Goal: Task Accomplishment & Management: Manage account settings

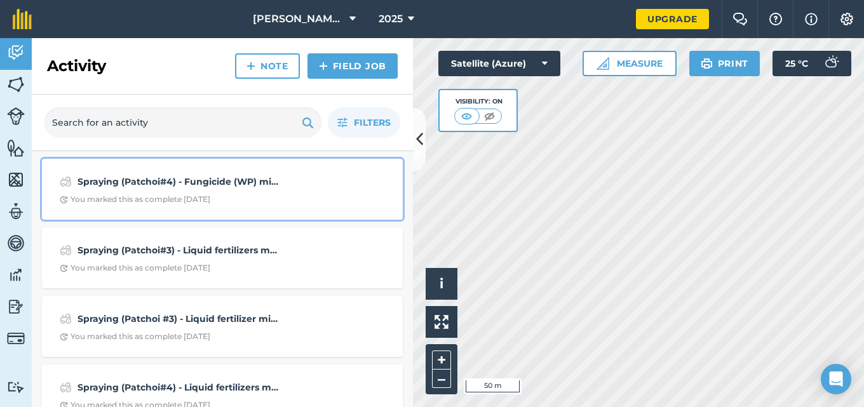
click at [122, 194] on div "Spraying (Patchoi#4) - Fungicide (WP) mixed with fertilizer and sticker were co…" at bounding box center [223, 189] width 346 height 46
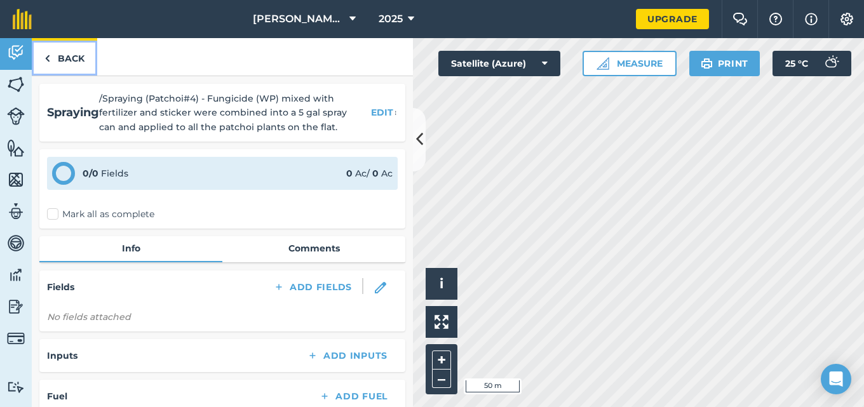
click at [72, 61] on link "Back" at bounding box center [64, 56] width 65 height 37
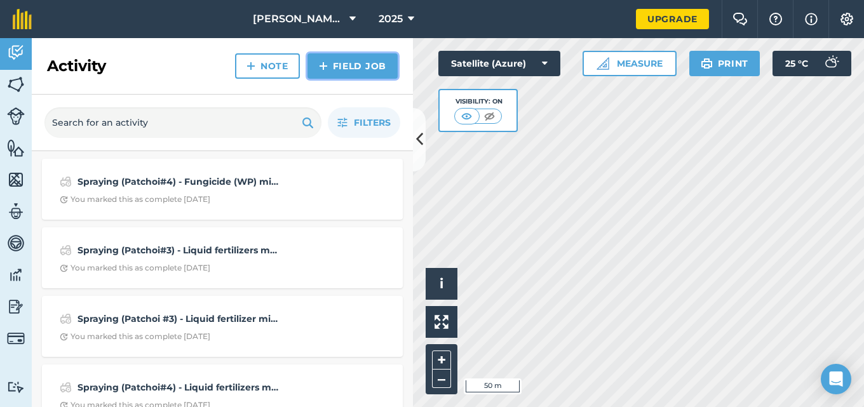
click at [341, 62] on link "Field Job" at bounding box center [353, 65] width 90 height 25
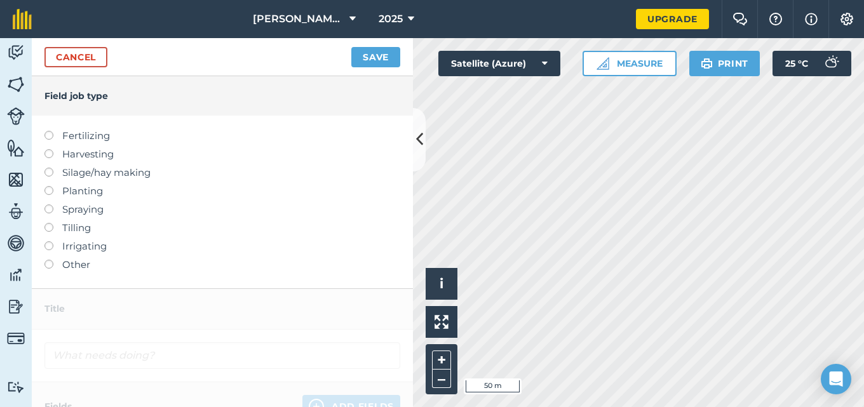
click at [50, 205] on label at bounding box center [53, 205] width 18 height 0
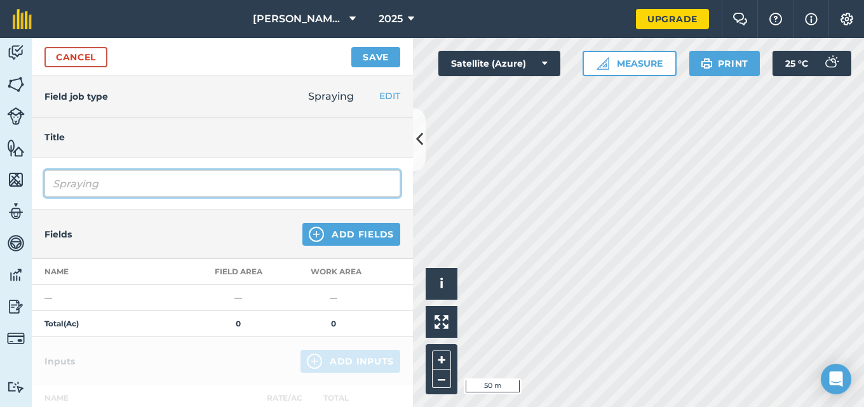
click at [143, 177] on input "Spraying" at bounding box center [222, 183] width 356 height 27
type input "Spraying -"
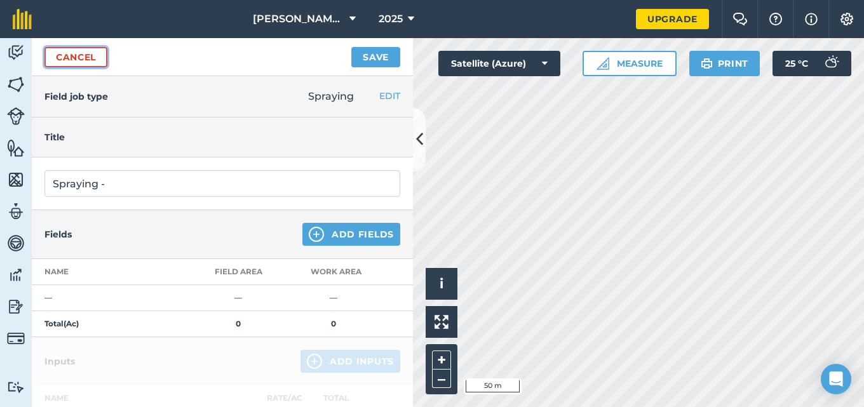
click at [91, 53] on link "Cancel" at bounding box center [75, 57] width 63 height 20
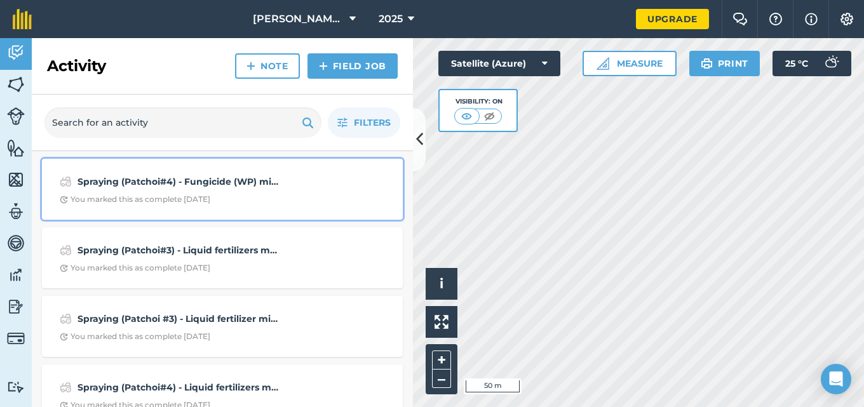
click at [132, 196] on div "You marked this as complete [DATE]" at bounding box center [135, 199] width 151 height 10
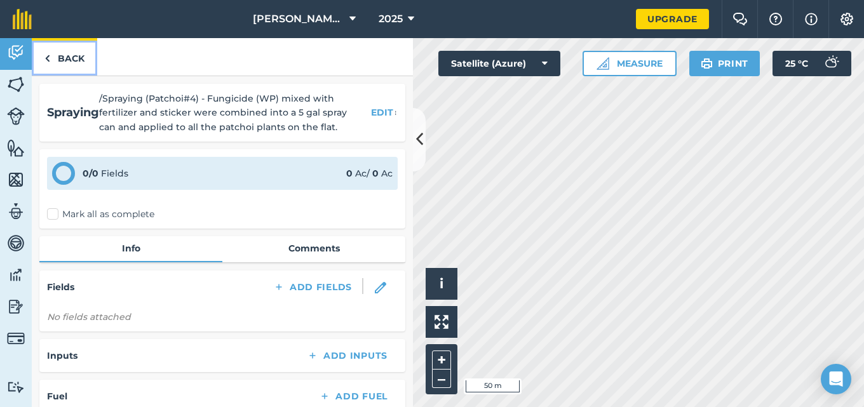
click at [47, 53] on img at bounding box center [47, 58] width 6 height 15
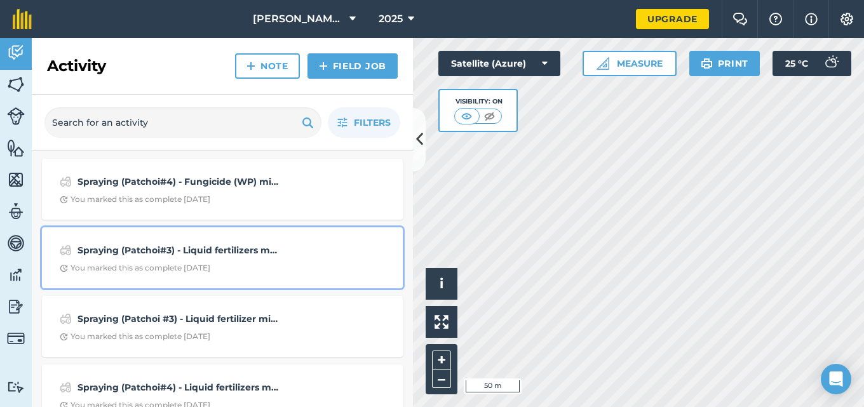
click at [153, 265] on div "You marked this as complete [DATE]" at bounding box center [135, 268] width 151 height 10
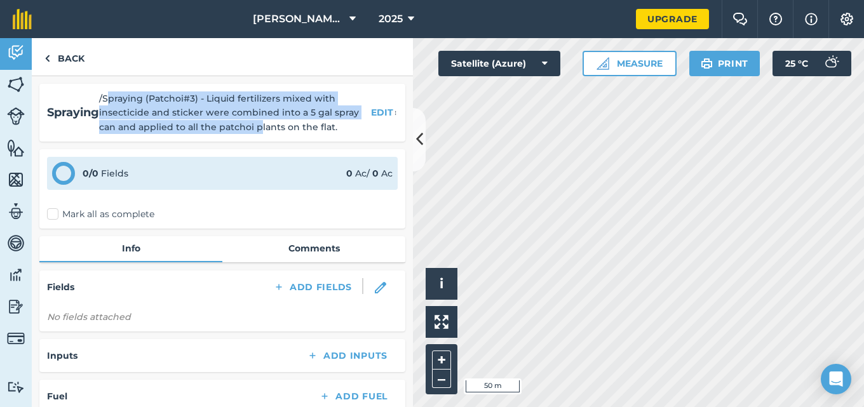
drag, startPoint x: 109, startPoint y: 102, endPoint x: 257, endPoint y: 142, distance: 153.4
click at [257, 142] on div "Spraying / Spraying (Patchoi#3) - Liquid fertilizers mixed with insecticide and…" at bounding box center [222, 241] width 381 height 331
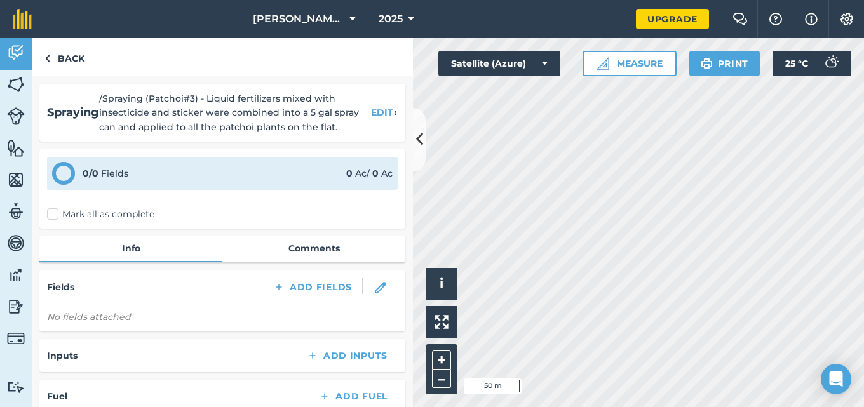
click at [108, 102] on span "/ Spraying (Patchoi#3) - Liquid fertilizers mixed with insecticide and sticker …" at bounding box center [232, 113] width 267 height 43
click at [104, 102] on span "/ Spraying (Patchoi#3) - Liquid fertilizers mixed with insecticide and sticker …" at bounding box center [232, 113] width 267 height 43
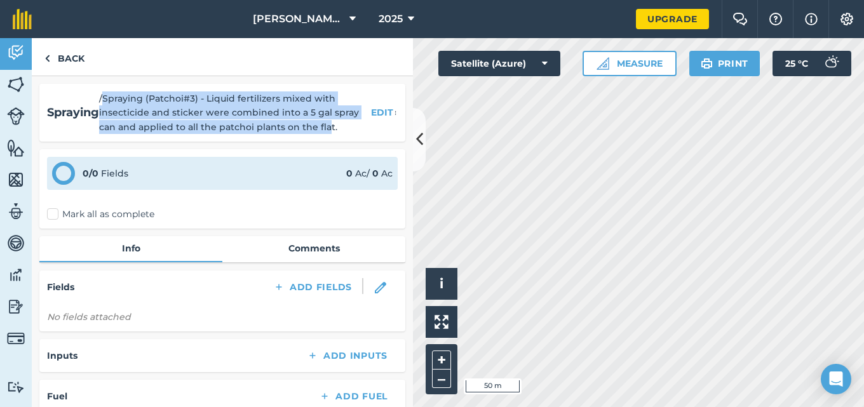
drag, startPoint x: 104, startPoint y: 102, endPoint x: 328, endPoint y: 130, distance: 225.4
click at [328, 130] on span "/ Spraying (Patchoi#3) - Liquid fertilizers mixed with insecticide and sticker …" at bounding box center [232, 113] width 267 height 43
copy span "Spraying (Patchoi#3) - Liquid fertilizers mixed with insecticide and sticker we…"
click at [69, 55] on link "Back" at bounding box center [64, 56] width 65 height 37
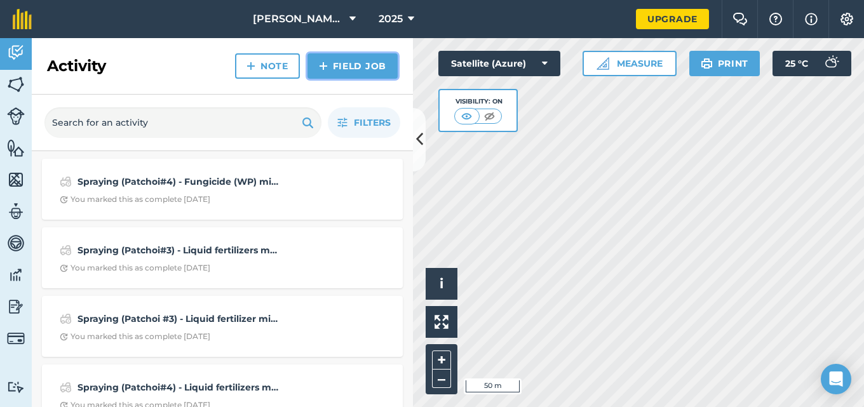
click at [337, 67] on link "Field Job" at bounding box center [353, 65] width 90 height 25
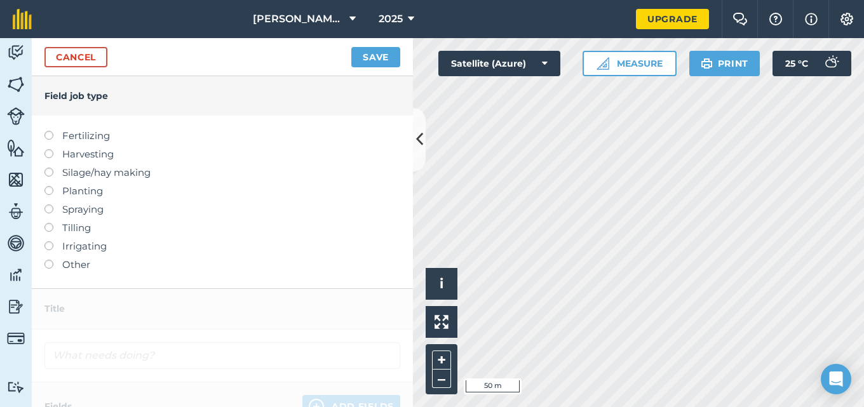
click at [94, 211] on label "Spraying" at bounding box center [222, 209] width 356 height 15
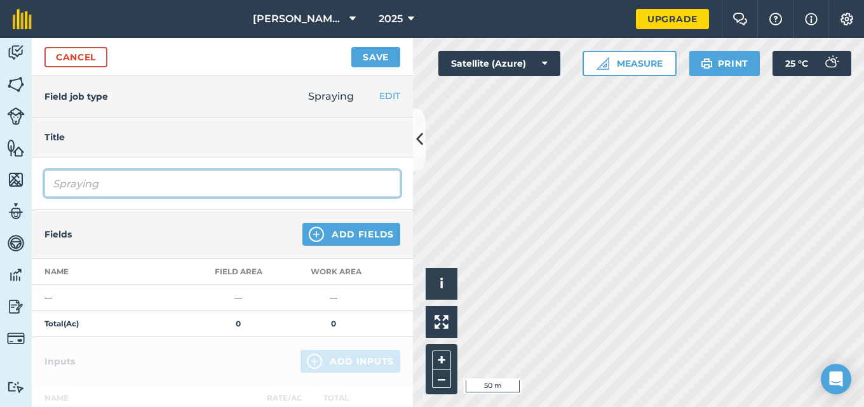
click at [102, 186] on input "Spraying" at bounding box center [222, 183] width 356 height 27
drag, startPoint x: 108, startPoint y: 215, endPoint x: 96, endPoint y: 179, distance: 38.8
click at [96, 179] on input "Spraying" at bounding box center [222, 183] width 356 height 27
paste input "Spraying (Patchoi#3) - Liquid fertilizers mixed with insecticide and sticker we…"
click at [148, 187] on input "Spraying Spraying (Patchoi#3) - Liquid fertilizers mixed with insecticide and s…" at bounding box center [222, 183] width 356 height 27
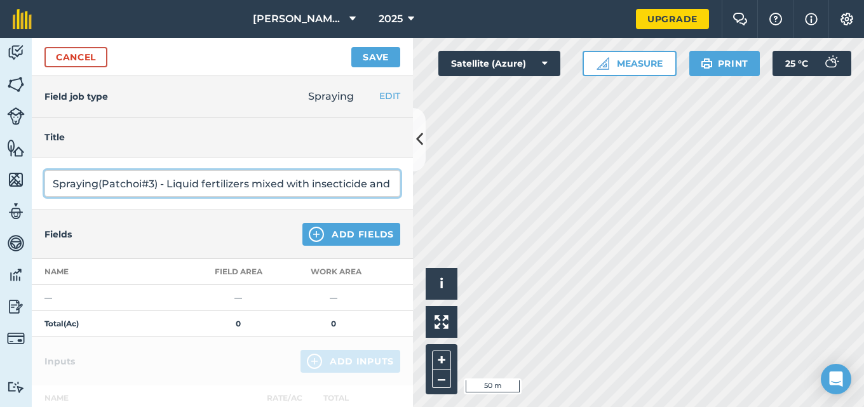
type input "Spraying(Patchoi#3) - Liquid fertilizers mixed with insecticide and sticker wer…"
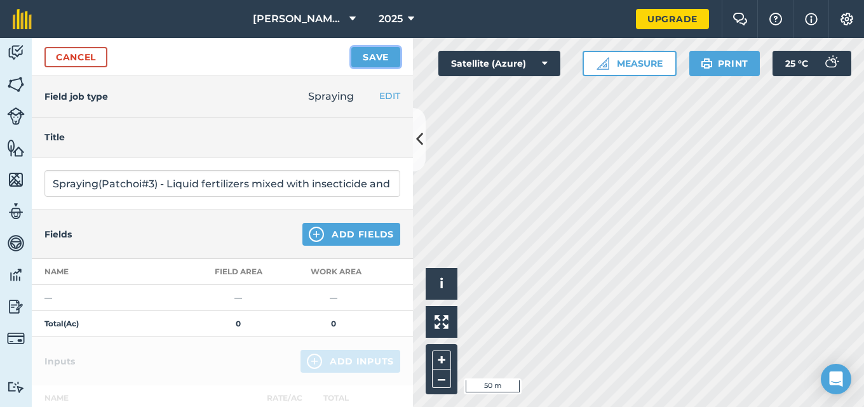
click at [379, 58] on button "Save" at bounding box center [375, 57] width 49 height 20
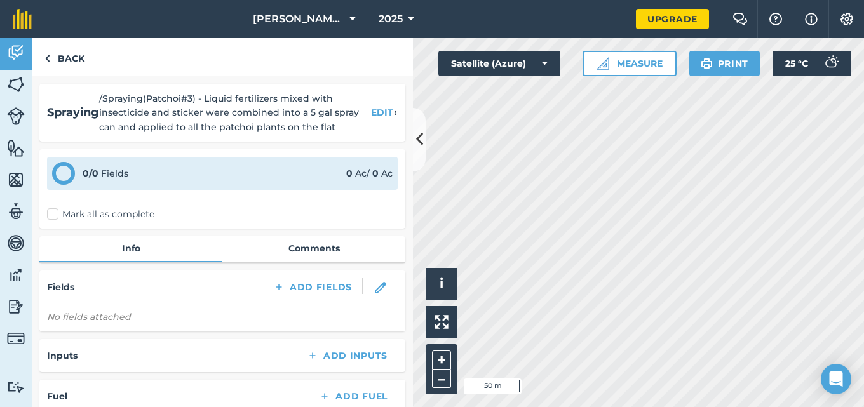
click at [53, 213] on label "Mark all as complete" at bounding box center [100, 214] width 107 height 13
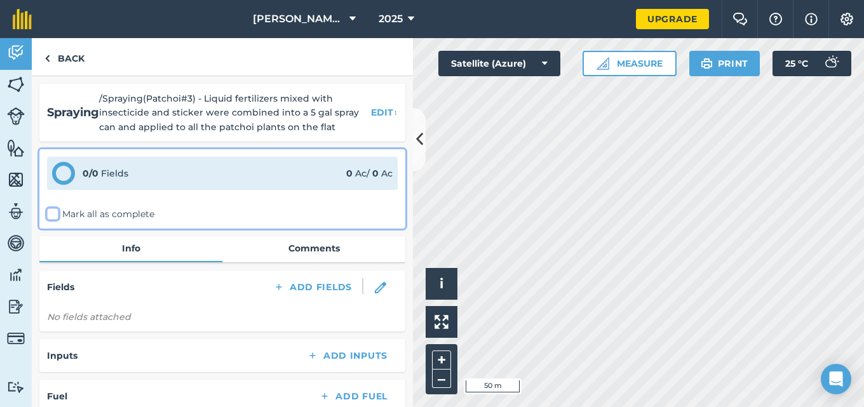
click at [53, 213] on input "Mark all as complete" at bounding box center [51, 212] width 8 height 8
checkbox input "false"
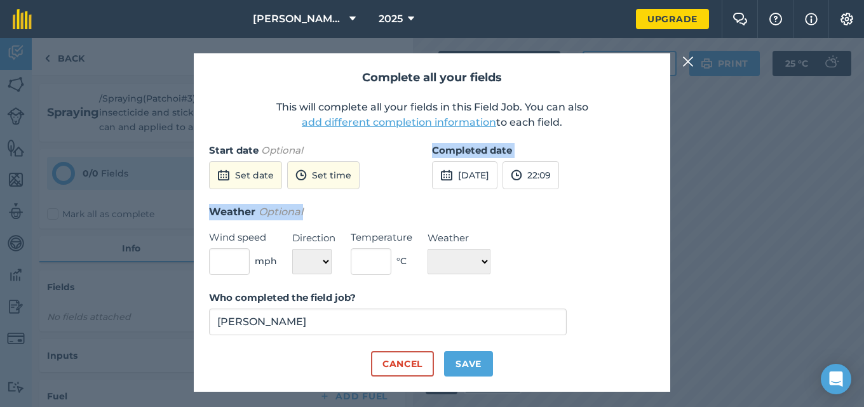
click at [412, 206] on form "Start date Optional Set date Set time Completed date [DATE] 22:09 Weather Optio…" at bounding box center [432, 260] width 446 height 234
click at [564, 226] on div "Weather Optional Wind speed mph Direction N NE E SE S SW W NW Temperature ° C W…" at bounding box center [432, 239] width 446 height 71
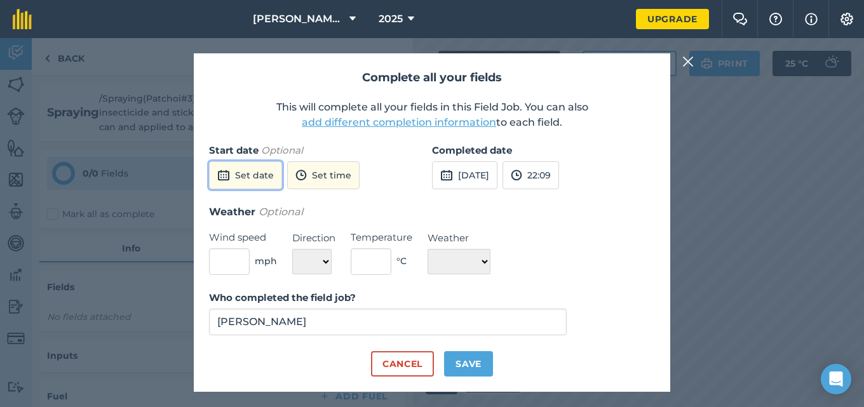
click at [262, 177] on button "Set date" at bounding box center [245, 175] width 73 height 28
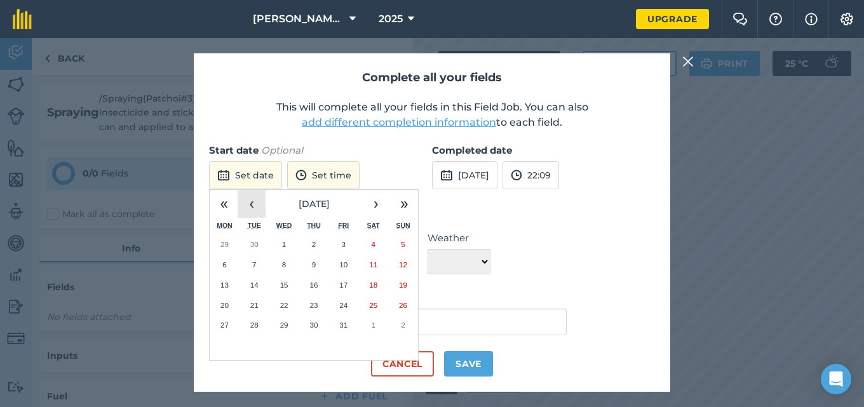
click at [246, 205] on button "‹" at bounding box center [252, 204] width 28 height 28
click at [376, 285] on abbr "20" at bounding box center [373, 285] width 8 height 8
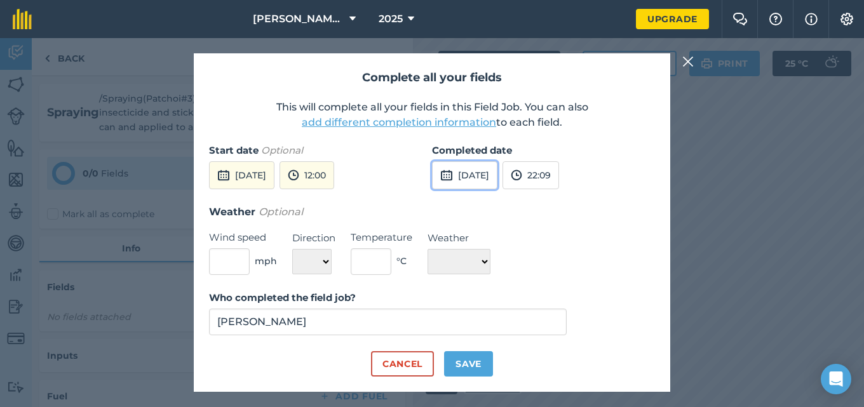
click at [479, 175] on button "[DATE]" at bounding box center [464, 175] width 65 height 28
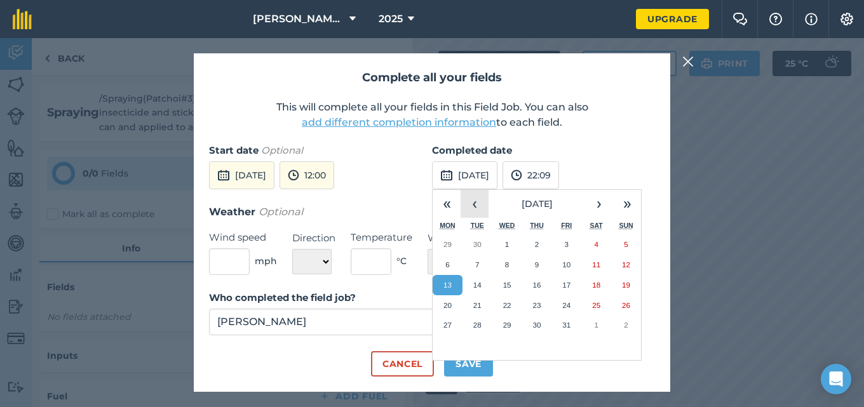
click at [479, 204] on button "‹" at bounding box center [475, 204] width 28 height 28
click at [600, 288] on abbr "20" at bounding box center [596, 285] width 8 height 8
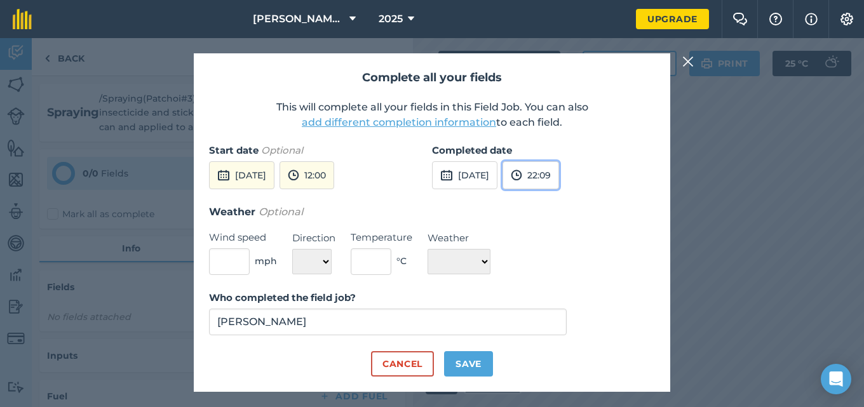
click at [559, 180] on button "22:09" at bounding box center [531, 175] width 57 height 28
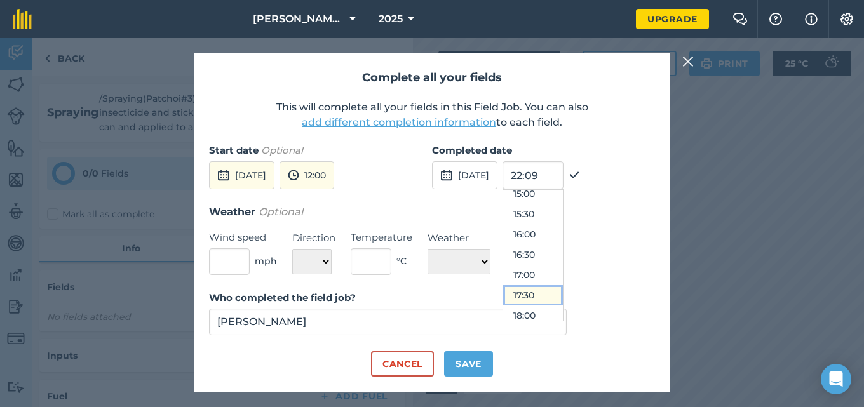
click at [563, 294] on button "17:30" at bounding box center [533, 295] width 60 height 20
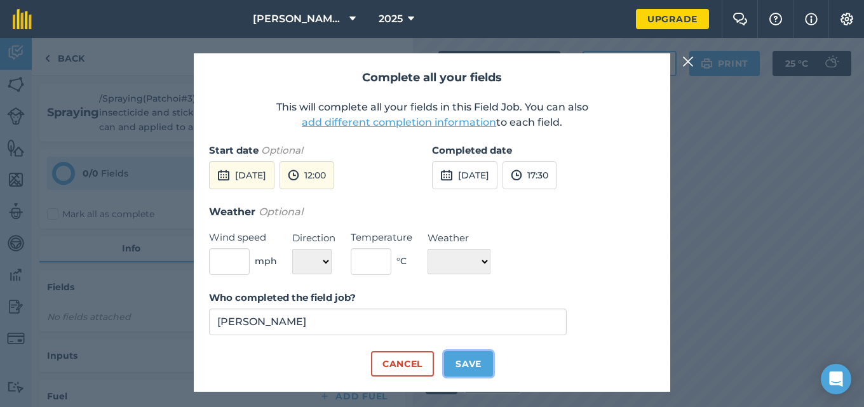
click at [470, 365] on button "Save" at bounding box center [468, 363] width 49 height 25
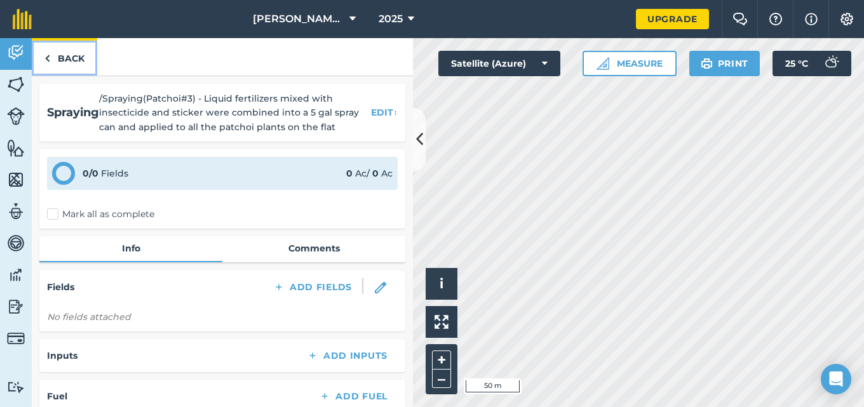
click at [76, 62] on link "Back" at bounding box center [64, 56] width 65 height 37
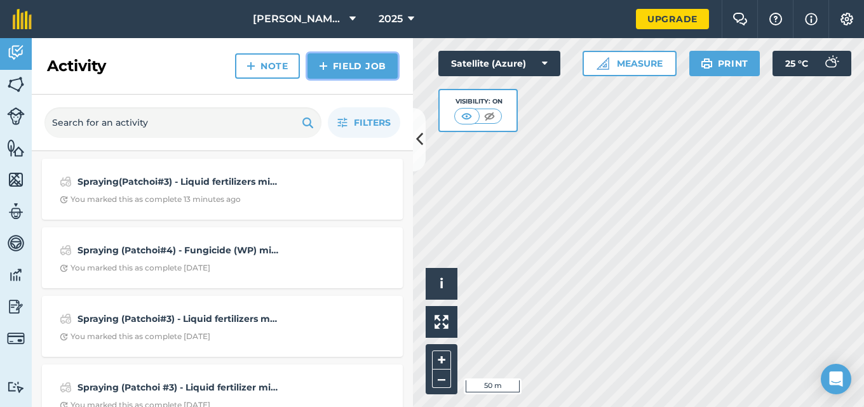
click at [348, 62] on link "Field Job" at bounding box center [353, 65] width 90 height 25
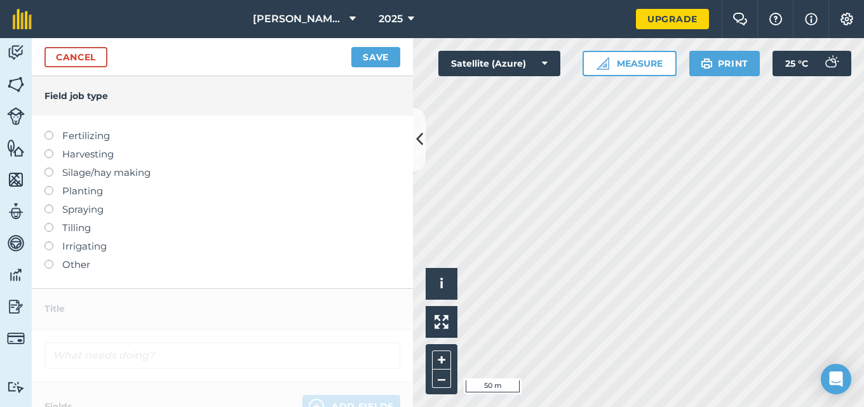
click at [46, 205] on label at bounding box center [53, 205] width 18 height 0
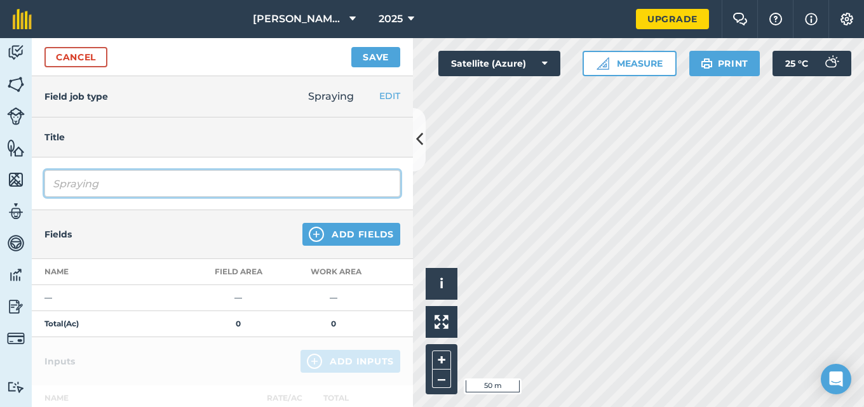
click at [99, 182] on input "Spraying" at bounding box center [222, 183] width 356 height 27
type input "S"
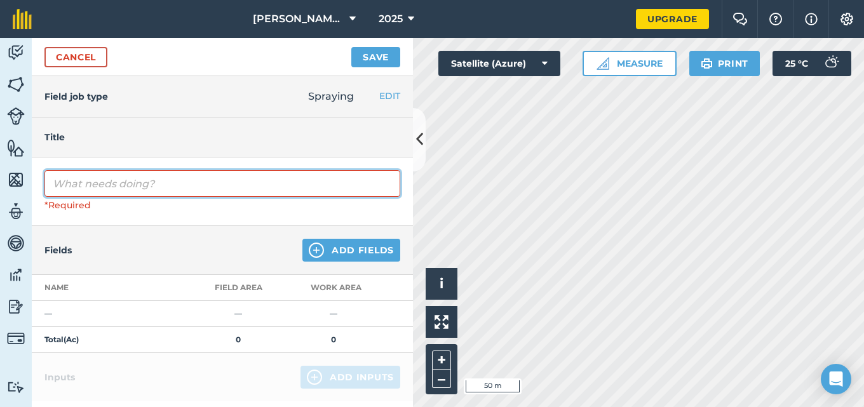
click at [67, 186] on input "text" at bounding box center [222, 183] width 356 height 27
paste input "Spraying (Patchoi#3) - Liquid fertilizers mixed with insecticide and sticker we…"
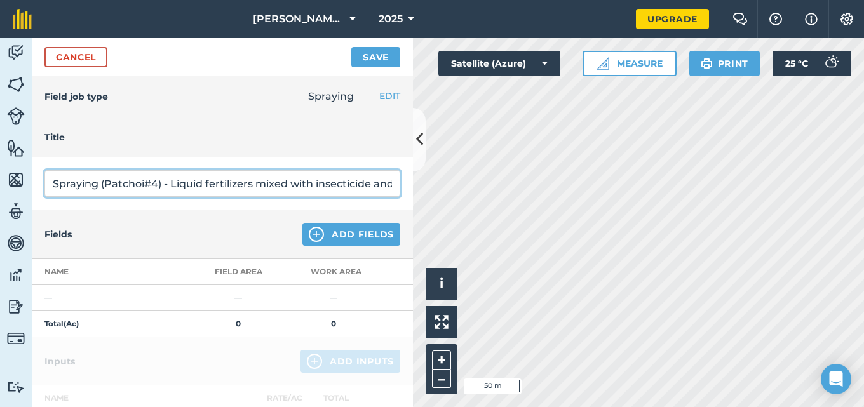
type input "Spraying (Patchoi#4) - Liquid fertilizers mixed with insecticide and sticker we…"
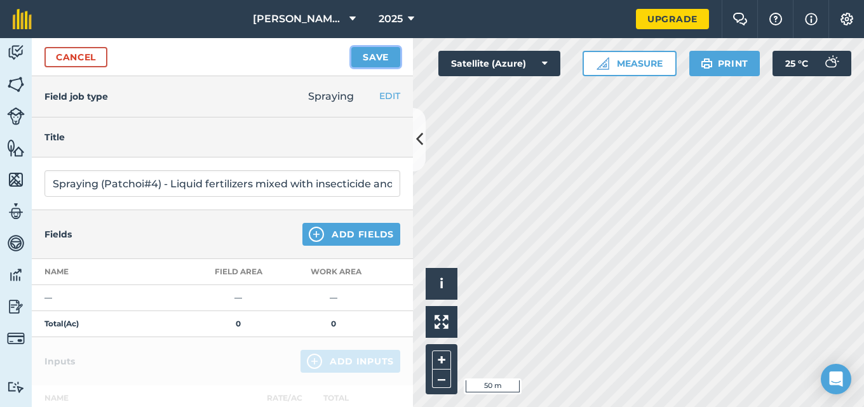
click at [369, 63] on button "Save" at bounding box center [375, 57] width 49 height 20
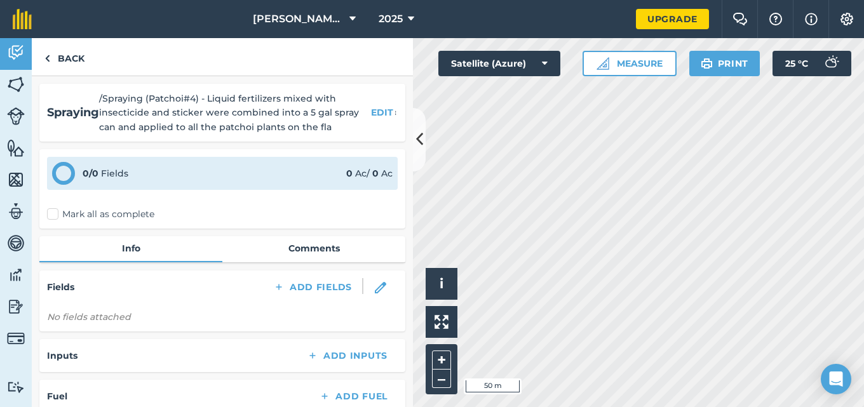
click at [52, 215] on label "Mark all as complete" at bounding box center [100, 214] width 107 height 13
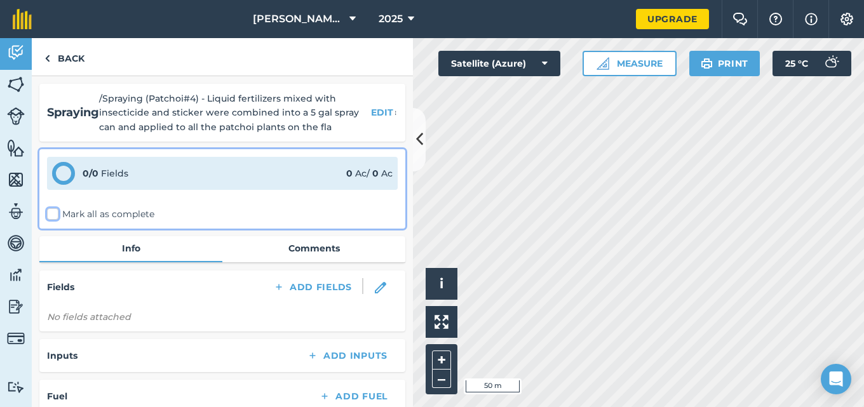
click at [52, 215] on input "Mark all as complete" at bounding box center [51, 212] width 8 height 8
checkbox input "false"
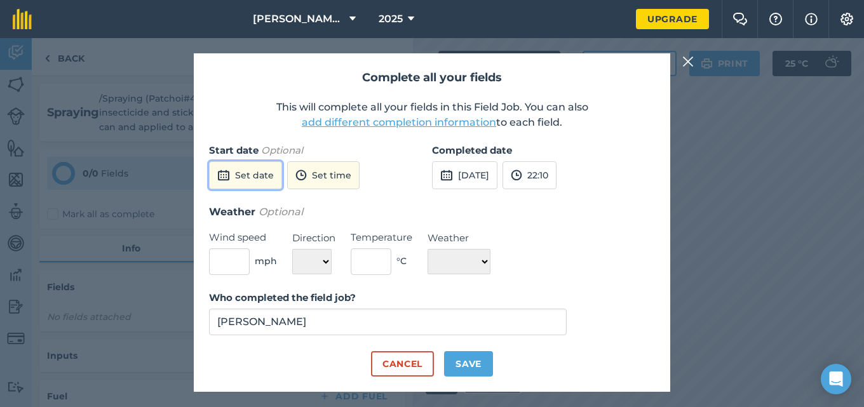
click at [256, 176] on button "Set date" at bounding box center [245, 175] width 73 height 28
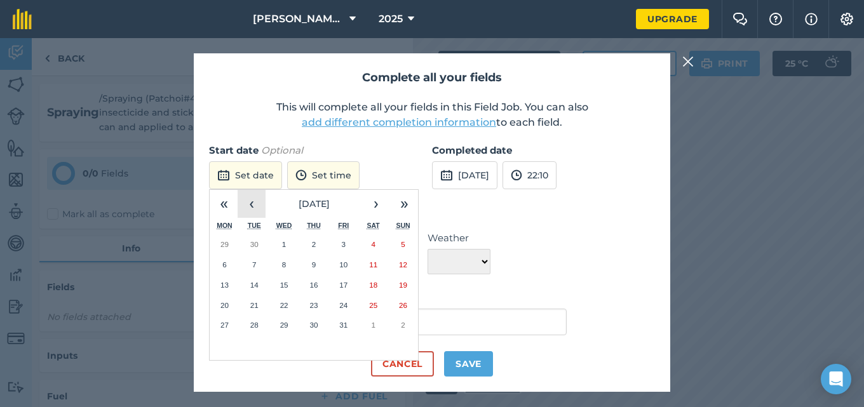
click at [255, 207] on button "‹" at bounding box center [252, 204] width 28 height 28
click at [374, 285] on abbr "20" at bounding box center [373, 285] width 8 height 8
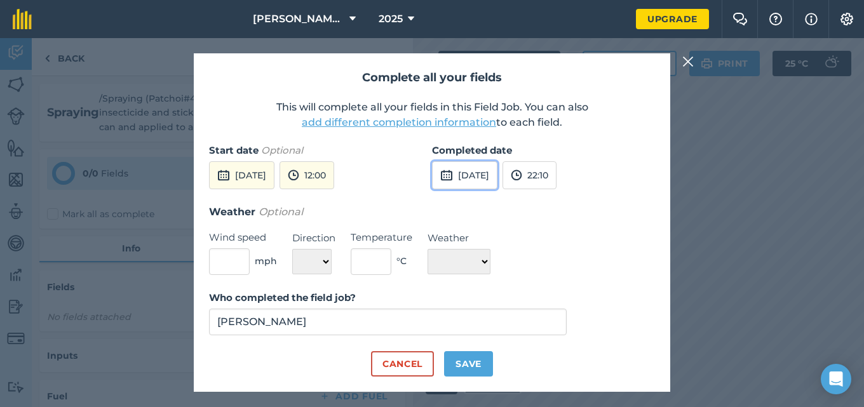
click at [498, 179] on button "[DATE]" at bounding box center [464, 175] width 65 height 28
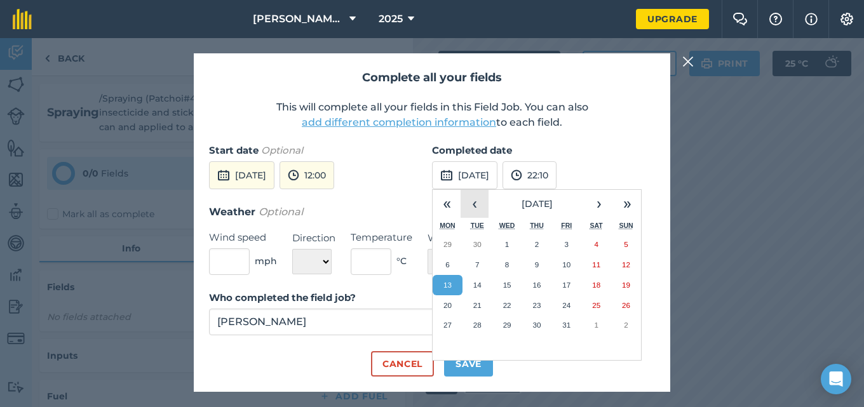
click at [475, 207] on button "‹" at bounding box center [475, 204] width 28 height 28
click at [602, 283] on button "20" at bounding box center [596, 285] width 30 height 20
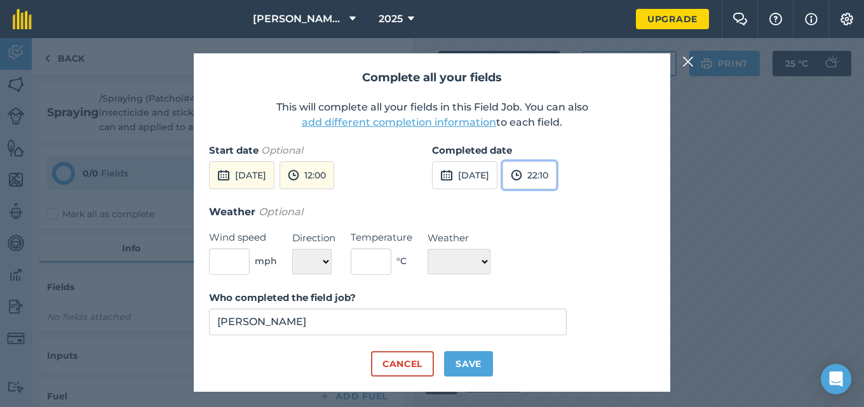
click at [556, 173] on button "22:10" at bounding box center [530, 175] width 54 height 28
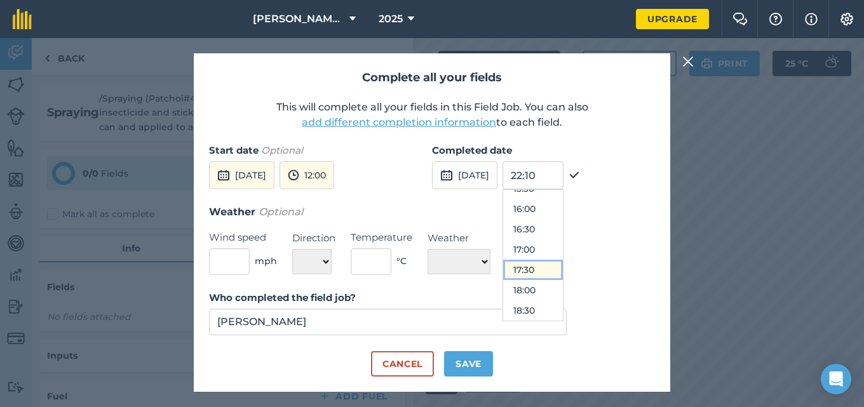
click at [562, 271] on button "17:30" at bounding box center [533, 270] width 60 height 20
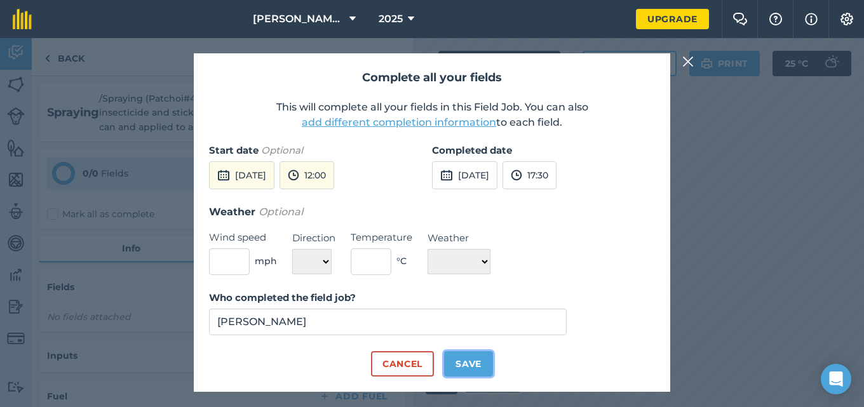
click at [473, 363] on button "Save" at bounding box center [468, 363] width 49 height 25
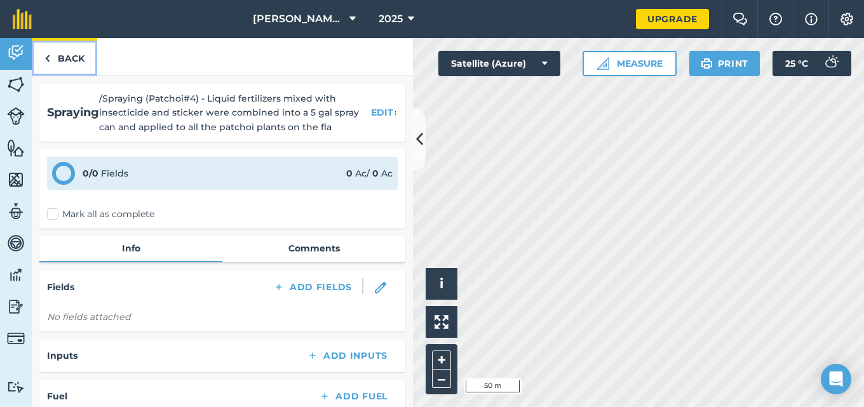
click at [71, 58] on link "Back" at bounding box center [64, 56] width 65 height 37
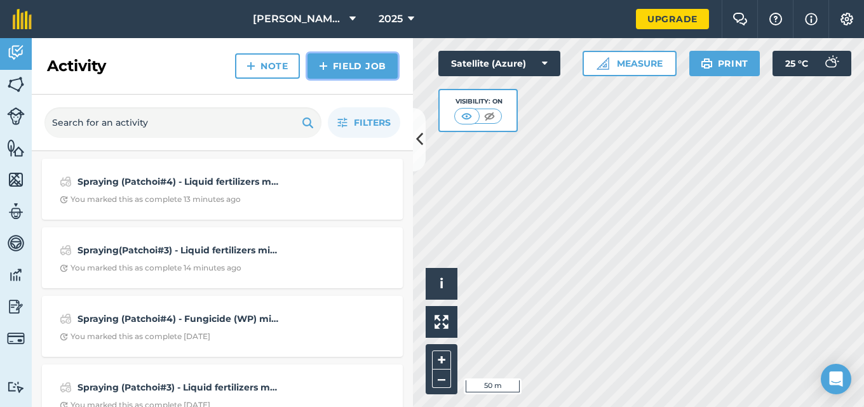
click at [348, 57] on link "Field Job" at bounding box center [353, 65] width 90 height 25
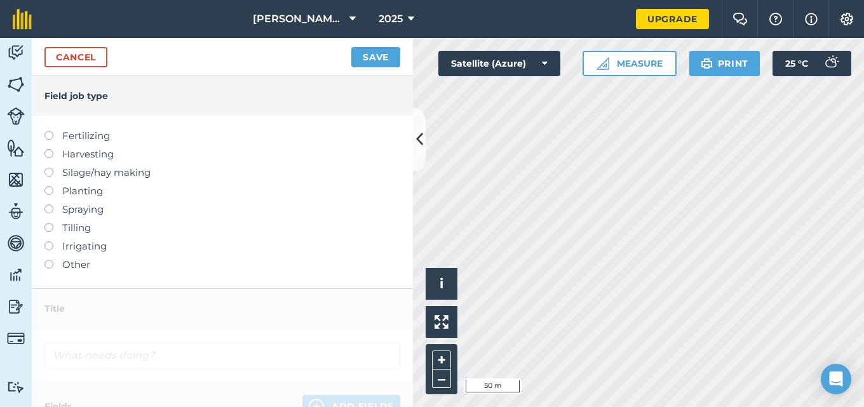
click at [50, 205] on label at bounding box center [53, 205] width 18 height 0
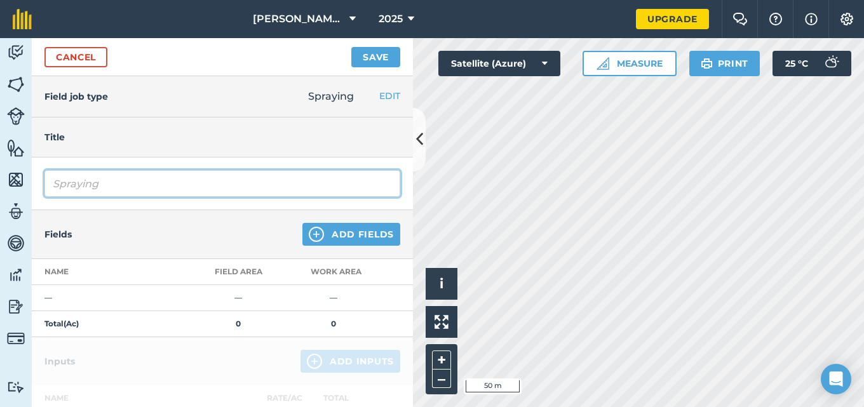
click at [111, 184] on input "Spraying" at bounding box center [222, 183] width 356 height 27
type input "S"
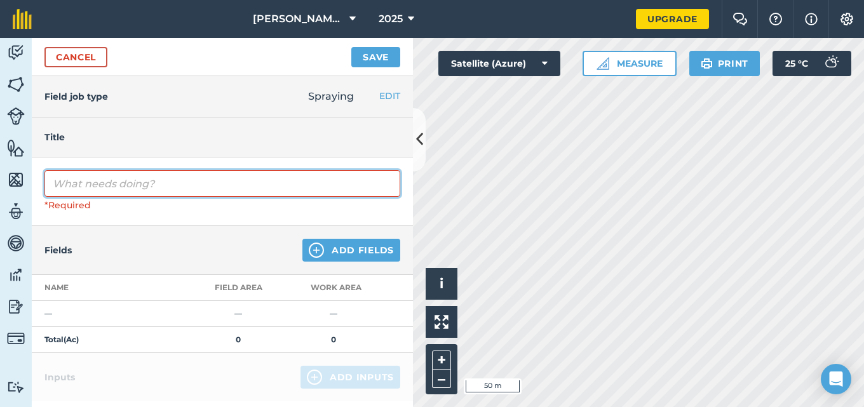
paste input "Spraying (Patchoi#3) - Liquid fertilizers mixed with insecticide and sticker we…"
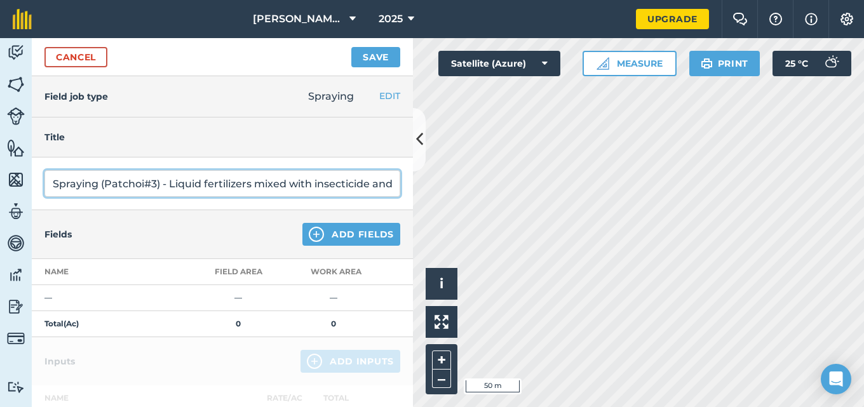
scroll to position [0, 485]
type input "Spraying (Patchoi#3) - Liquid fertilizers mixed with insecticide and sticker we…"
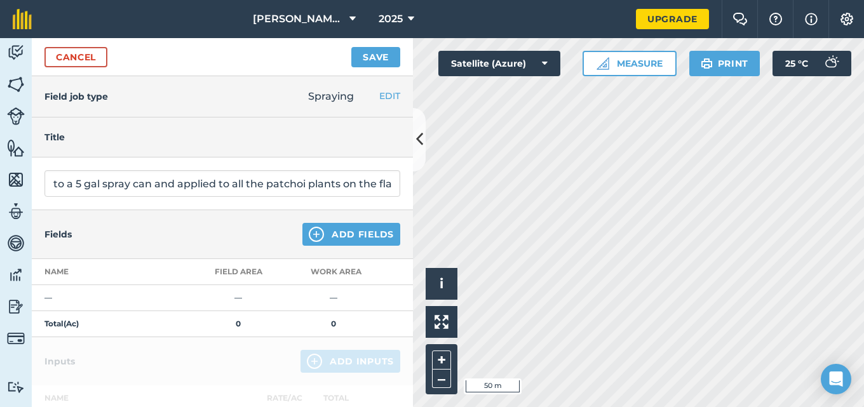
scroll to position [0, 0]
drag, startPoint x: 93, startPoint y: 258, endPoint x: 66, endPoint y: 241, distance: 31.4
click at [66, 241] on div "Fields Add Fields" at bounding box center [222, 234] width 381 height 49
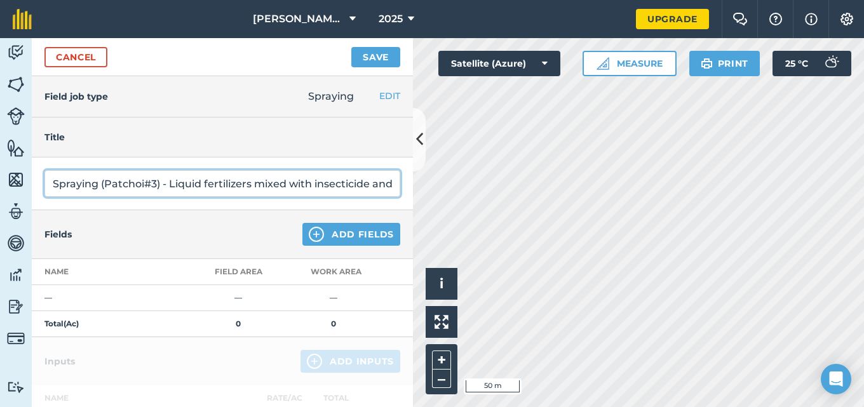
click at [161, 186] on input "Spraying (Patchoi#3) - Liquid fertilizers mixed with insecticide and sticker we…" at bounding box center [222, 183] width 356 height 27
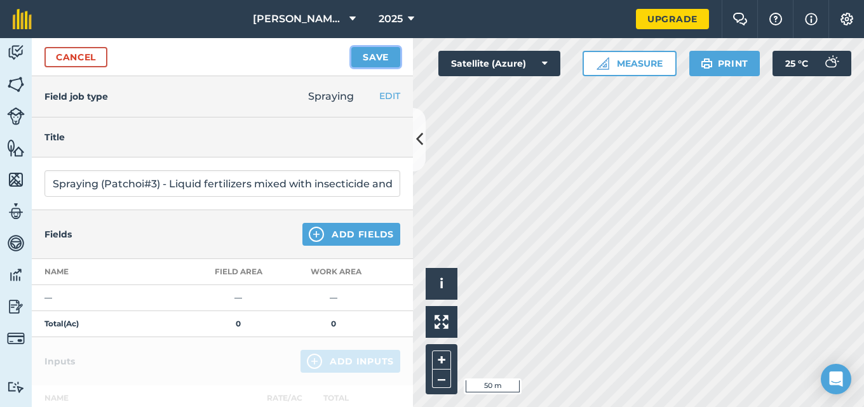
click at [384, 58] on button "Save" at bounding box center [375, 57] width 49 height 20
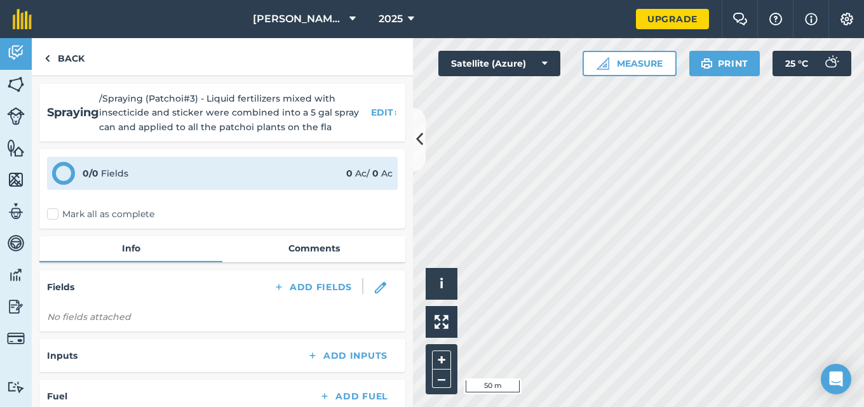
click at [53, 210] on label "Mark all as complete" at bounding box center [100, 214] width 107 height 13
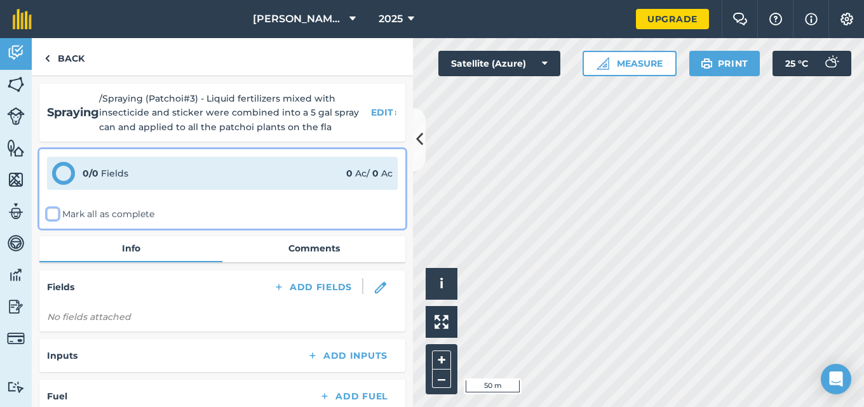
click at [53, 210] on input "Mark all as complete" at bounding box center [51, 212] width 8 height 8
checkbox input "false"
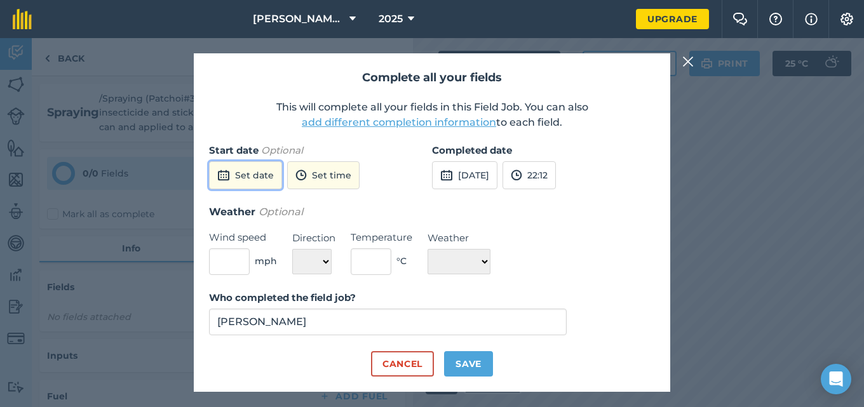
click at [241, 178] on button "Set date" at bounding box center [245, 175] width 73 height 28
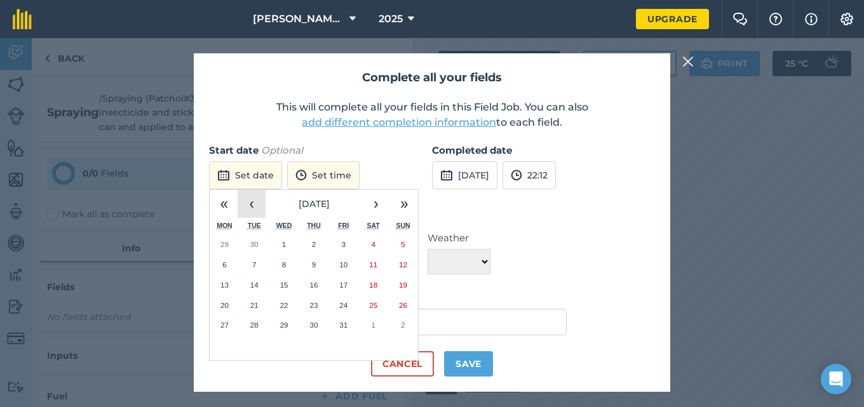
click at [254, 206] on button "‹" at bounding box center [252, 204] width 28 height 28
click at [284, 299] on button "24" at bounding box center [284, 305] width 30 height 20
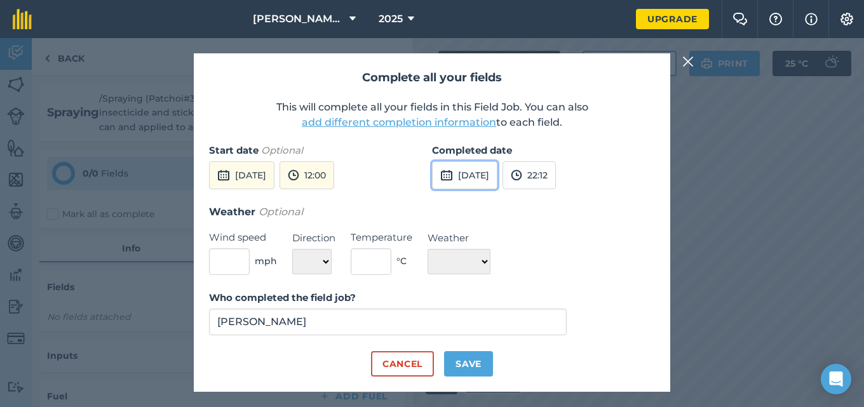
click at [478, 177] on button "[DATE]" at bounding box center [464, 175] width 65 height 28
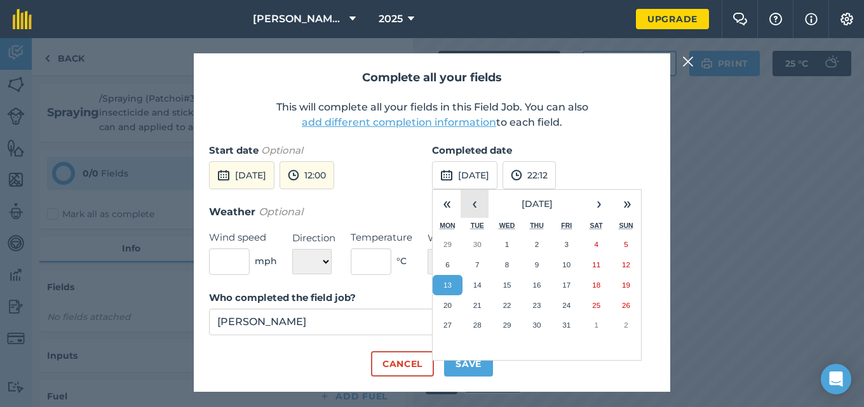
click at [477, 205] on button "‹" at bounding box center [475, 204] width 28 height 28
click at [509, 305] on abbr "24" at bounding box center [507, 305] width 8 height 8
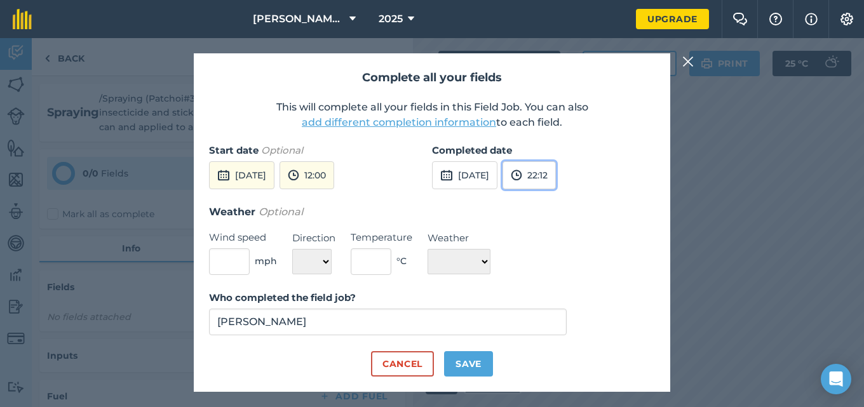
click at [556, 173] on button "22:12" at bounding box center [529, 175] width 53 height 28
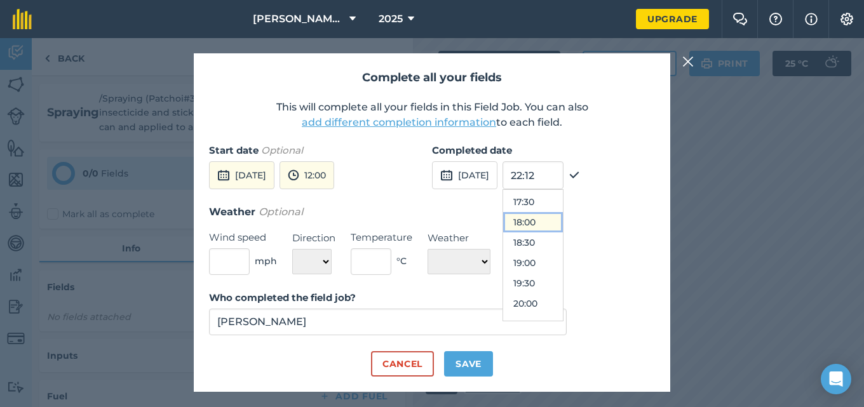
click at [561, 221] on button "18:00" at bounding box center [533, 222] width 60 height 20
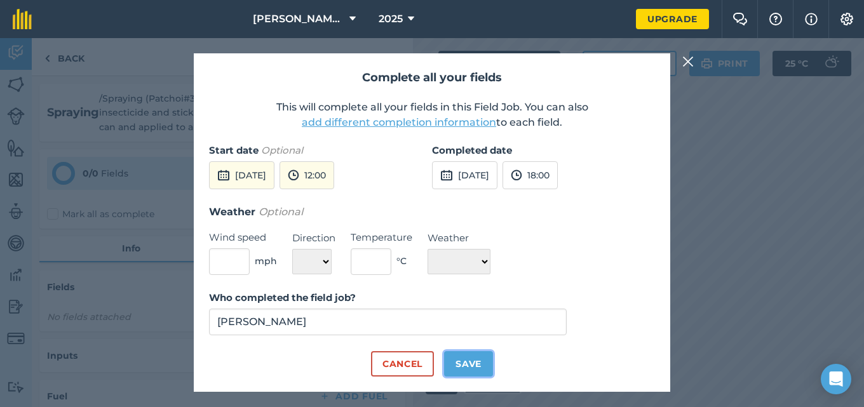
click at [456, 369] on button "Save" at bounding box center [468, 363] width 49 height 25
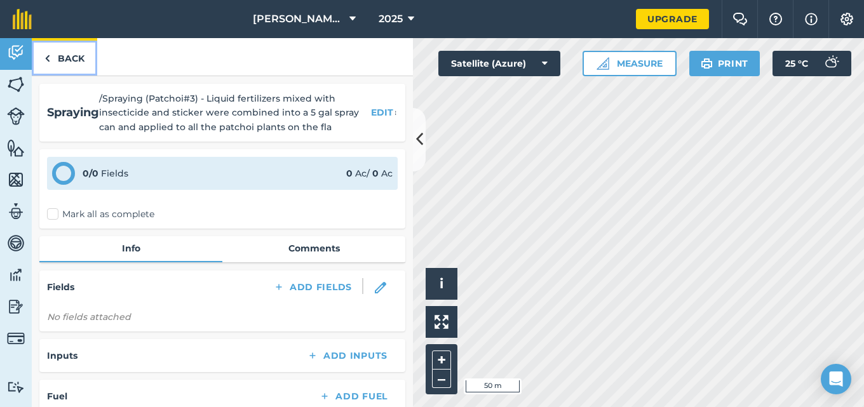
click at [74, 57] on link "Back" at bounding box center [64, 56] width 65 height 37
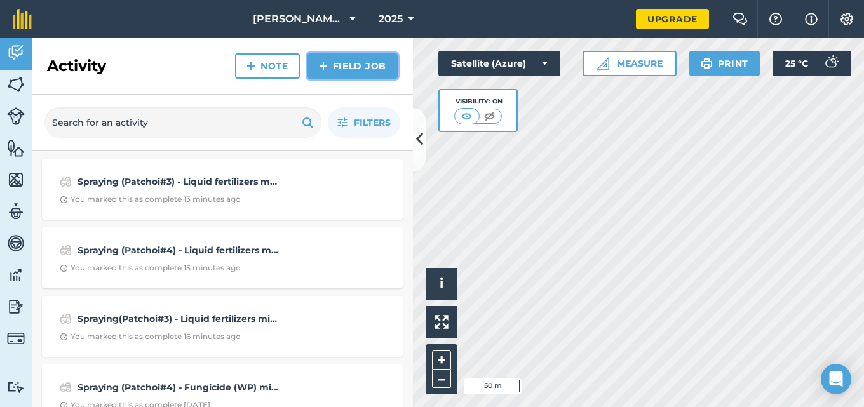
click at [336, 75] on link "Field Job" at bounding box center [353, 65] width 90 height 25
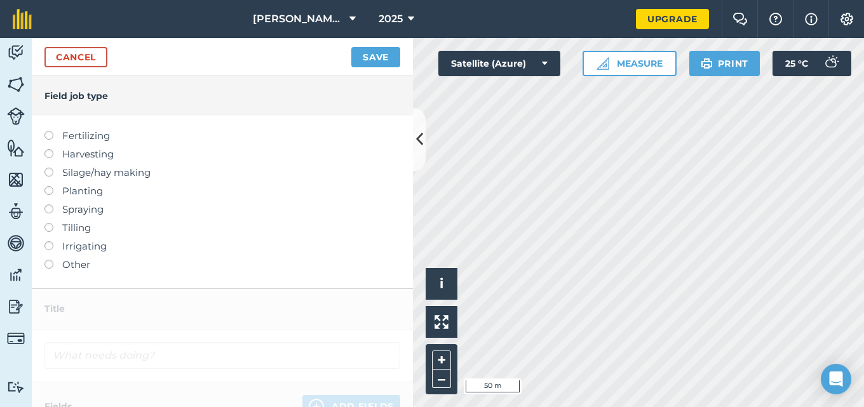
click at [51, 205] on label at bounding box center [53, 205] width 18 height 0
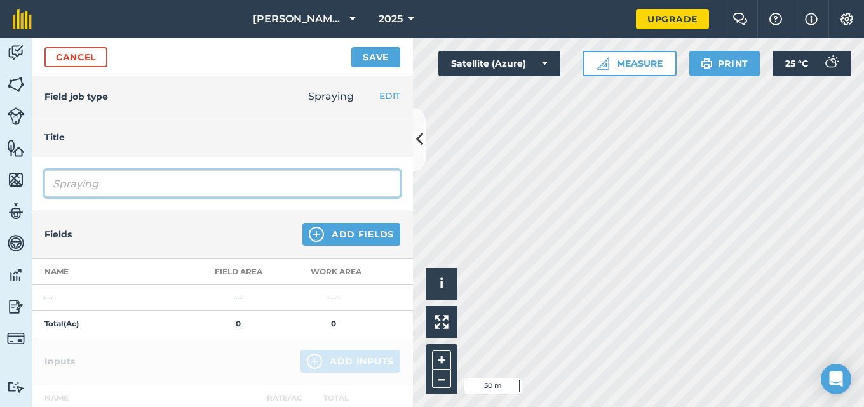
click at [112, 188] on input "Spraying" at bounding box center [222, 183] width 356 height 27
type input "S"
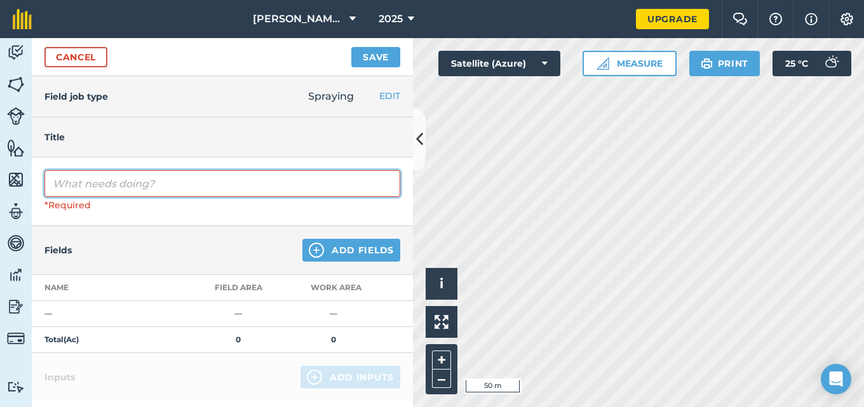
paste input "Spraying (Patchoi#3) - Liquid fertilizers mixed with insecticide and sticker we…"
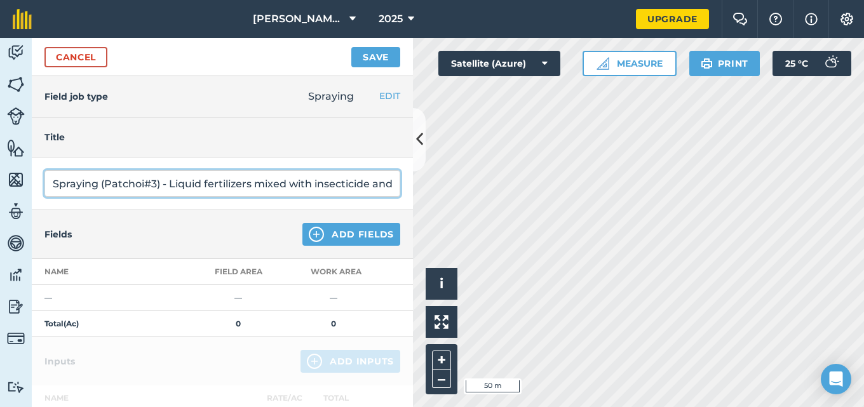
click at [158, 187] on input "Spraying (Patchoi#3) - Liquid fertilizers mixed with insecticide and sticker we…" at bounding box center [222, 183] width 356 height 27
type input "Spraying (Patchoi#4) - Liquid fertilizers mixed with insecticide and sticker we…"
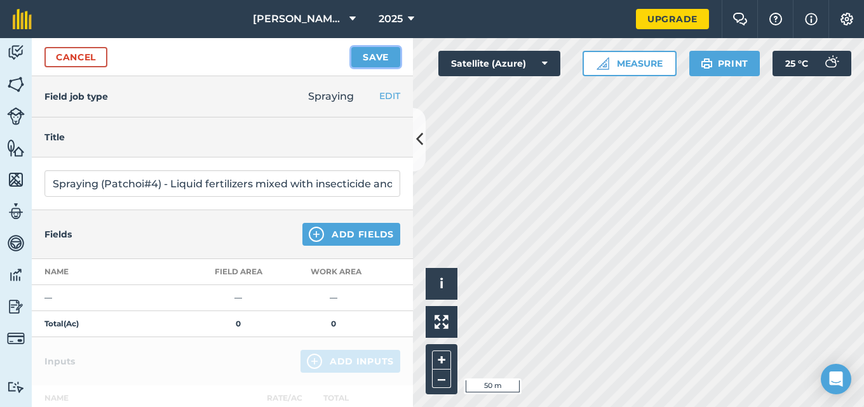
click at [375, 54] on button "Save" at bounding box center [375, 57] width 49 height 20
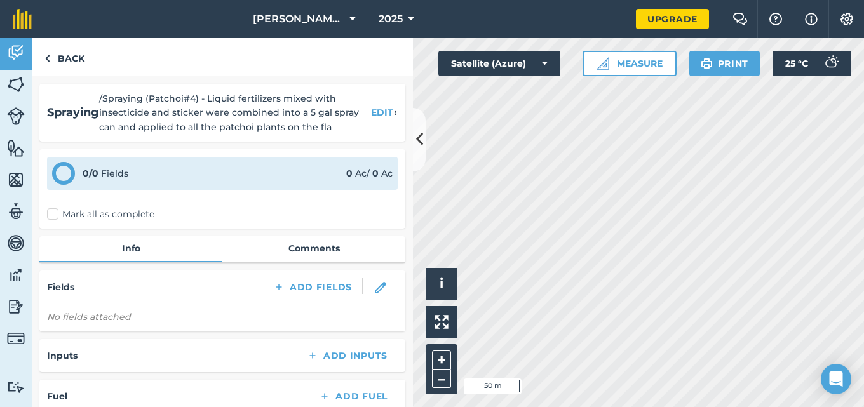
click at [55, 216] on label "Mark all as complete" at bounding box center [100, 214] width 107 height 13
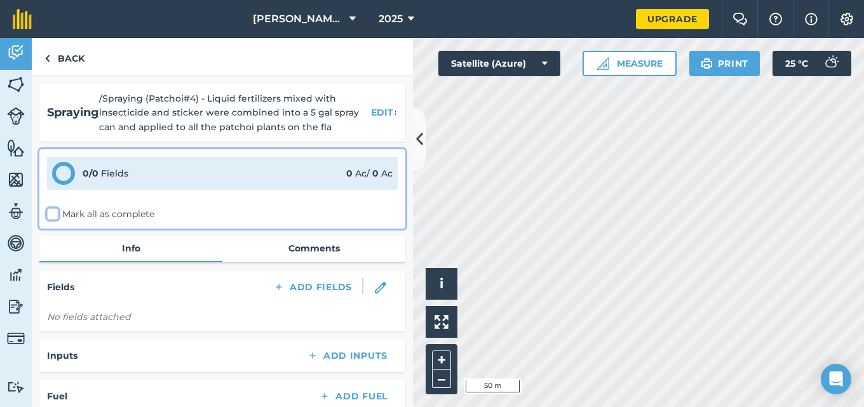
click at [55, 216] on input "Mark all as complete" at bounding box center [51, 212] width 8 height 8
checkbox input "false"
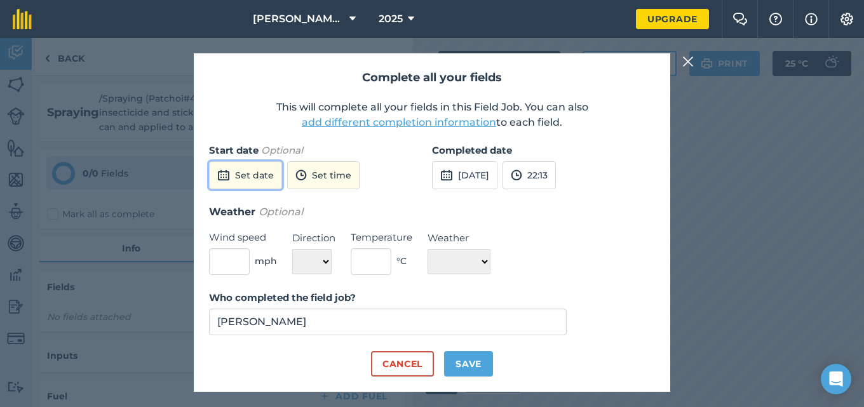
click at [261, 177] on button "Set date" at bounding box center [245, 175] width 73 height 28
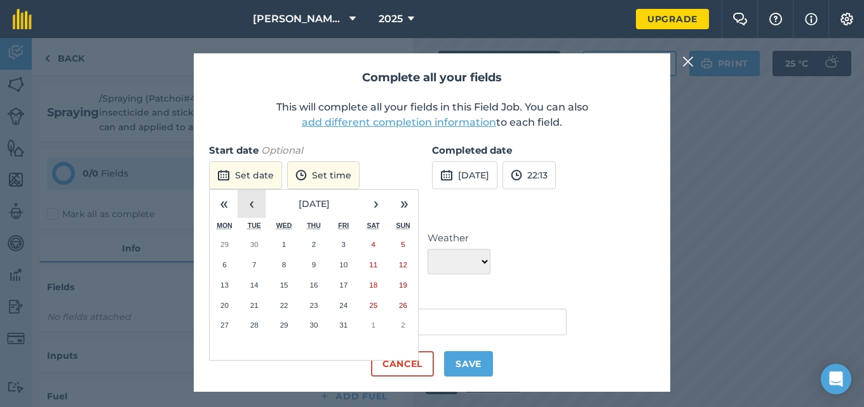
click at [256, 208] on button "‹" at bounding box center [252, 204] width 28 height 28
click at [286, 299] on button "24" at bounding box center [284, 305] width 30 height 20
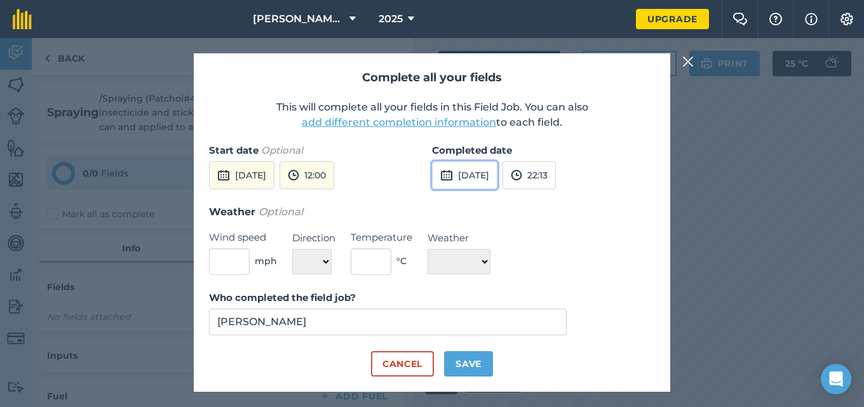
click at [489, 179] on button "[DATE]" at bounding box center [464, 175] width 65 height 28
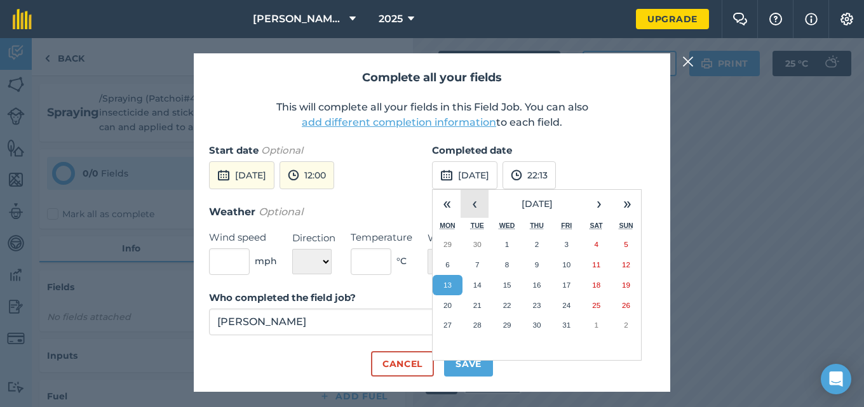
click at [473, 209] on button "‹" at bounding box center [475, 204] width 28 height 28
click at [509, 303] on abbr "24" at bounding box center [507, 305] width 8 height 8
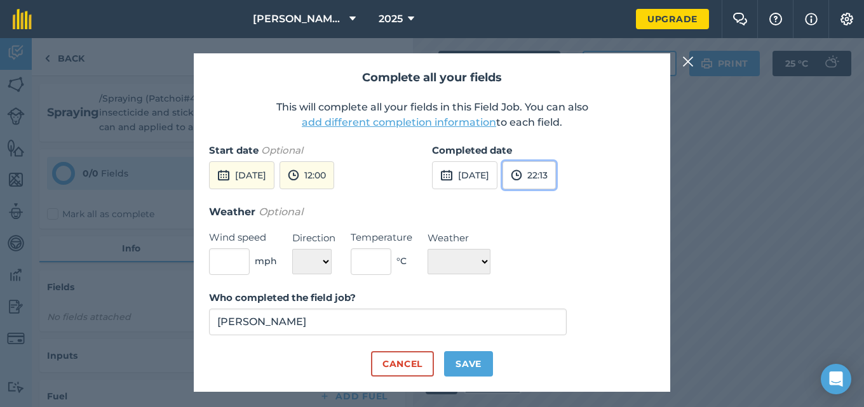
click at [555, 180] on button "22:13" at bounding box center [529, 175] width 53 height 28
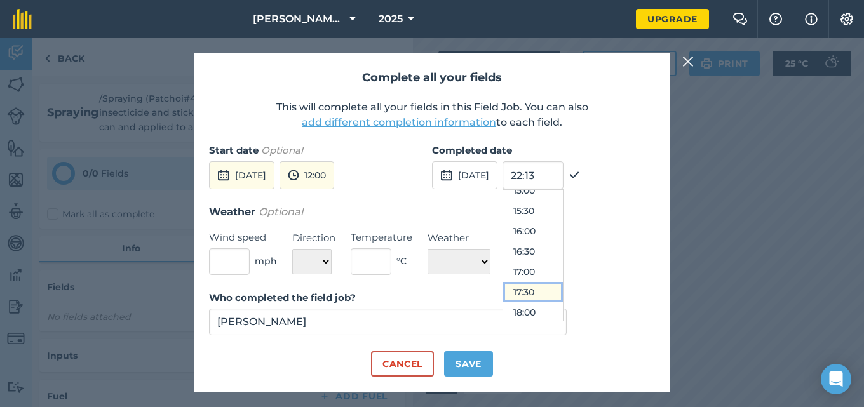
click at [563, 286] on button "17:30" at bounding box center [533, 292] width 60 height 20
click at [481, 348] on div "Who completed the field job? [PERSON_NAME]" at bounding box center [432, 320] width 446 height 61
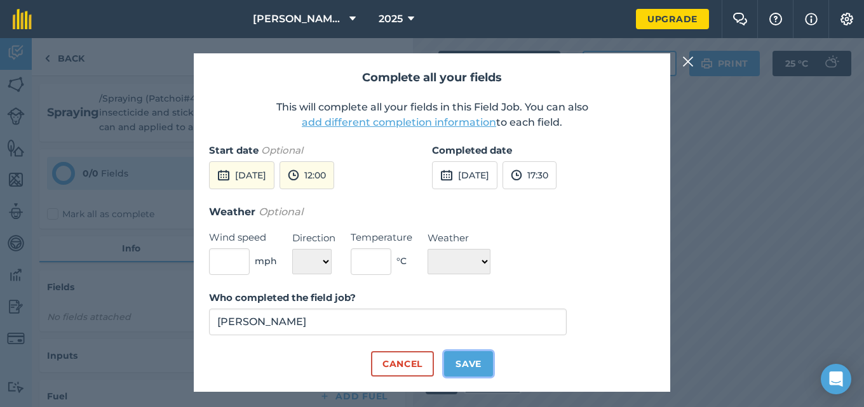
click at [471, 358] on button "Save" at bounding box center [468, 363] width 49 height 25
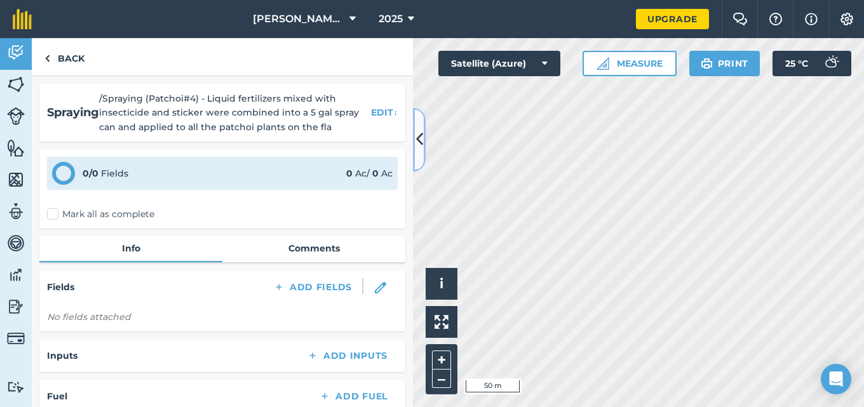
click at [419, 144] on icon at bounding box center [419, 139] width 7 height 22
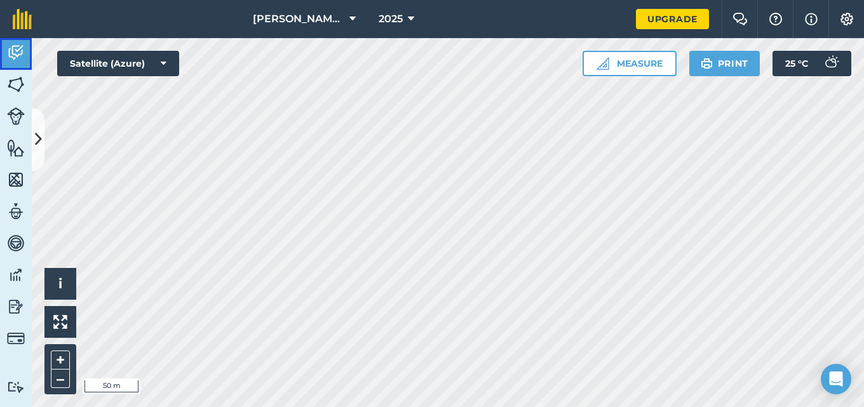
click at [11, 50] on img at bounding box center [16, 52] width 18 height 19
click at [21, 26] on img at bounding box center [22, 19] width 19 height 20
click at [21, 26] on html "Mark's Farm 2025 Upgrade Farm Chat Help Info Settings Map printing is not avail…" at bounding box center [432, 203] width 864 height 407
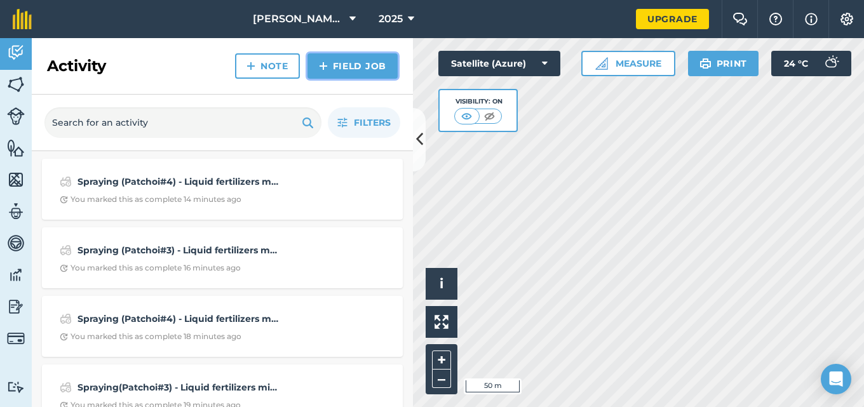
click at [340, 69] on link "Field Job" at bounding box center [353, 65] width 90 height 25
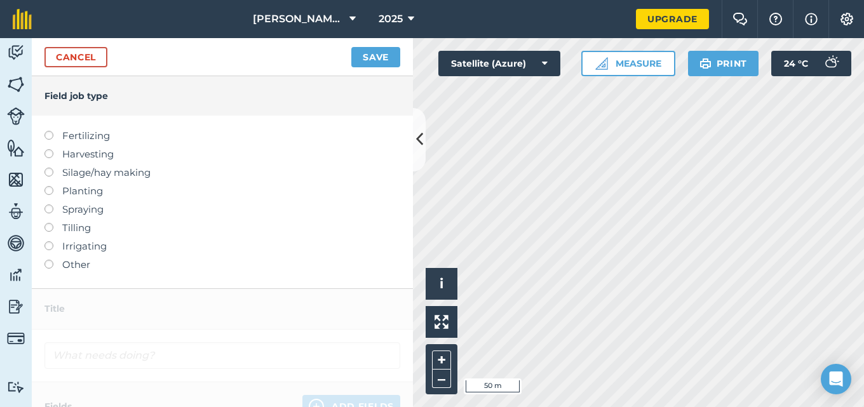
click at [48, 205] on label at bounding box center [53, 205] width 18 height 0
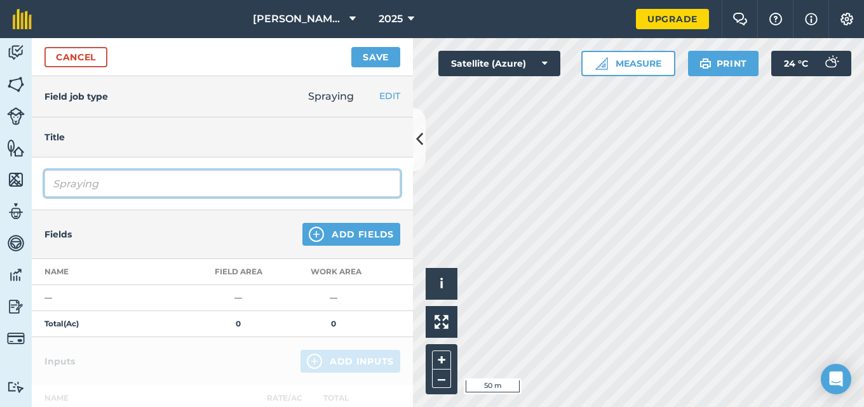
click at [97, 186] on input "Spraying" at bounding box center [222, 183] width 356 height 27
type input "S"
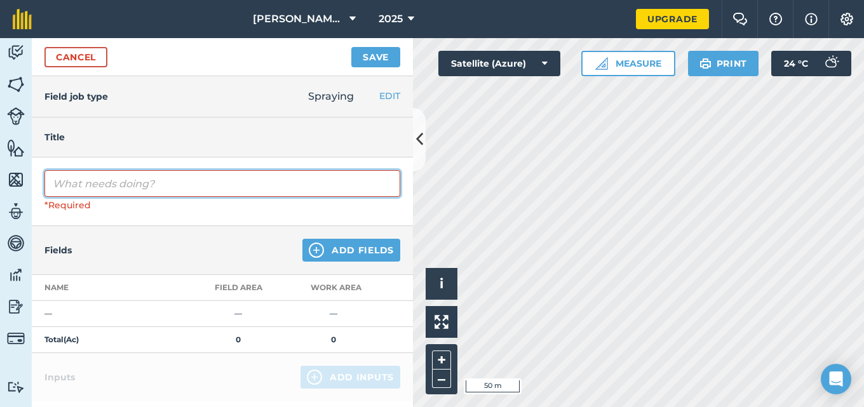
paste input "Spraying (Patchoi#3) - Liquid fertilizers mixed with insecticide and sticker we…"
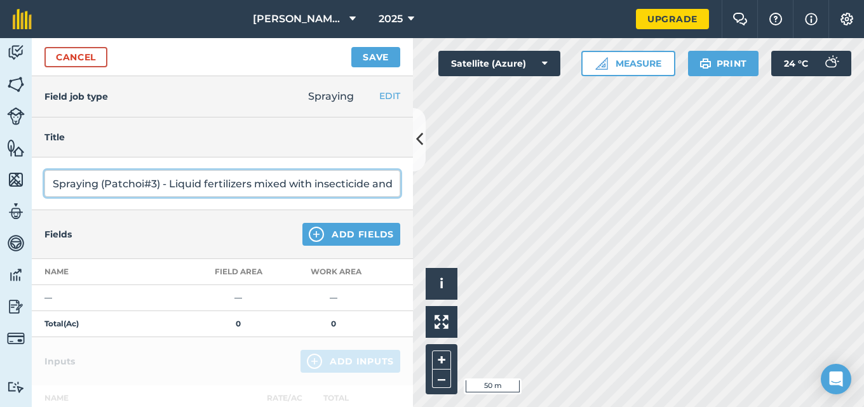
type input "Spraying (Patchoi#3) - Liquid fertilizers mixed with insecticide and sticker we…"
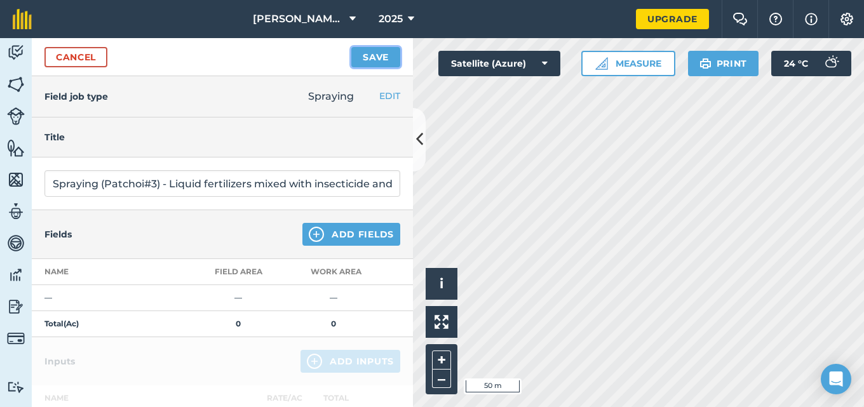
click at [367, 55] on button "Save" at bounding box center [375, 57] width 49 height 20
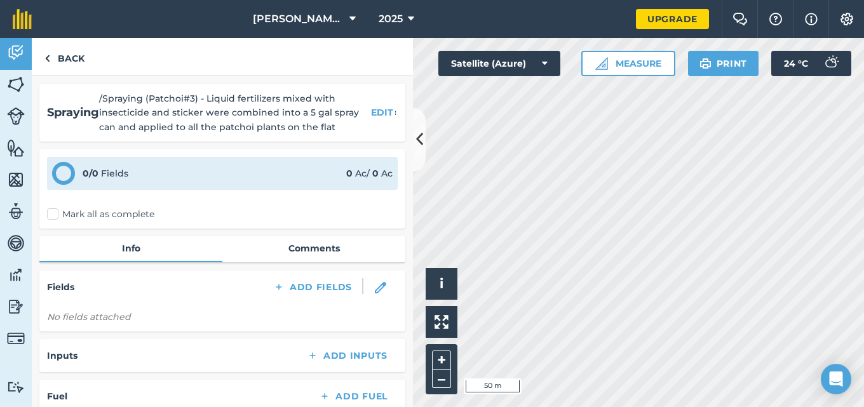
click at [52, 217] on label "Mark all as complete" at bounding box center [100, 214] width 107 height 13
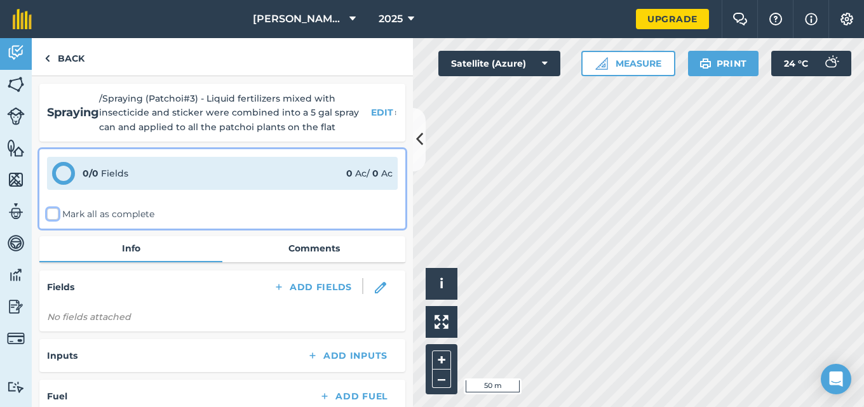
click at [52, 216] on input "Mark all as complete" at bounding box center [51, 212] width 8 height 8
checkbox input "false"
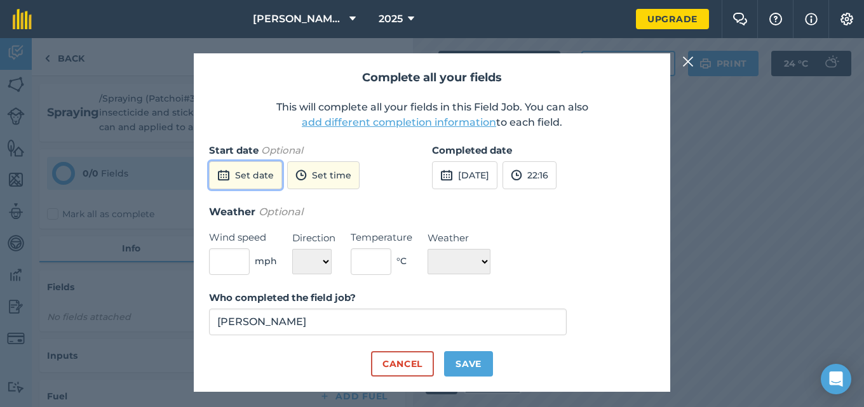
click at [247, 180] on button "Set date" at bounding box center [245, 175] width 73 height 28
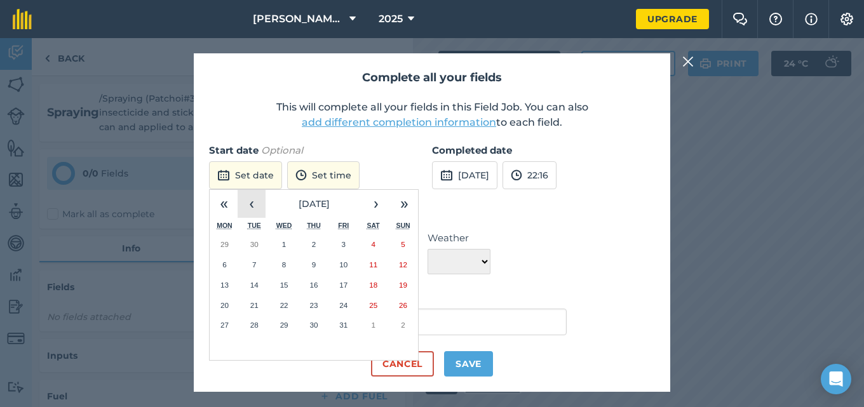
click at [248, 203] on button "‹" at bounding box center [252, 204] width 28 height 28
click at [376, 302] on abbr "27" at bounding box center [373, 305] width 8 height 8
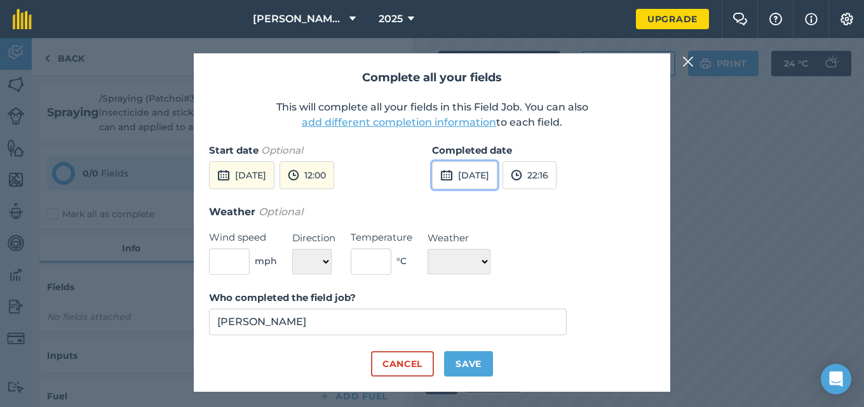
click at [471, 180] on button "[DATE]" at bounding box center [464, 175] width 65 height 28
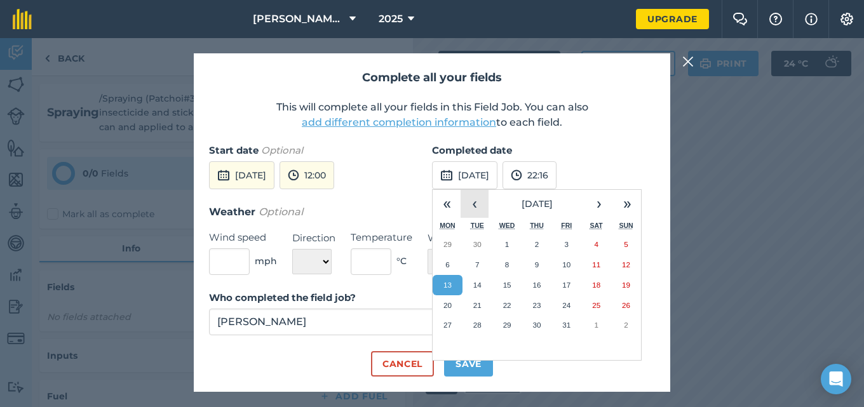
click at [473, 214] on button "‹" at bounding box center [475, 204] width 28 height 28
click at [595, 307] on abbr "27" at bounding box center [596, 305] width 8 height 8
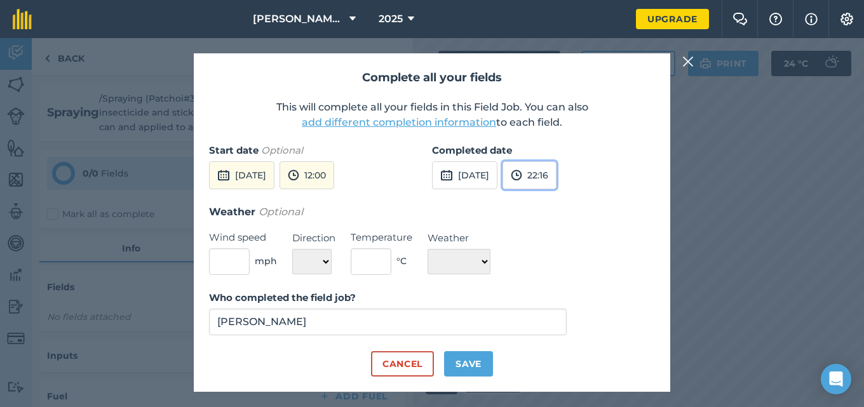
click at [557, 179] on button "22:16" at bounding box center [530, 175] width 54 height 28
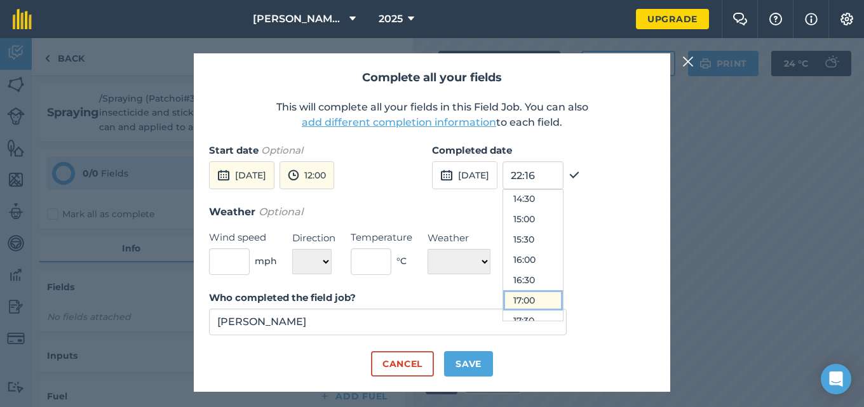
click at [559, 294] on button "17:00" at bounding box center [533, 300] width 60 height 20
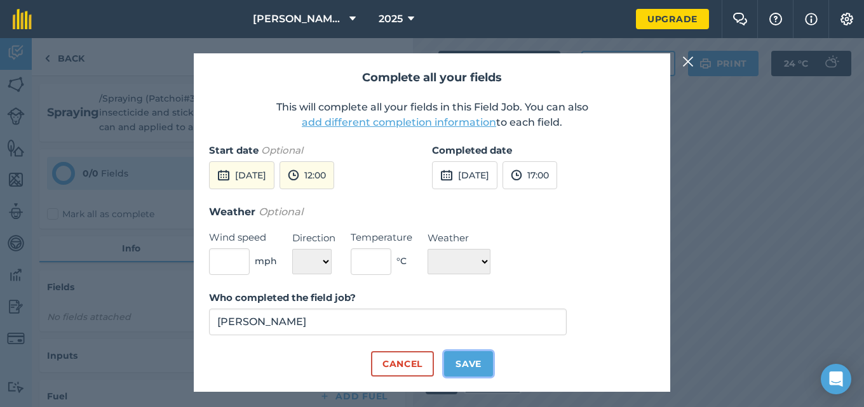
click at [463, 365] on button "Save" at bounding box center [468, 363] width 49 height 25
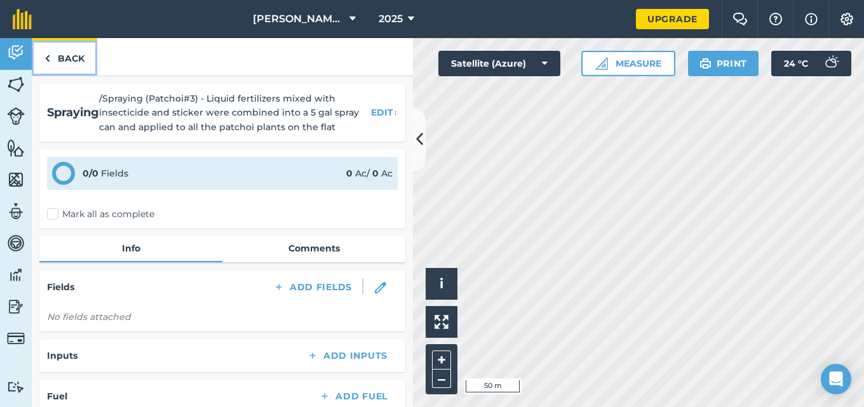
click at [62, 55] on link "Back" at bounding box center [64, 56] width 65 height 37
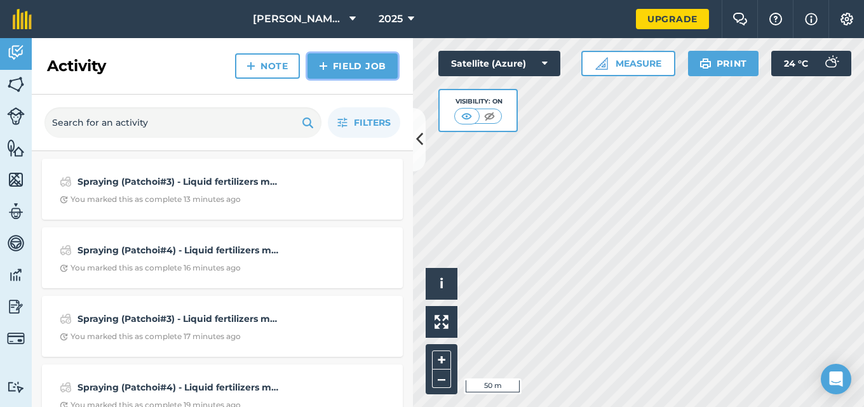
click at [363, 64] on link "Field Job" at bounding box center [353, 65] width 90 height 25
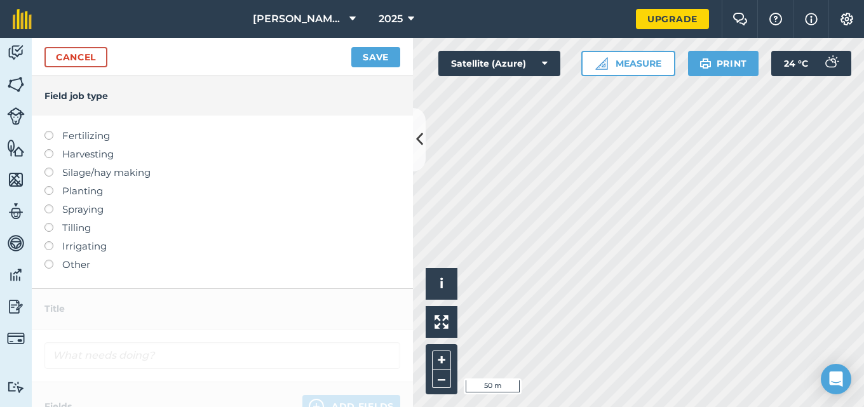
click at [49, 205] on label at bounding box center [53, 205] width 18 height 0
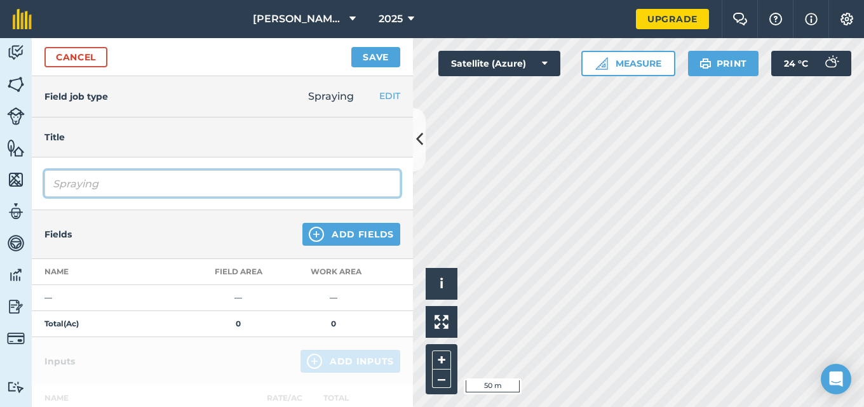
click at [103, 189] on input "Spraying" at bounding box center [222, 183] width 356 height 27
type input "S"
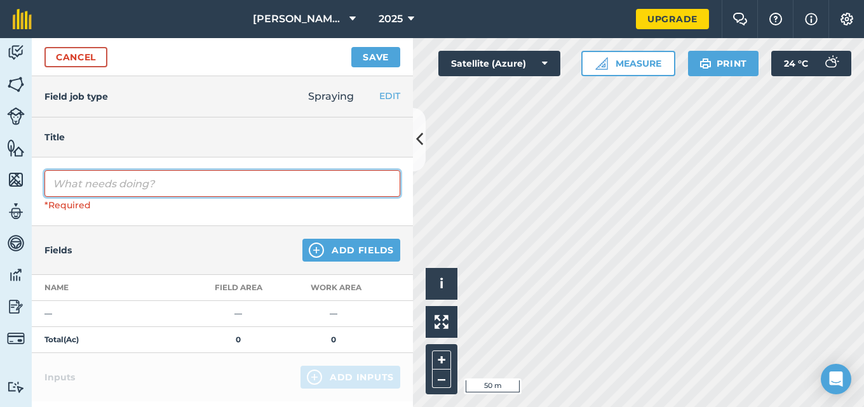
paste input "Spraying (Patchoi#3) - Liquid fertilizers mixed with insecticide and sticker we…"
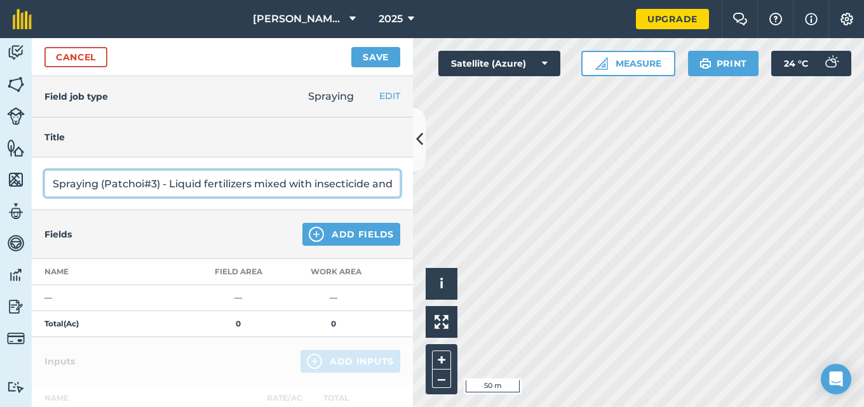
click at [159, 186] on input "Spraying (Patchoi#3) - Liquid fertilizers mixed with insecticide and sticker we…" at bounding box center [222, 183] width 356 height 27
type input "Spraying (Patchoi#4) - Liquid fertilizers mixed with insecticide and sticker we…"
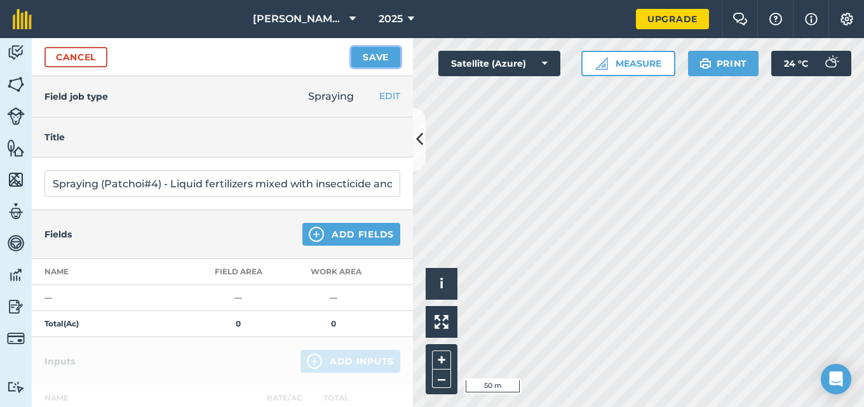
click at [369, 62] on button "Save" at bounding box center [375, 57] width 49 height 20
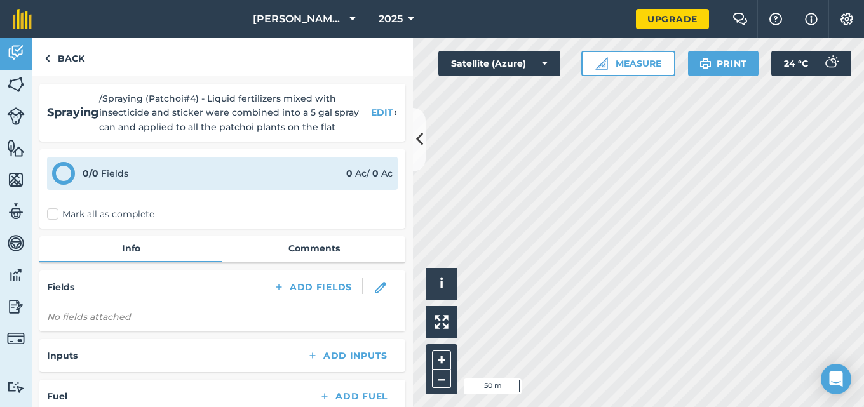
click at [55, 214] on label "Mark all as complete" at bounding box center [100, 214] width 107 height 13
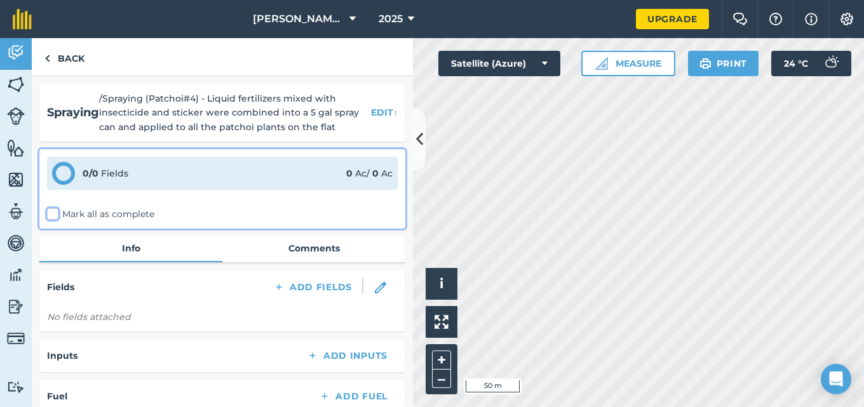
click at [55, 214] on input "Mark all as complete" at bounding box center [51, 212] width 8 height 8
checkbox input "false"
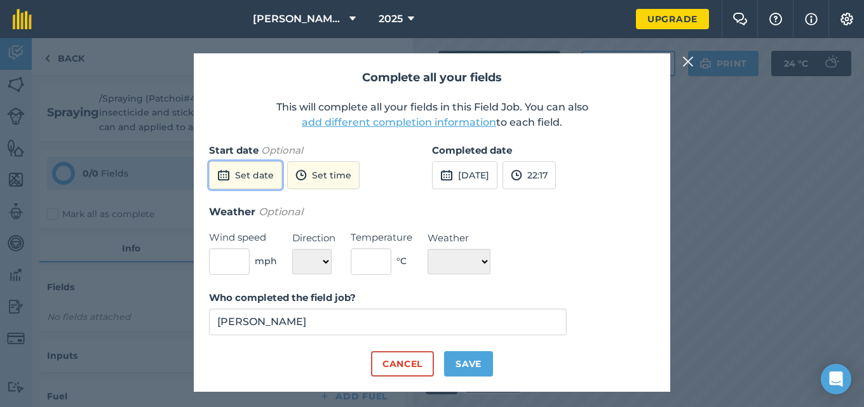
click at [236, 173] on button "Set date" at bounding box center [245, 175] width 73 height 28
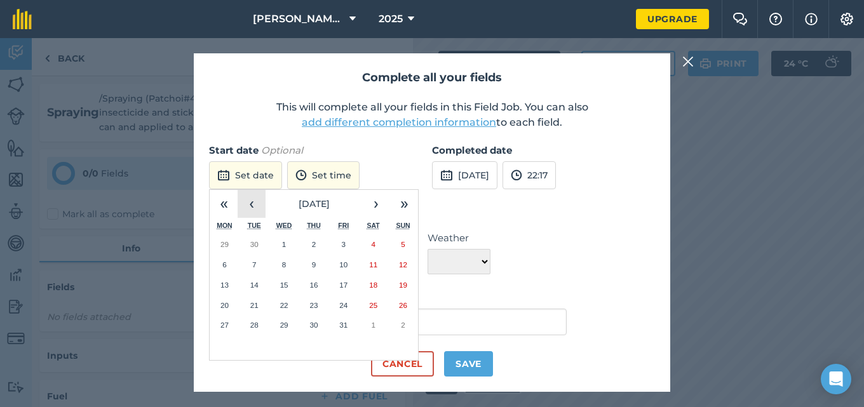
click at [250, 199] on button "‹" at bounding box center [252, 204] width 28 height 28
click at [378, 303] on button "27" at bounding box center [373, 305] width 30 height 20
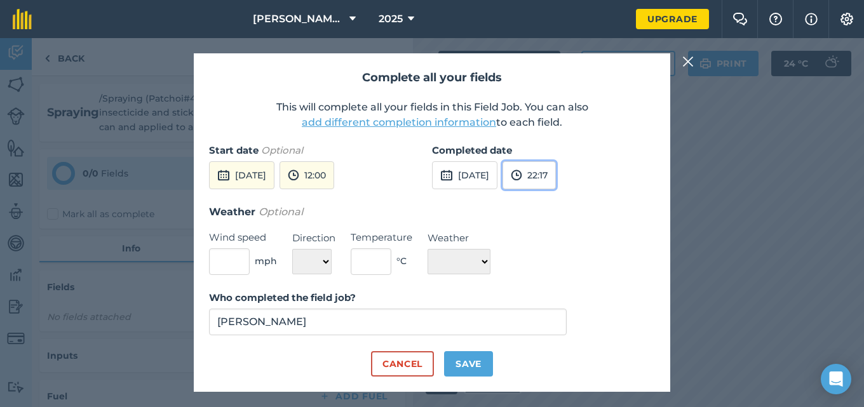
click at [522, 179] on img at bounding box center [516, 175] width 11 height 15
click at [546, 179] on input "22:17" at bounding box center [533, 175] width 61 height 28
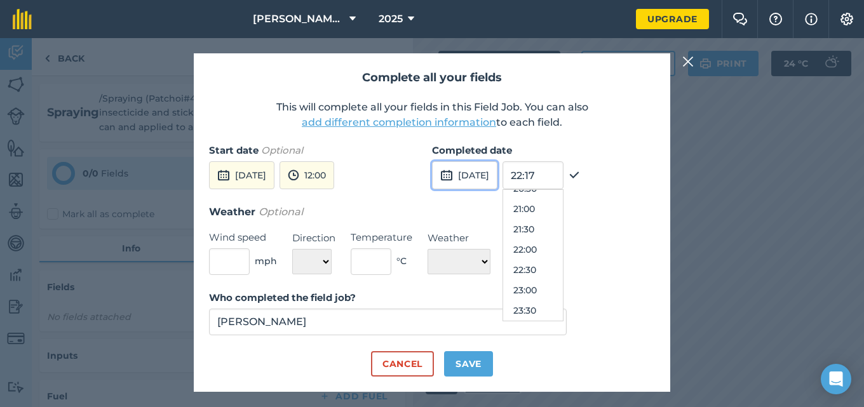
click at [475, 177] on button "[DATE]" at bounding box center [464, 175] width 65 height 28
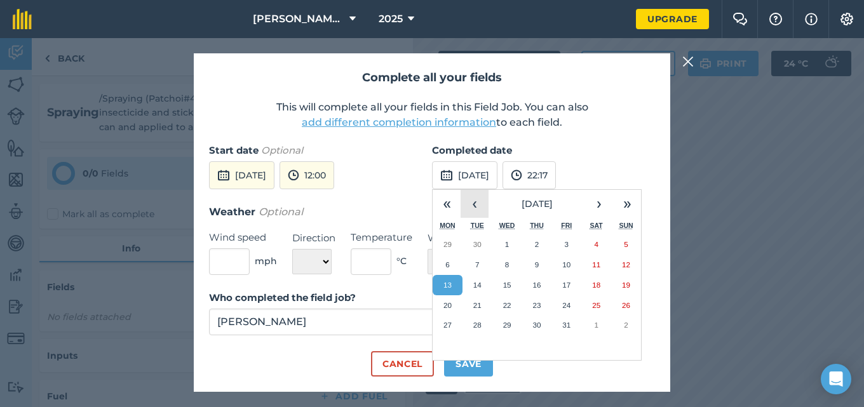
click at [475, 203] on button "‹" at bounding box center [475, 204] width 28 height 28
click at [598, 304] on abbr "27" at bounding box center [596, 305] width 8 height 8
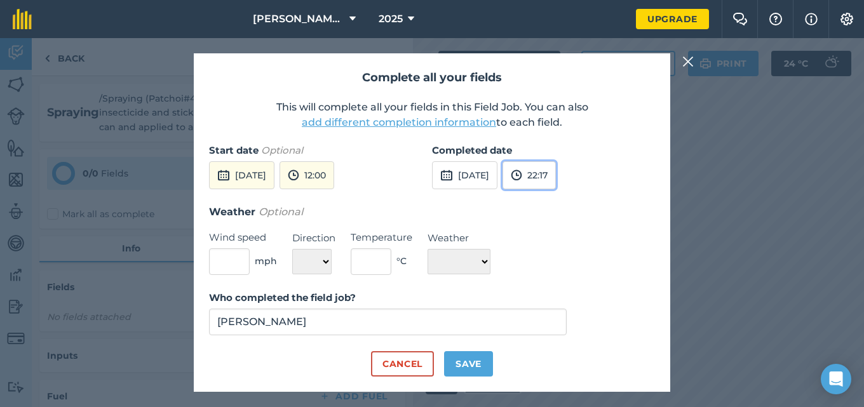
click at [556, 182] on button "22:17" at bounding box center [529, 175] width 53 height 28
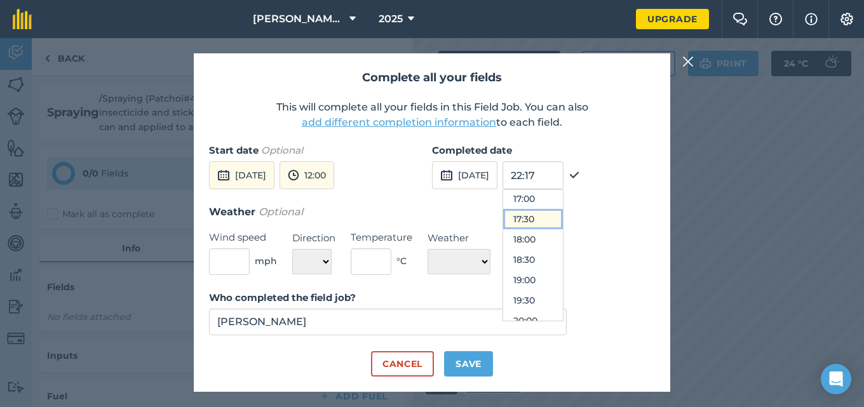
click at [563, 215] on button "17:30" at bounding box center [533, 219] width 60 height 20
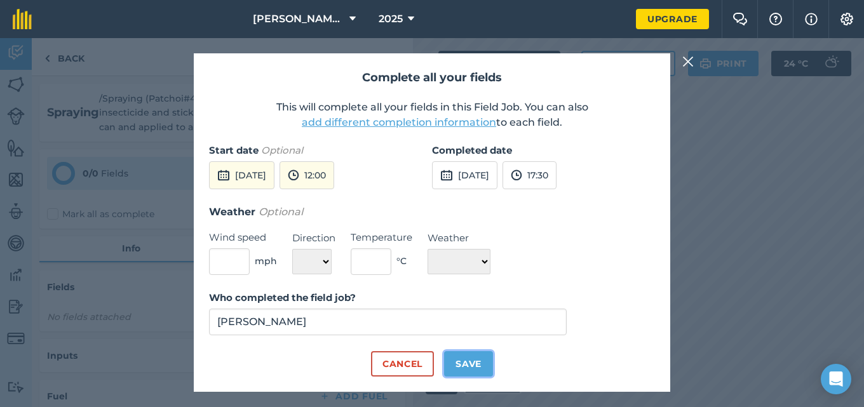
click at [471, 360] on button "Save" at bounding box center [468, 363] width 49 height 25
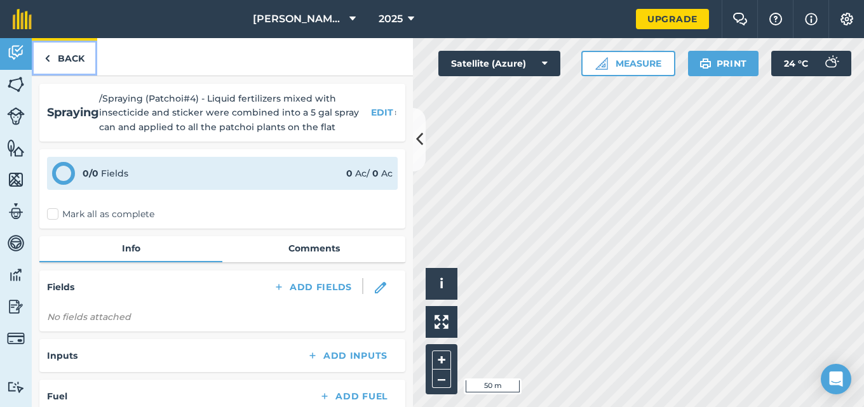
click at [76, 59] on link "Back" at bounding box center [64, 56] width 65 height 37
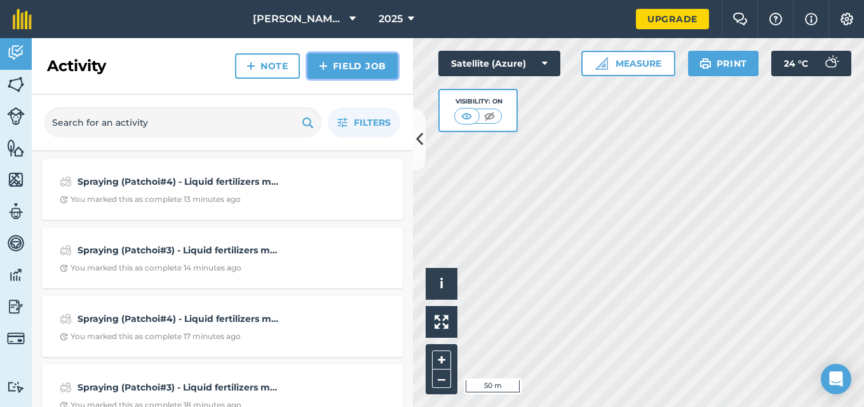
click at [343, 66] on link "Field Job" at bounding box center [353, 65] width 90 height 25
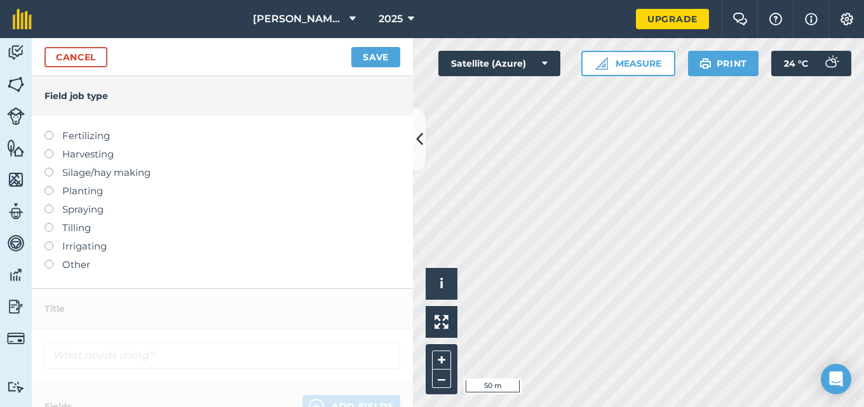
click at [48, 205] on label at bounding box center [53, 205] width 18 height 0
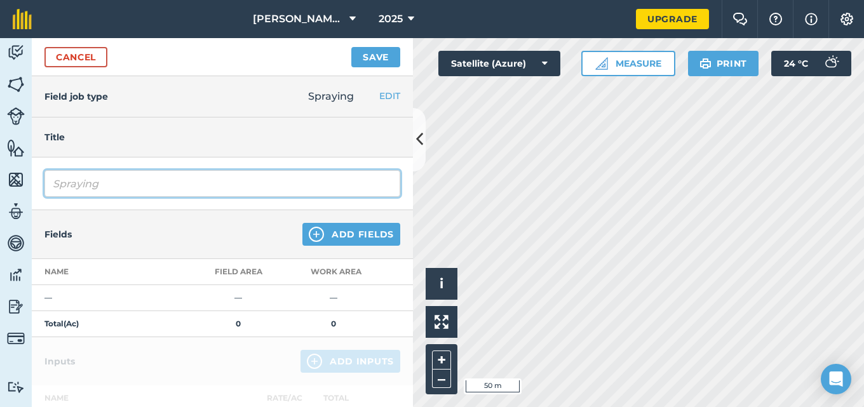
click at [98, 189] on input "Spraying" at bounding box center [222, 183] width 356 height 27
type input "S"
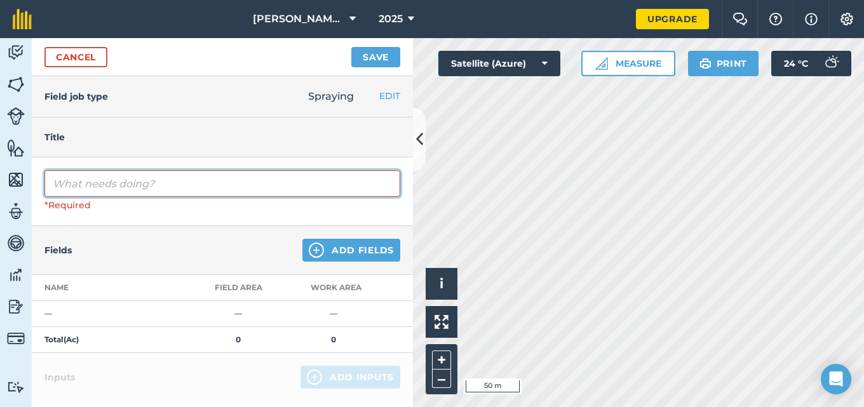
paste input "Spraying (Patchoi#3) - Liquid fertilizers mixed with insecticide and sticker we…"
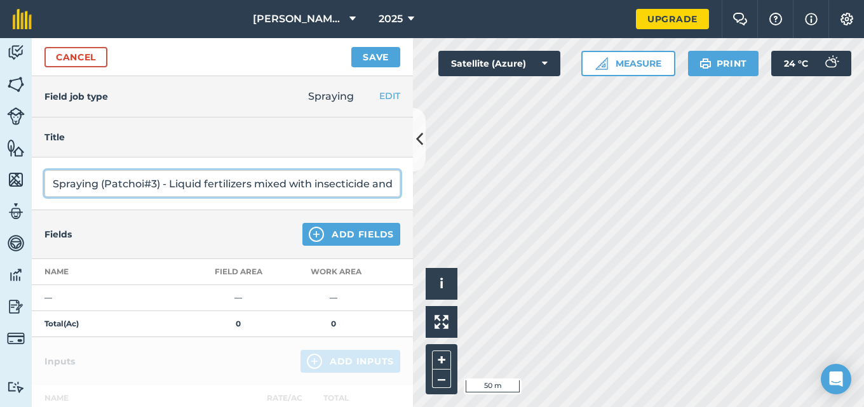
type input "Spraying (Patchoi#3) - Liquid fertilizers mixed with insecticide and sticker we…"
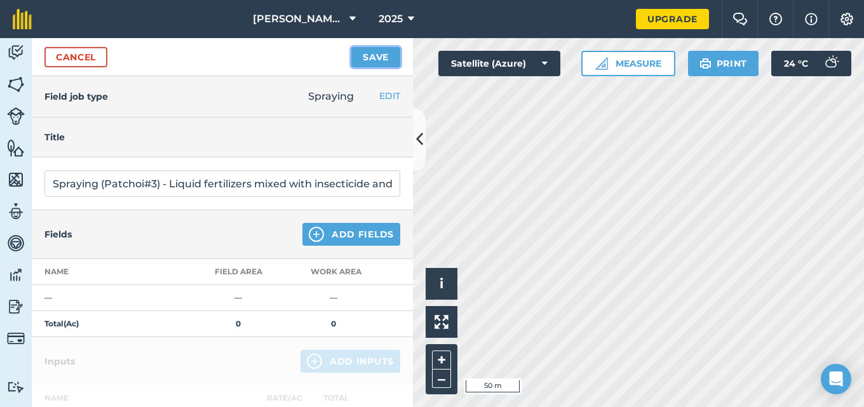
click at [380, 50] on button "Save" at bounding box center [375, 57] width 49 height 20
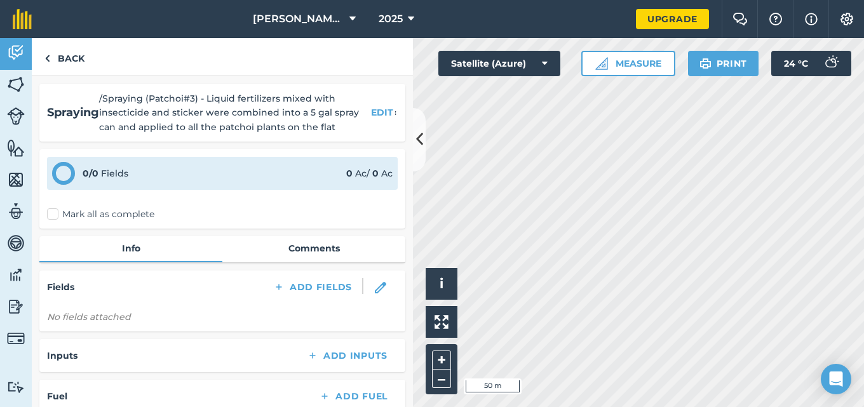
click at [52, 210] on label "Mark all as complete" at bounding box center [100, 214] width 107 height 13
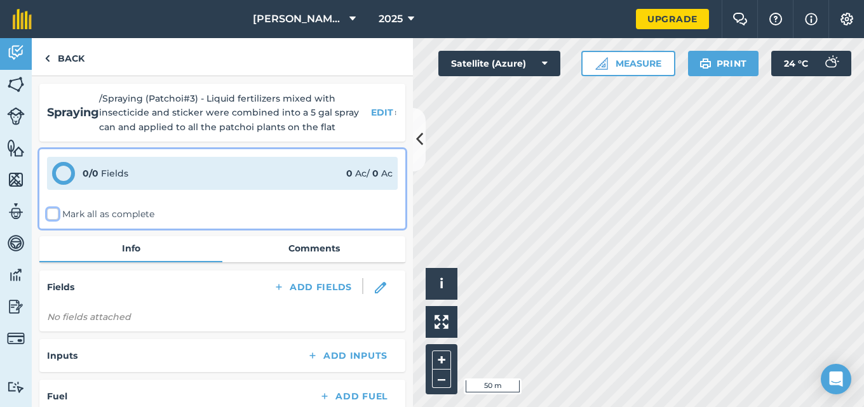
click at [52, 210] on input "Mark all as complete" at bounding box center [51, 212] width 8 height 8
checkbox input "false"
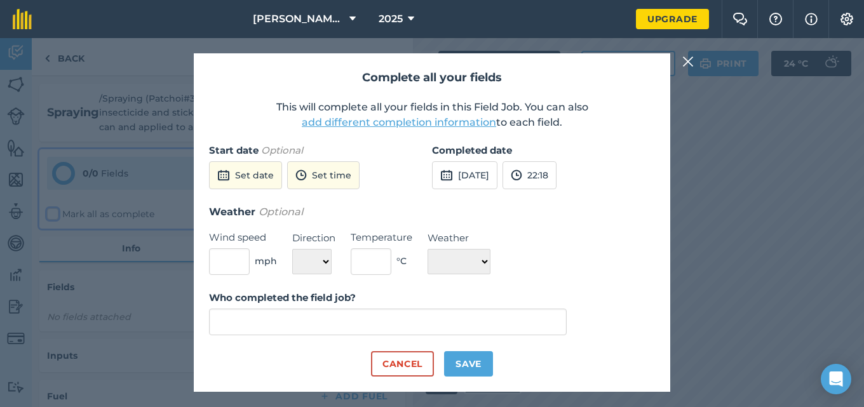
type input "[PERSON_NAME]"
click at [248, 177] on button "Set date" at bounding box center [245, 175] width 73 height 28
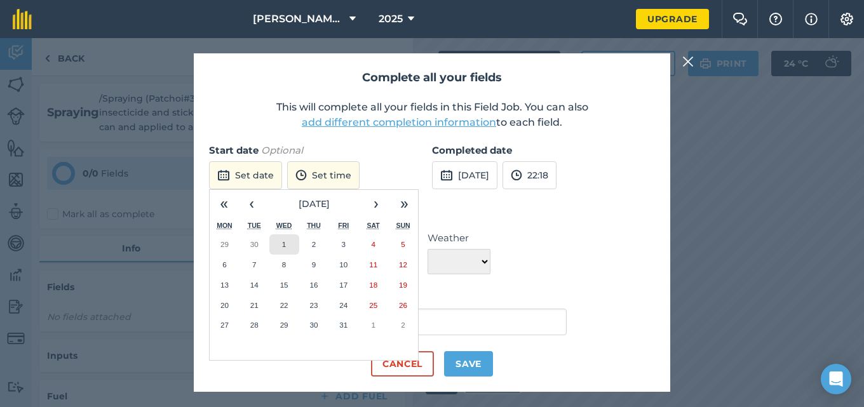
click at [285, 243] on abbr "1" at bounding box center [284, 244] width 4 height 8
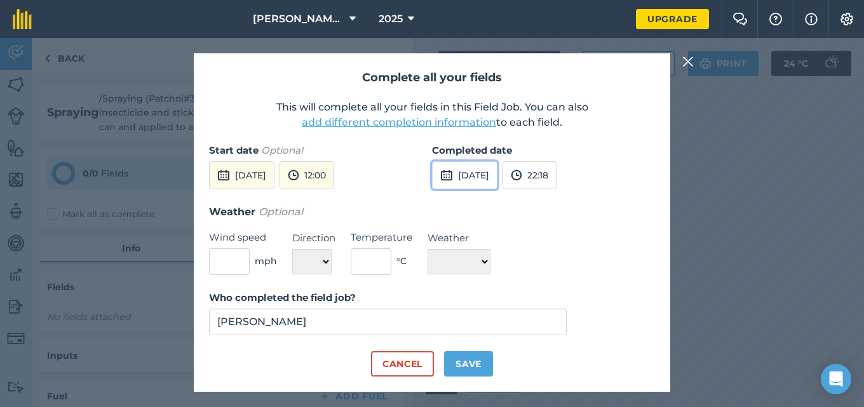
click at [480, 173] on button "[DATE]" at bounding box center [464, 175] width 65 height 28
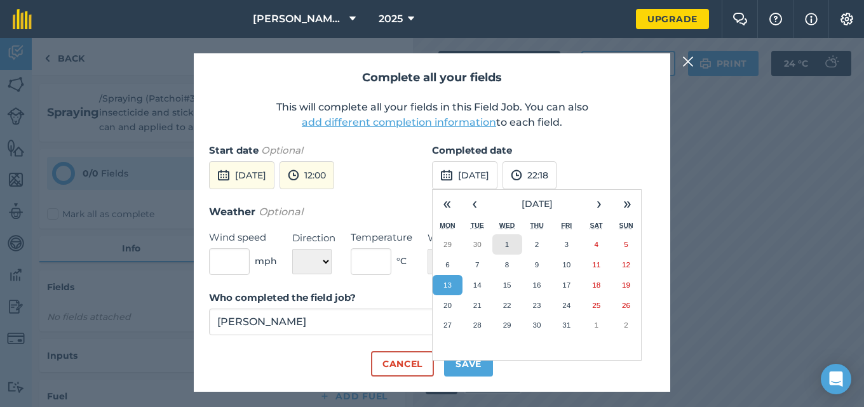
click at [503, 240] on button "1" at bounding box center [507, 244] width 30 height 20
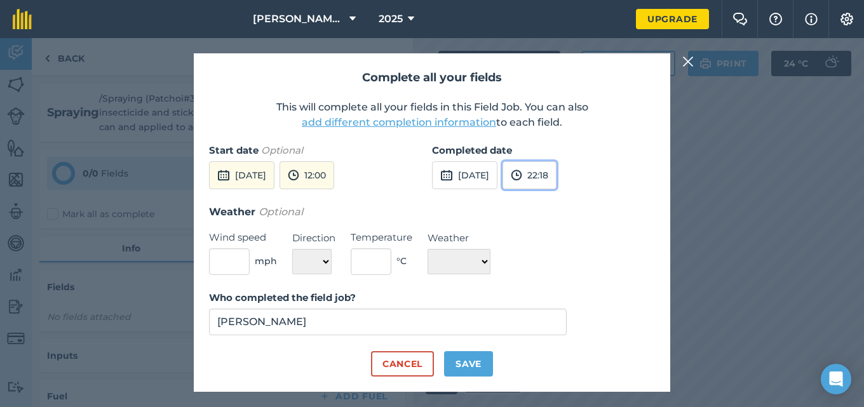
click at [557, 170] on button "22:18" at bounding box center [530, 175] width 54 height 28
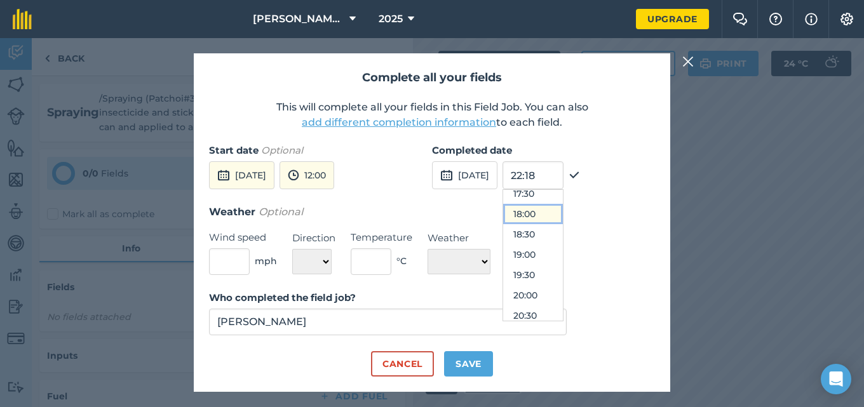
click at [563, 209] on button "18:00" at bounding box center [533, 214] width 60 height 20
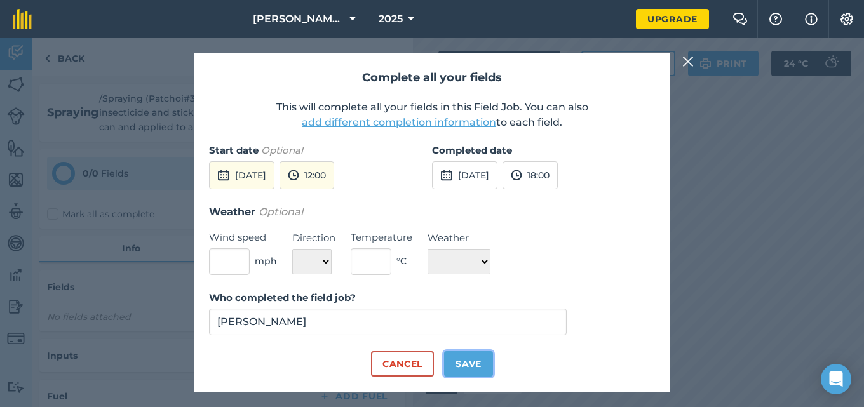
click at [477, 362] on button "Save" at bounding box center [468, 363] width 49 height 25
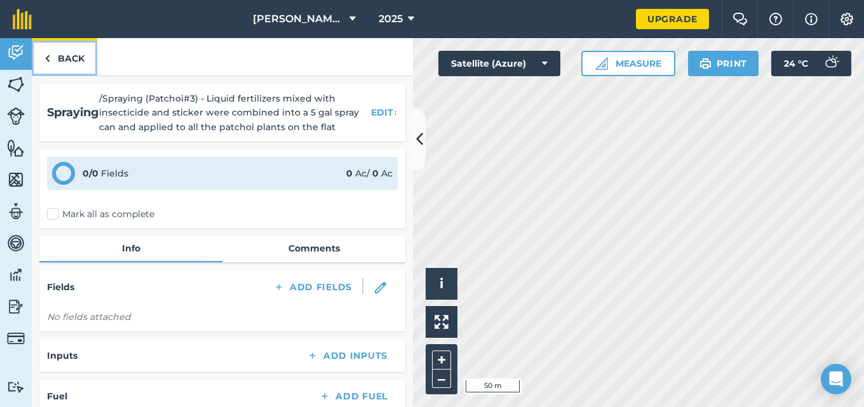
click at [58, 57] on link "Back" at bounding box center [64, 56] width 65 height 37
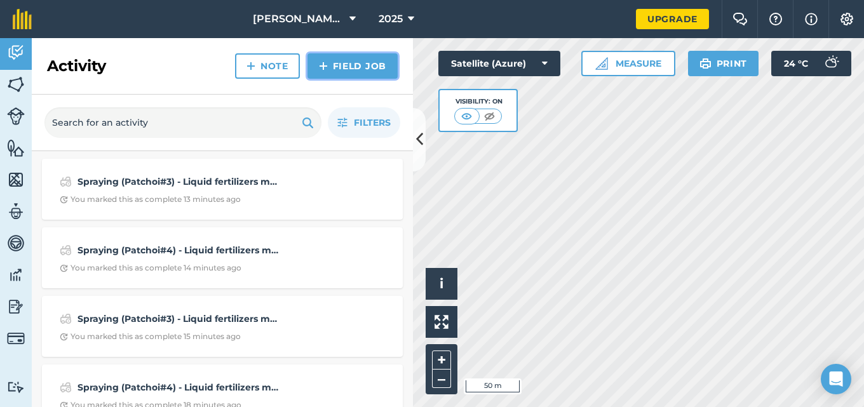
click at [337, 57] on link "Field Job" at bounding box center [353, 65] width 90 height 25
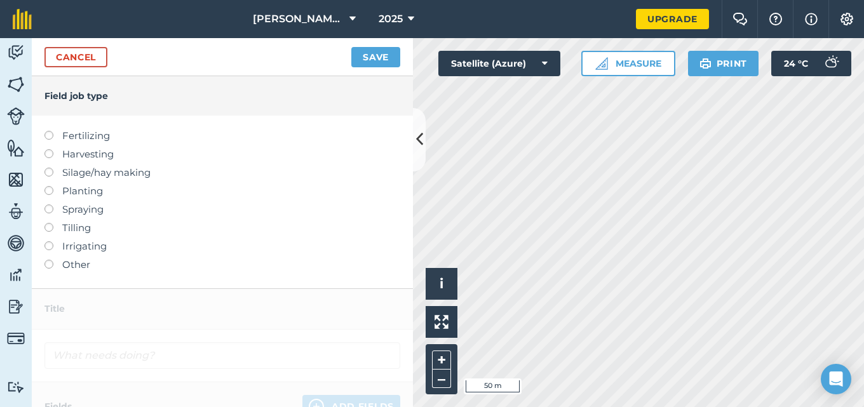
click at [50, 205] on label at bounding box center [53, 205] width 18 height 0
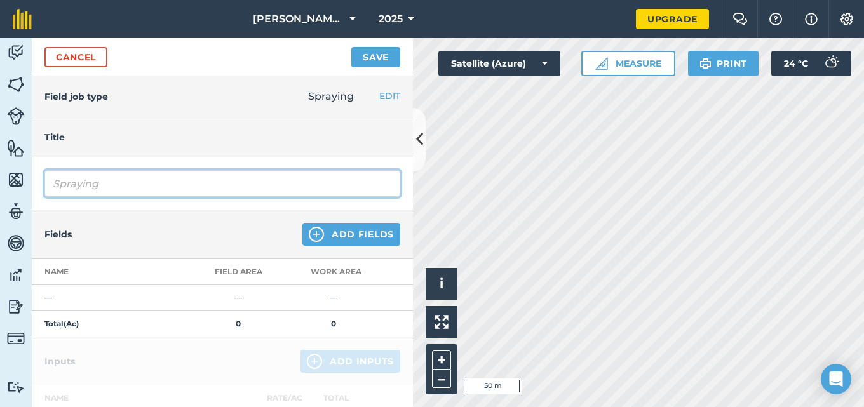
click at [104, 188] on input "Spraying" at bounding box center [222, 183] width 356 height 27
type input "S"
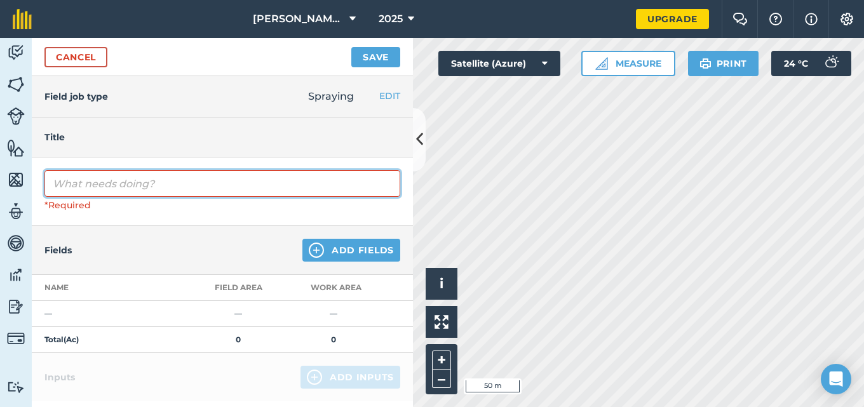
paste input "Spraying (Patchoi#3) - Liquid fertilizers mixed with insecticide and sticker we…"
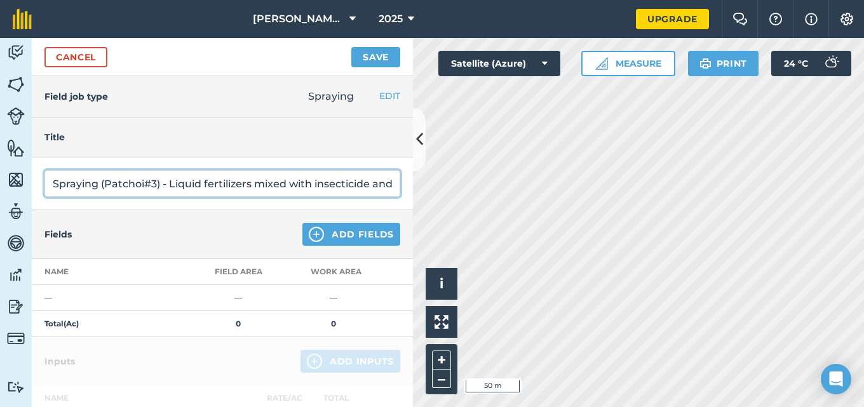
click at [158, 186] on input "Spraying (Patchoi#3) - Liquid fertilizers mixed with insecticide and sticker we…" at bounding box center [222, 183] width 356 height 27
type input "Spraying (Patchoi#4) - Liquid fertilizers mixed with insecticide and sticker we…"
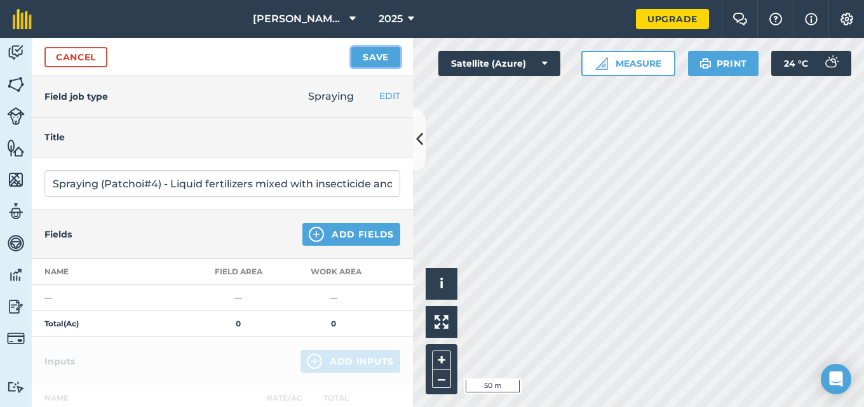
click at [369, 60] on button "Save" at bounding box center [375, 57] width 49 height 20
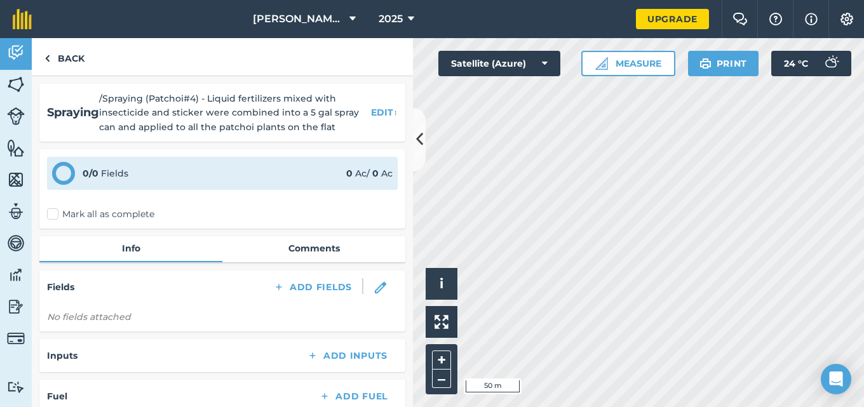
click at [50, 211] on label "Mark all as complete" at bounding box center [100, 214] width 107 height 13
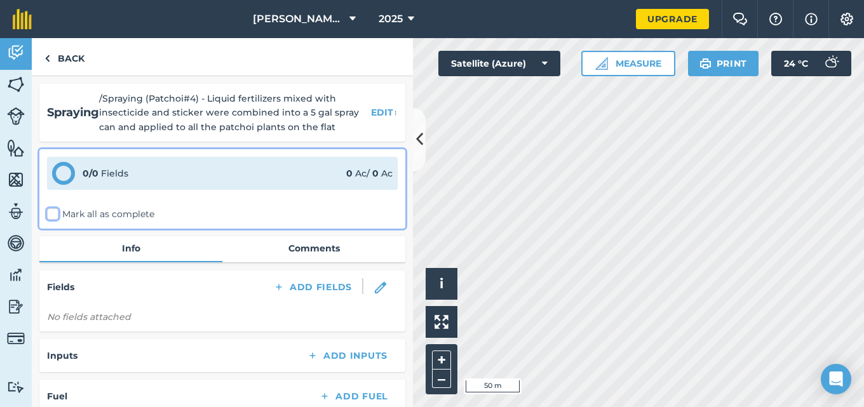
click at [50, 211] on input "Mark all as complete" at bounding box center [51, 212] width 8 height 8
checkbox input "false"
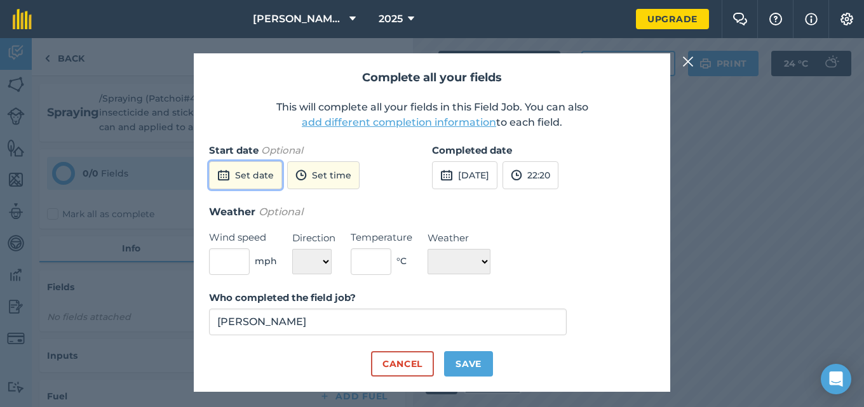
click at [257, 177] on button "Set date" at bounding box center [245, 175] width 73 height 28
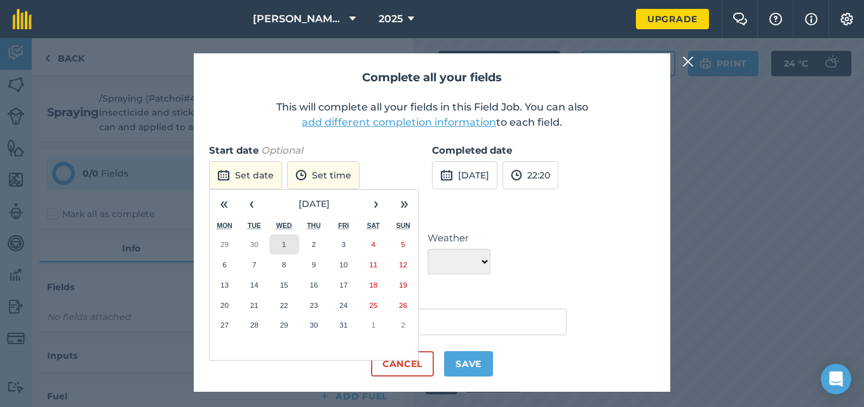
click at [285, 237] on button "1" at bounding box center [284, 244] width 30 height 20
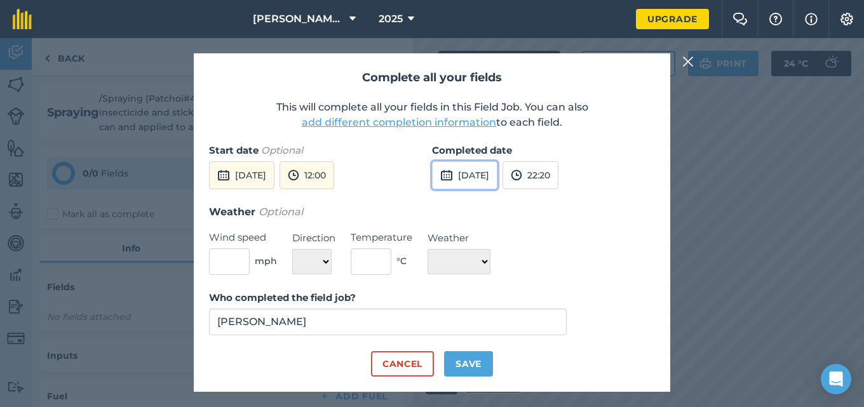
click at [498, 177] on button "[DATE]" at bounding box center [464, 175] width 65 height 28
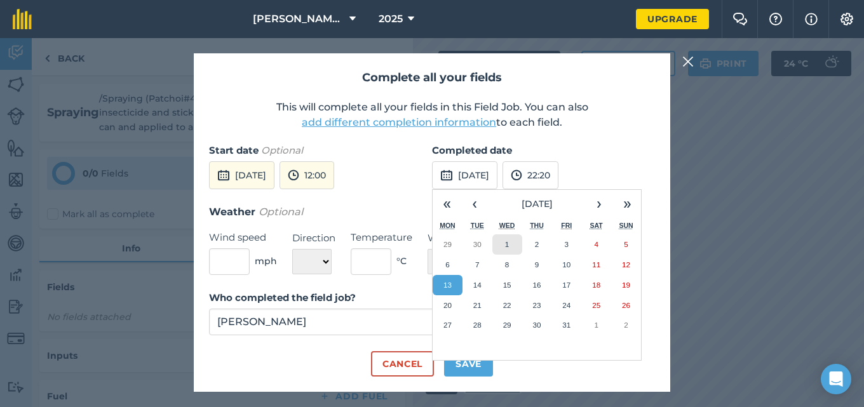
click at [504, 238] on button "1" at bounding box center [507, 244] width 30 height 20
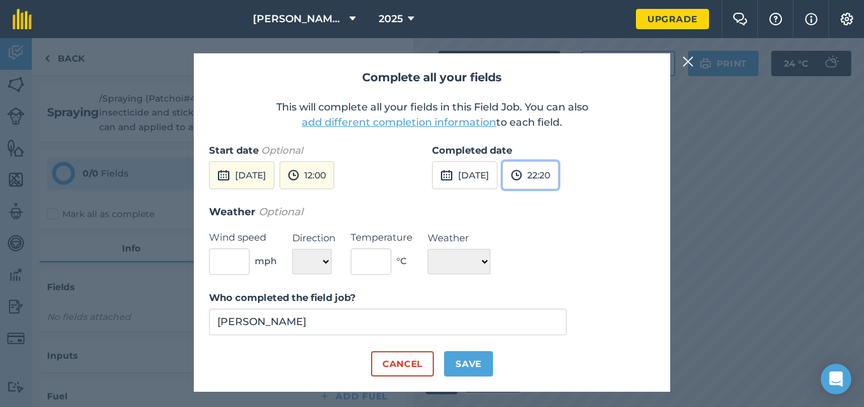
click at [548, 182] on button "22:20" at bounding box center [531, 175] width 56 height 28
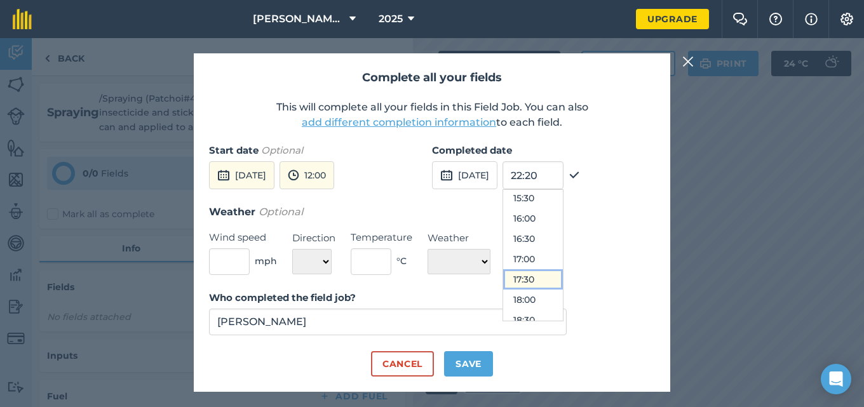
click at [552, 281] on button "17:30" at bounding box center [533, 279] width 60 height 20
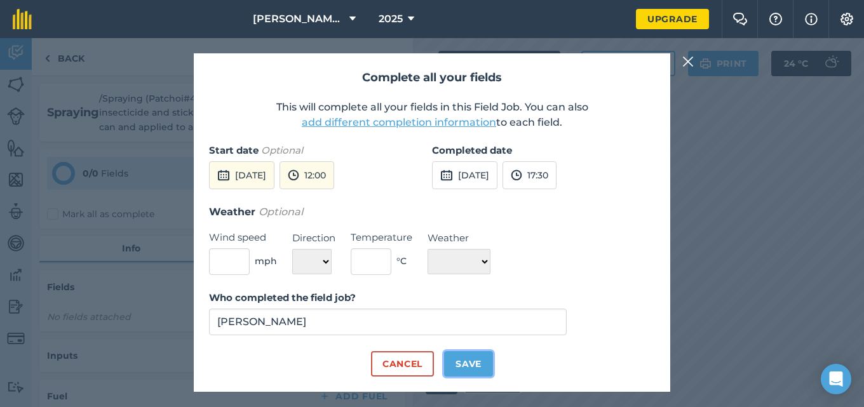
click at [477, 355] on button "Save" at bounding box center [468, 363] width 49 height 25
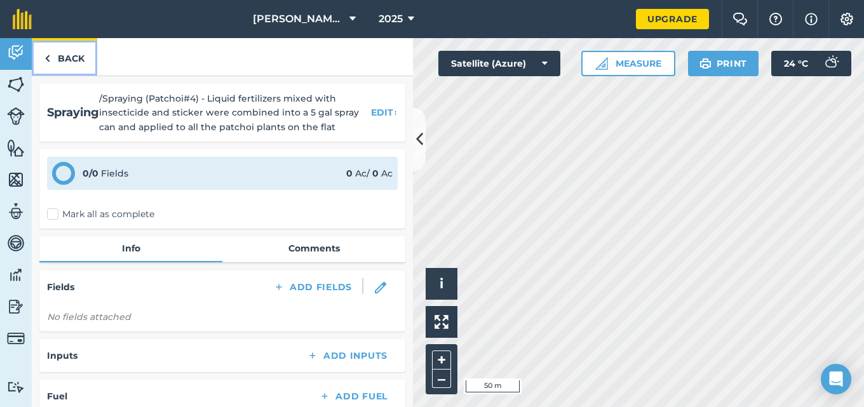
click at [65, 55] on link "Back" at bounding box center [64, 56] width 65 height 37
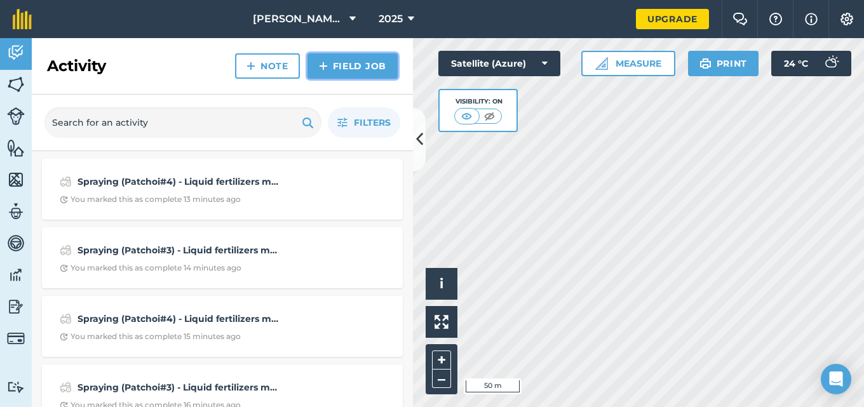
click at [356, 68] on link "Field Job" at bounding box center [353, 65] width 90 height 25
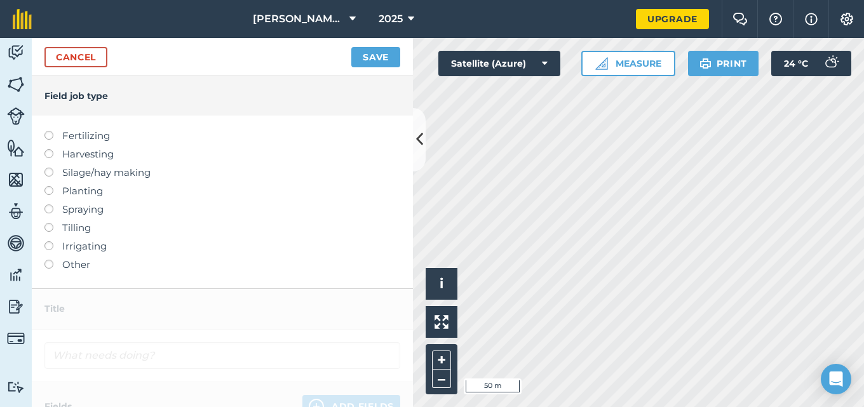
click at [49, 149] on label at bounding box center [53, 149] width 18 height 0
type input "Harvesting"
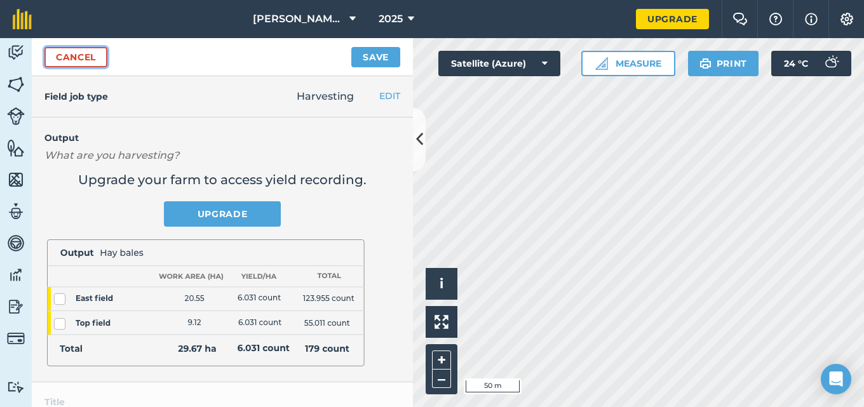
click at [72, 55] on link "Cancel" at bounding box center [75, 57] width 63 height 20
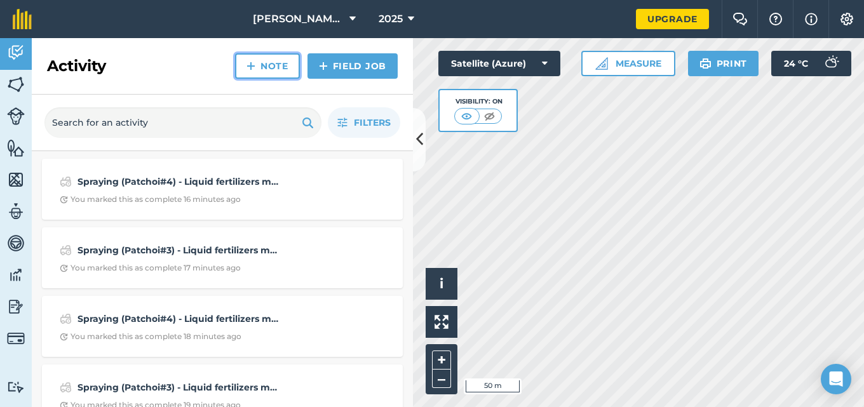
click at [276, 64] on link "Note" at bounding box center [267, 65] width 65 height 25
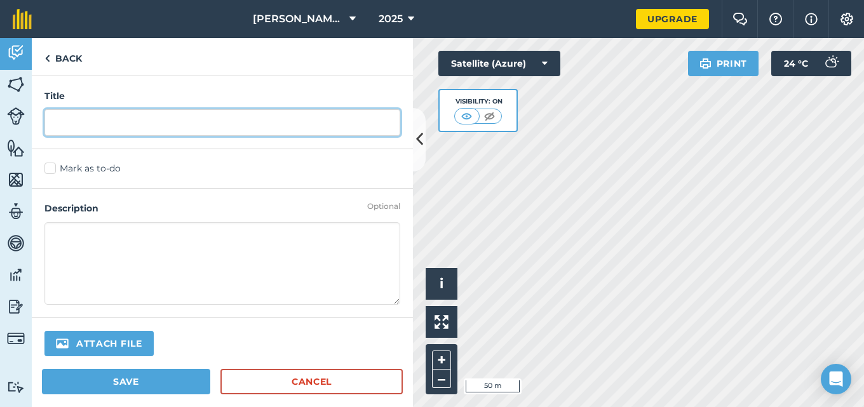
click at [149, 116] on input "text" at bounding box center [222, 122] width 356 height 27
type input "Harvesting (Patchoi #3) - 25 bundles of patchoi were harvested from the restaur…"
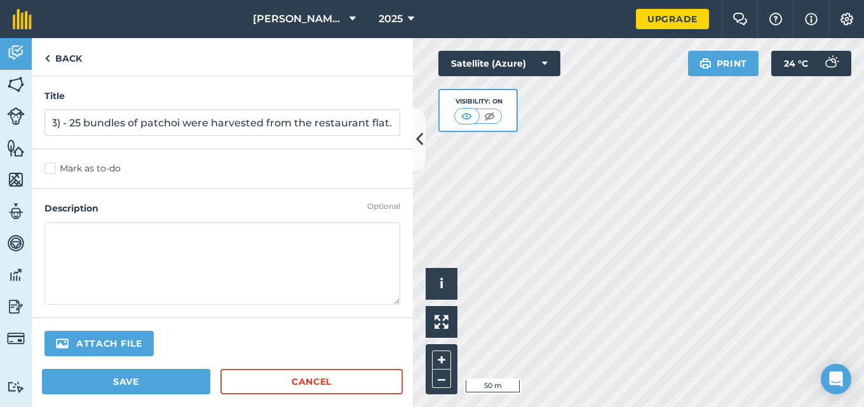
scroll to position [0, 0]
click at [50, 169] on label "Mark as to-do" at bounding box center [222, 168] width 356 height 13
click at [50, 169] on input "Mark as to-do" at bounding box center [48, 166] width 8 height 8
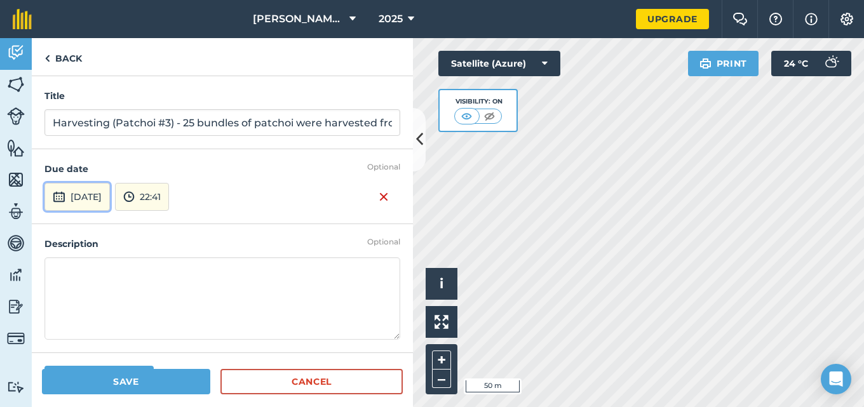
click at [68, 194] on button "[DATE]" at bounding box center [76, 197] width 65 height 28
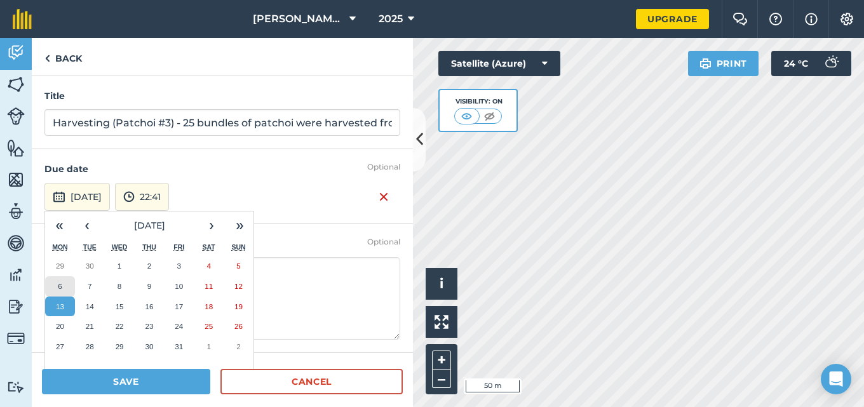
click at [56, 290] on button "6" at bounding box center [60, 286] width 30 height 20
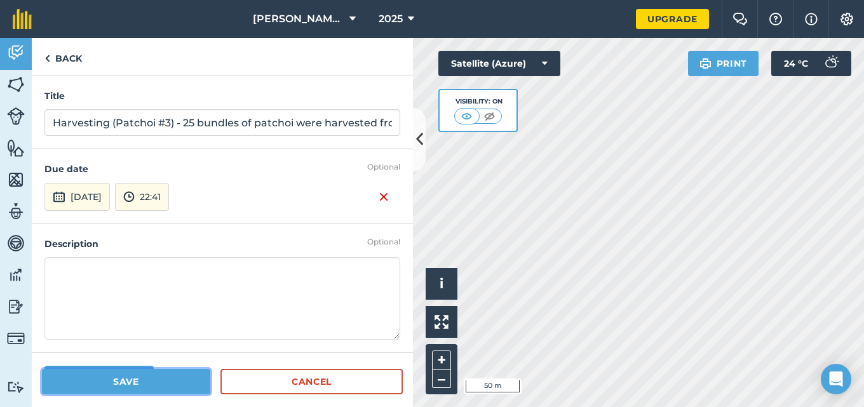
click at [103, 376] on button "Save" at bounding box center [126, 381] width 168 height 25
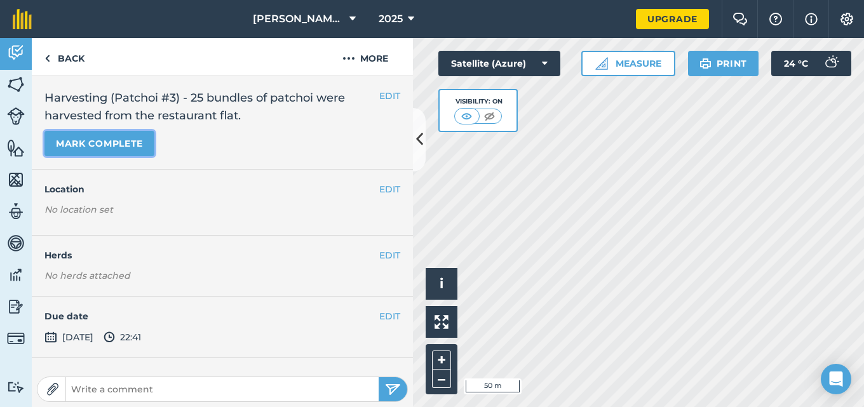
click at [116, 149] on button "Mark complete" at bounding box center [99, 143] width 110 height 25
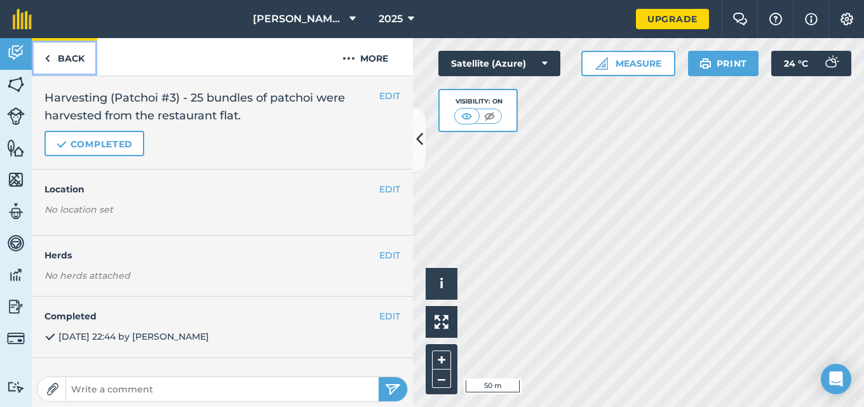
click at [58, 59] on link "Back" at bounding box center [64, 56] width 65 height 37
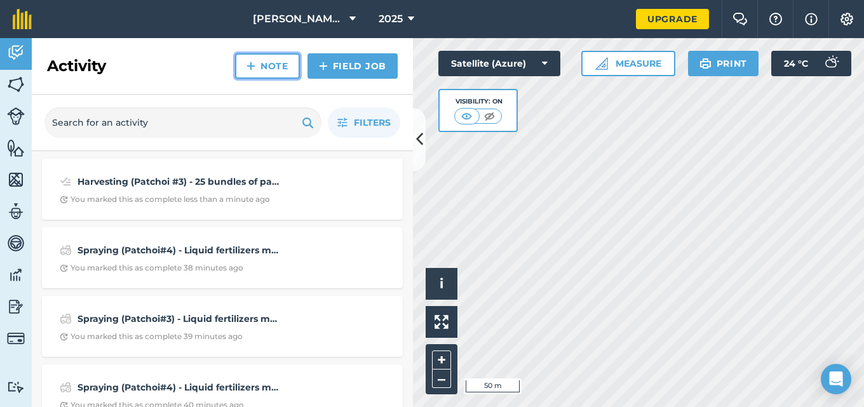
click at [255, 67] on img at bounding box center [251, 65] width 9 height 15
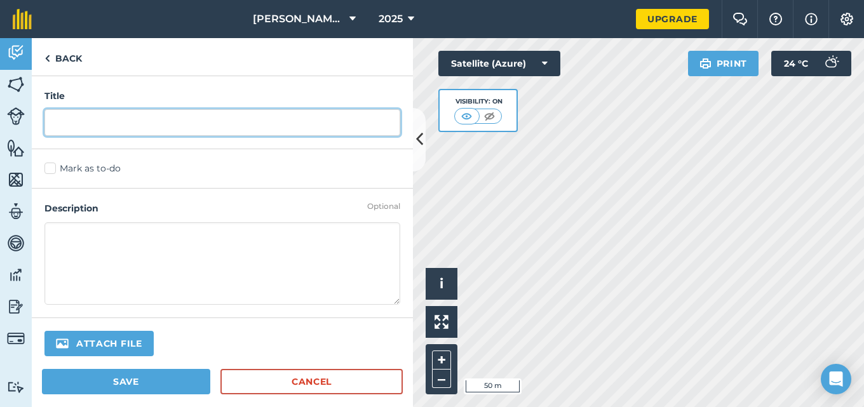
click at [97, 122] on input "text" at bounding box center [222, 122] width 356 height 27
type input "Harvesting (Patchoi#3) - 13 bundles of patchoi were harvested from the restaura…"
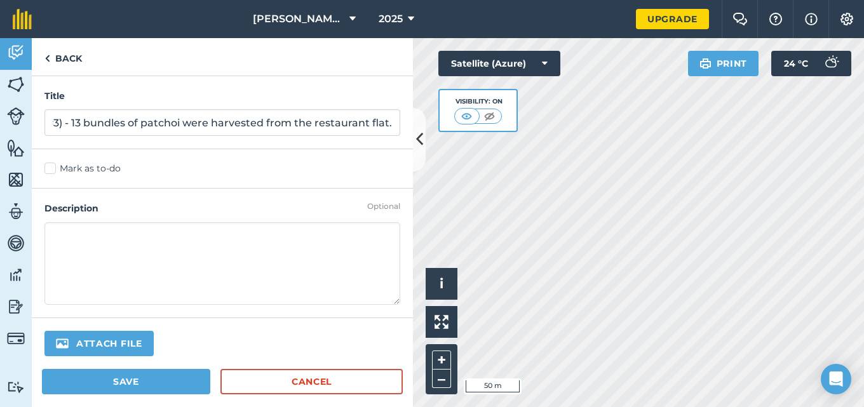
click at [48, 165] on label "Mark as to-do" at bounding box center [222, 168] width 356 height 13
click at [48, 165] on input "Mark as to-do" at bounding box center [48, 166] width 8 height 8
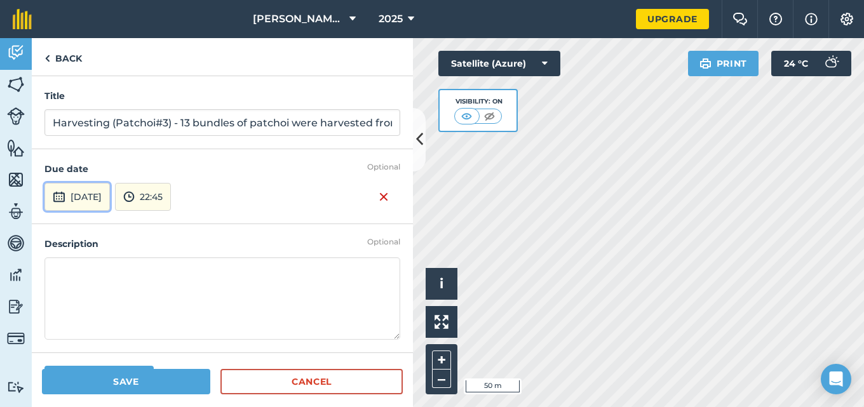
click at [76, 198] on button "[DATE]" at bounding box center [76, 197] width 65 height 28
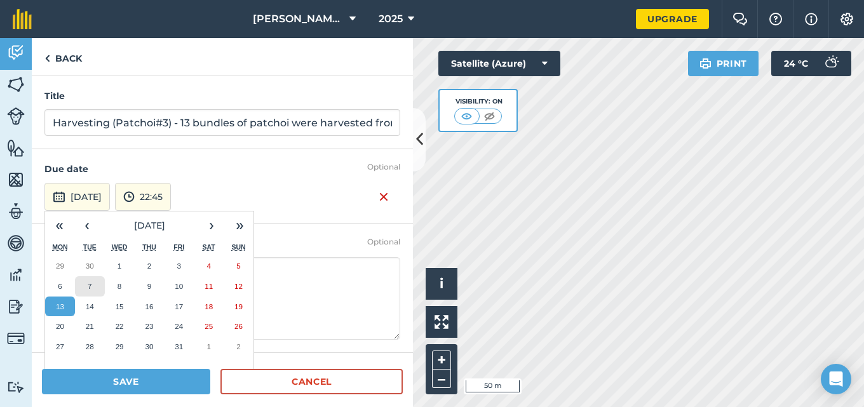
click at [95, 283] on button "7" at bounding box center [90, 286] width 30 height 20
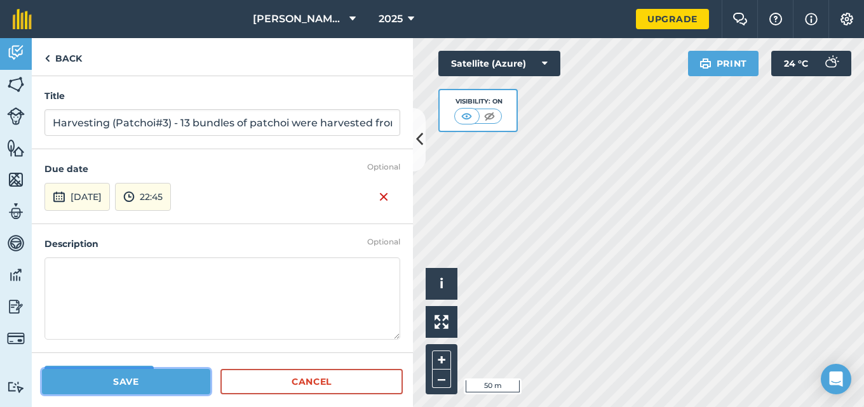
click at [107, 384] on button "Save" at bounding box center [126, 381] width 168 height 25
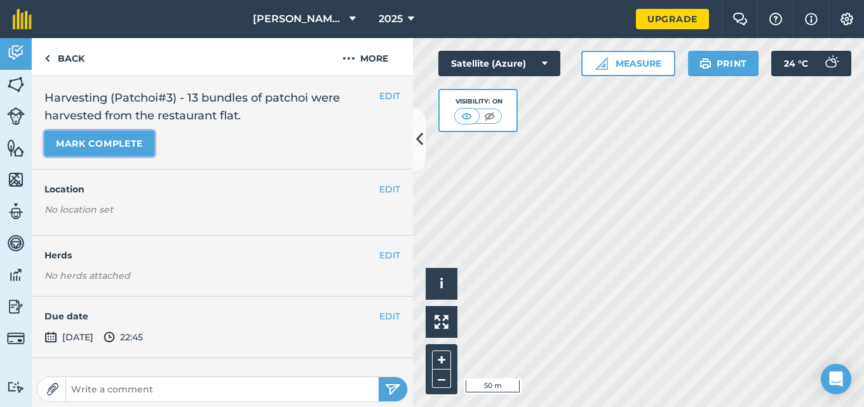
click at [116, 139] on button "Mark complete" at bounding box center [99, 143] width 110 height 25
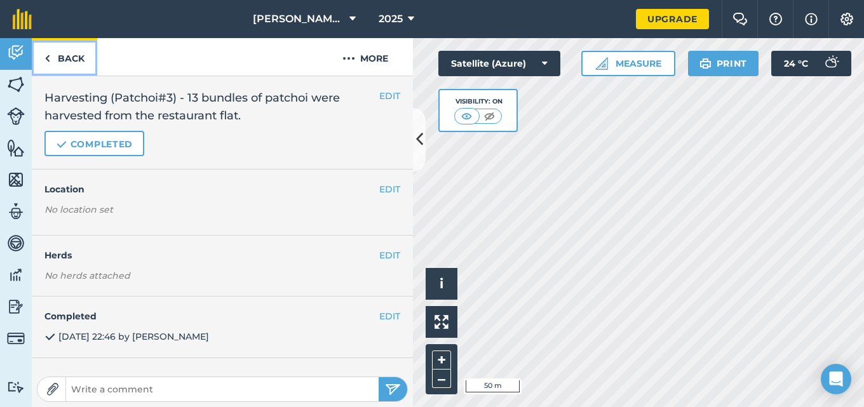
click at [62, 59] on link "Back" at bounding box center [64, 56] width 65 height 37
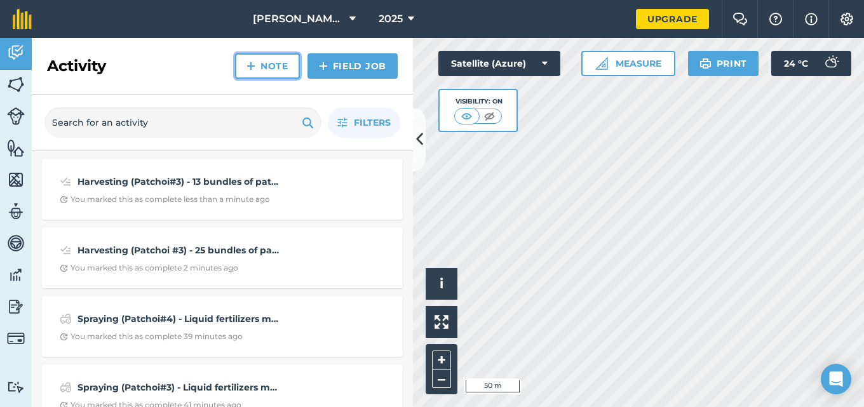
click at [258, 69] on link "Note" at bounding box center [267, 65] width 65 height 25
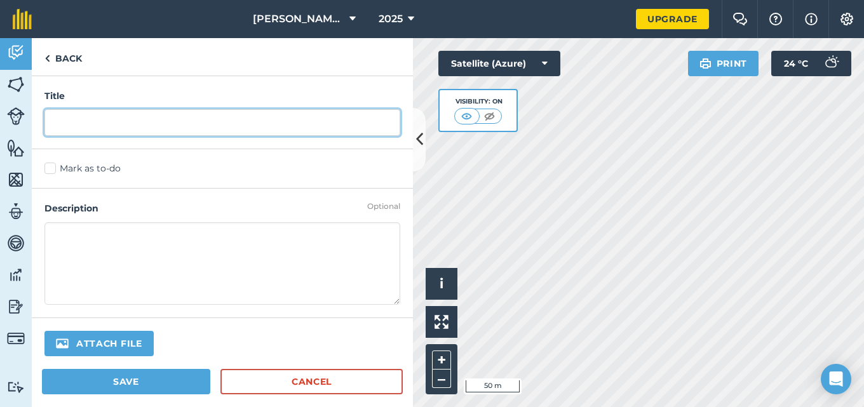
click at [193, 119] on input "text" at bounding box center [222, 122] width 356 height 27
type input "Harvesting (Patchoi #3) - 18 bundles of patchoi were harvested from the restaur…"
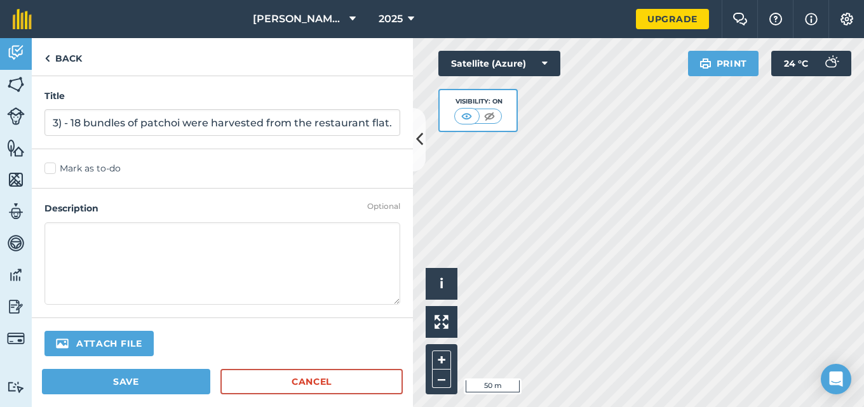
scroll to position [0, 0]
click at [50, 168] on label "Mark as to-do" at bounding box center [222, 168] width 356 height 13
click at [50, 168] on input "Mark as to-do" at bounding box center [48, 166] width 8 height 8
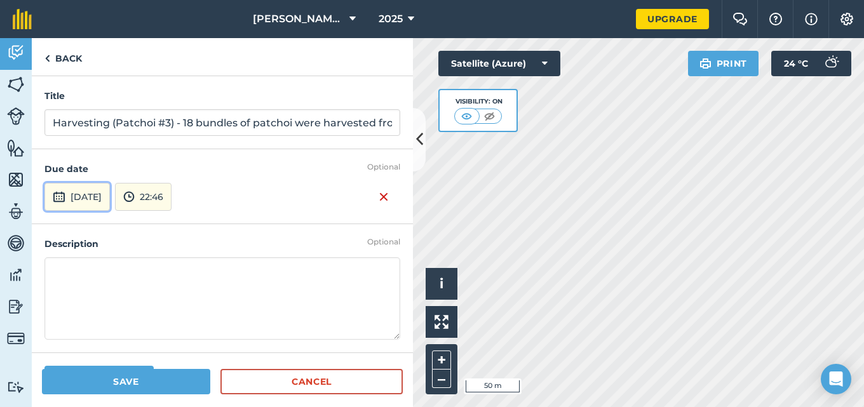
click at [81, 198] on button "[DATE]" at bounding box center [76, 197] width 65 height 28
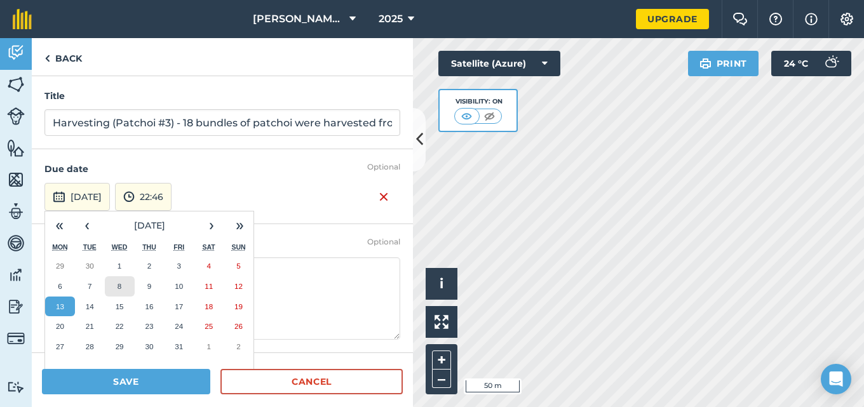
click at [114, 287] on button "8" at bounding box center [120, 286] width 30 height 20
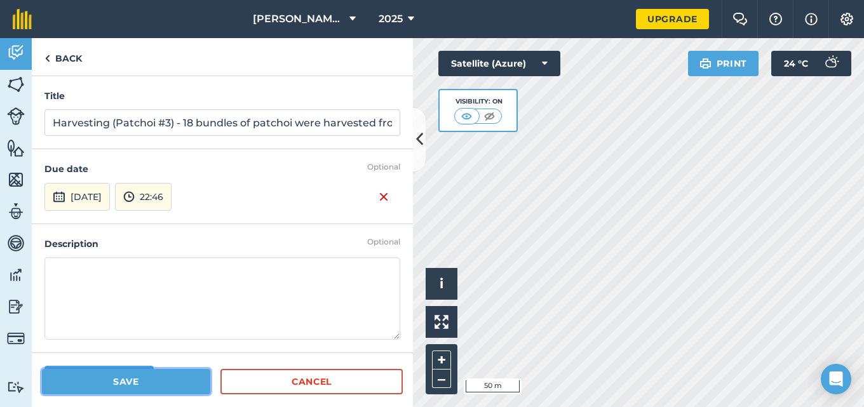
click at [116, 378] on button "Save" at bounding box center [126, 381] width 168 height 25
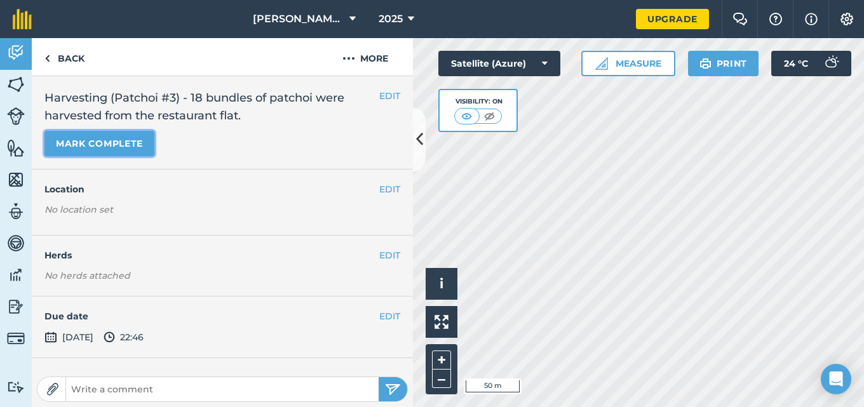
click at [92, 151] on button "Mark complete" at bounding box center [99, 143] width 110 height 25
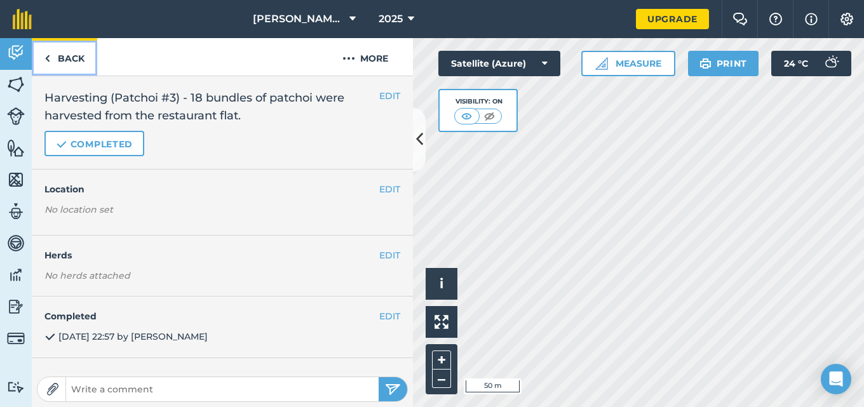
click at [67, 51] on link "Back" at bounding box center [64, 56] width 65 height 37
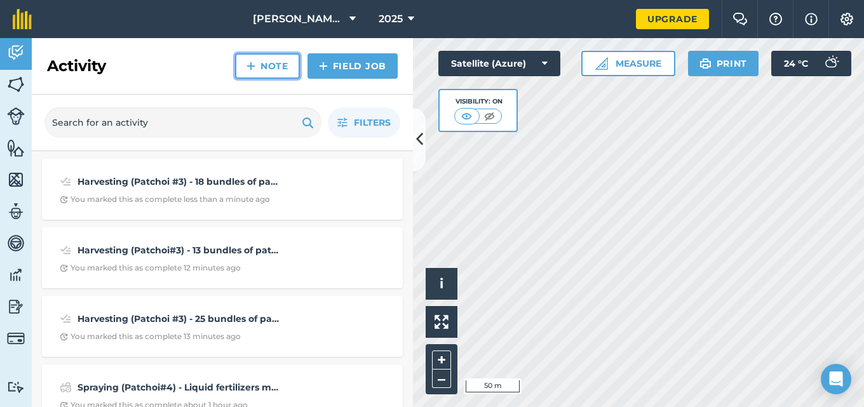
click at [247, 63] on img at bounding box center [251, 65] width 9 height 15
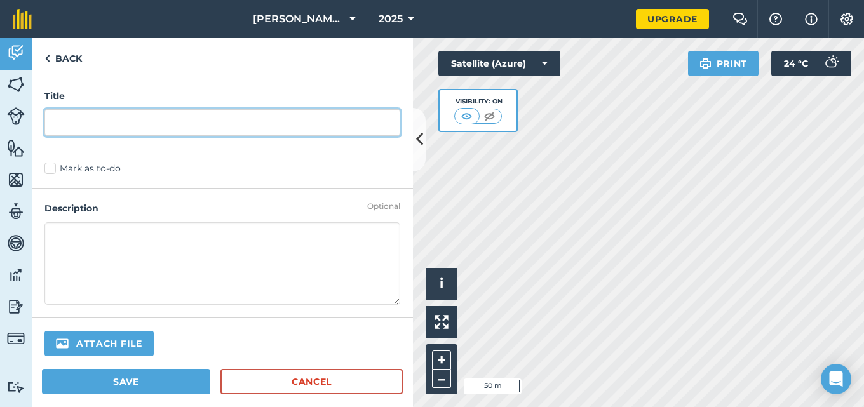
click at [151, 121] on input "text" at bounding box center [222, 122] width 356 height 27
type input "Harvesting (Patchoi #3) - 15 bundles of Patchoi were harvested from the restaur…"
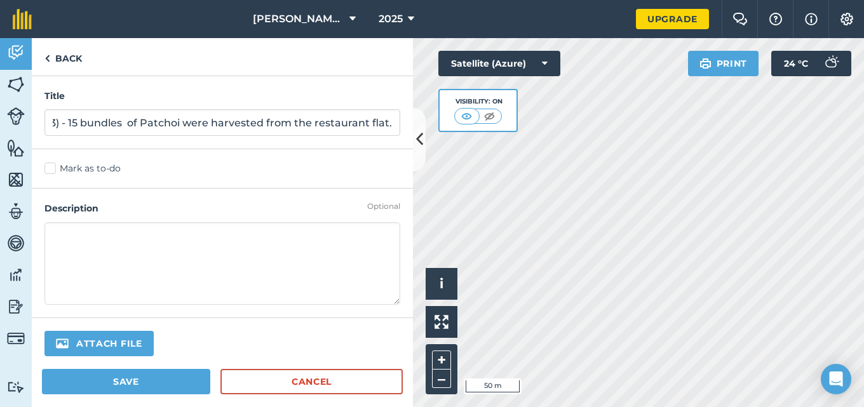
click at [48, 166] on label "Mark as to-do" at bounding box center [222, 168] width 356 height 13
click at [48, 166] on input "Mark as to-do" at bounding box center [48, 166] width 8 height 8
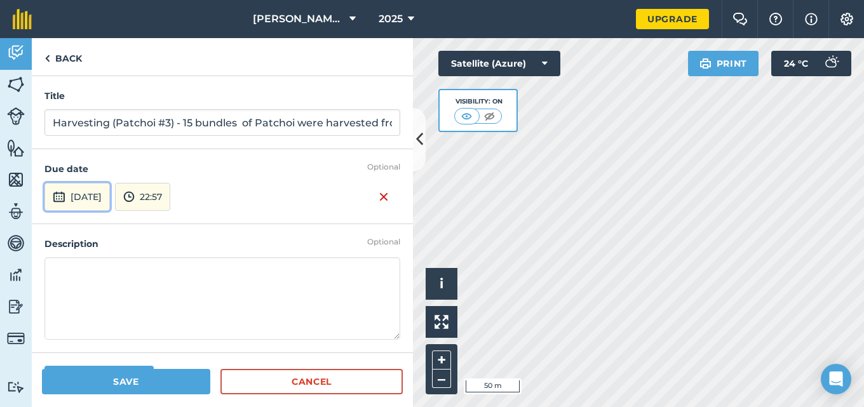
click at [72, 194] on button "[DATE]" at bounding box center [76, 197] width 65 height 28
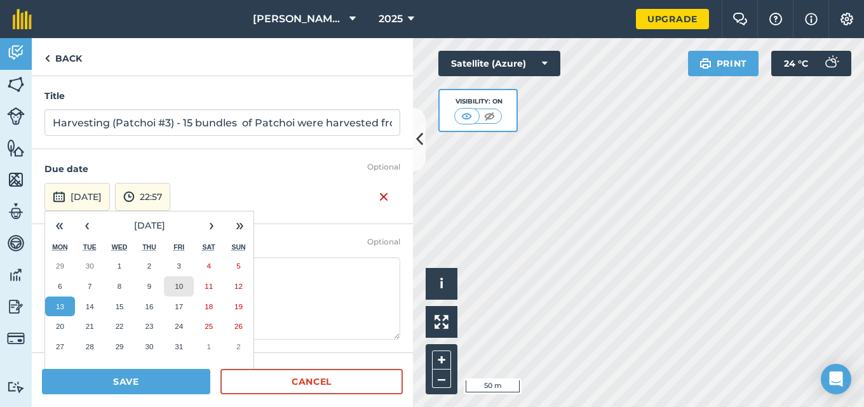
click at [184, 294] on button "10" at bounding box center [179, 286] width 30 height 20
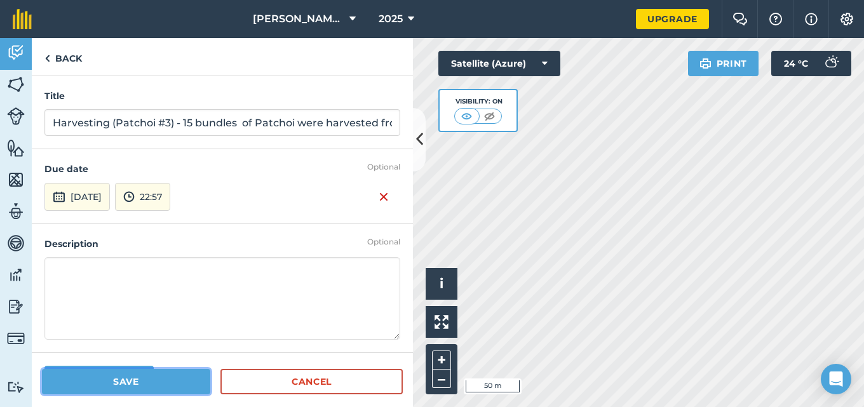
click at [139, 379] on button "Save" at bounding box center [126, 381] width 168 height 25
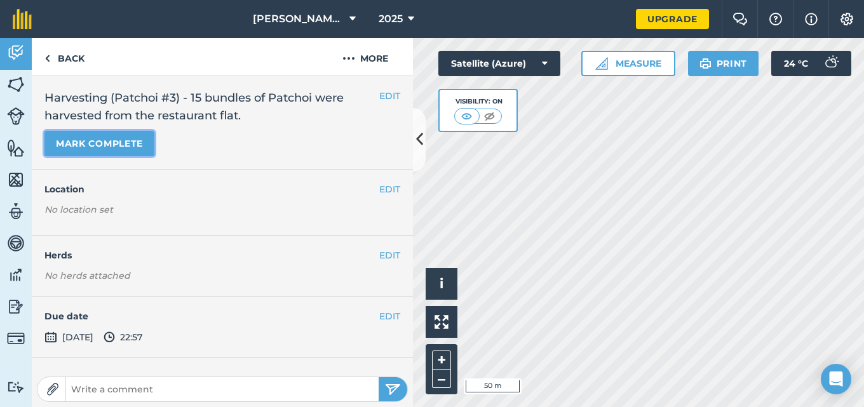
click at [111, 148] on button "Mark complete" at bounding box center [99, 143] width 110 height 25
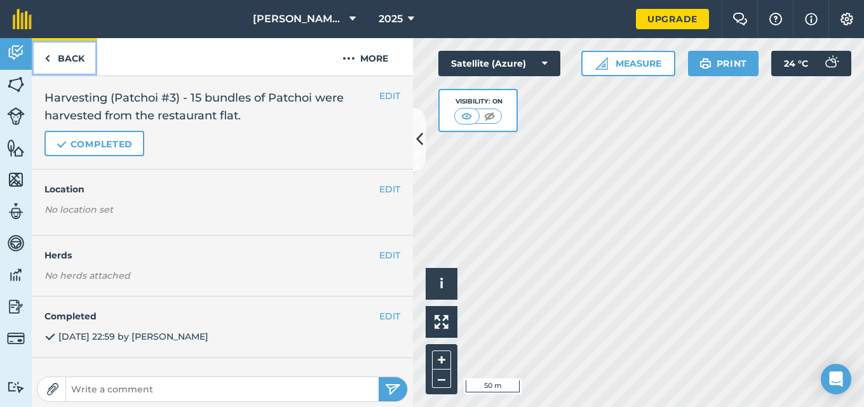
click at [63, 60] on link "Back" at bounding box center [64, 56] width 65 height 37
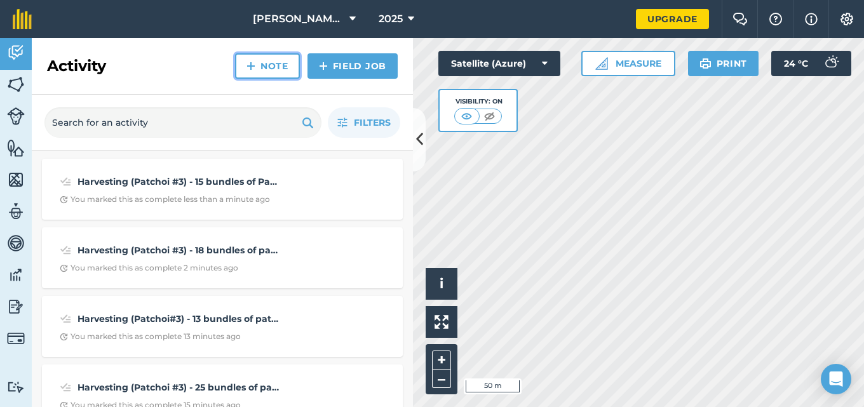
click at [272, 64] on link "Note" at bounding box center [267, 65] width 65 height 25
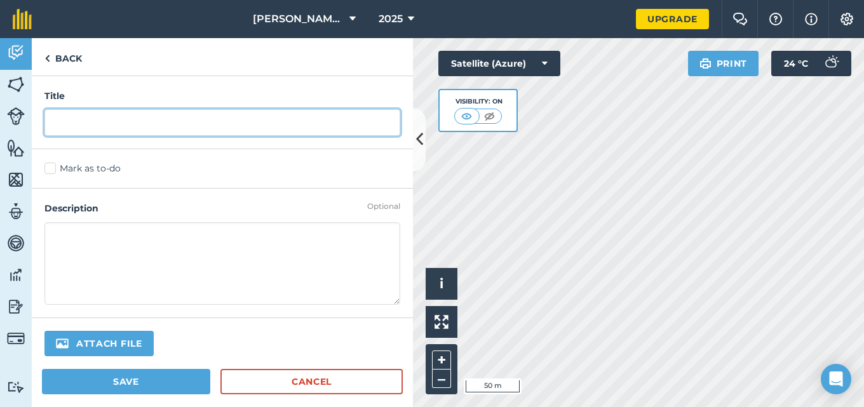
click at [148, 125] on input "text" at bounding box center [222, 122] width 356 height 27
type input "Harvesting - Patchoi#4"
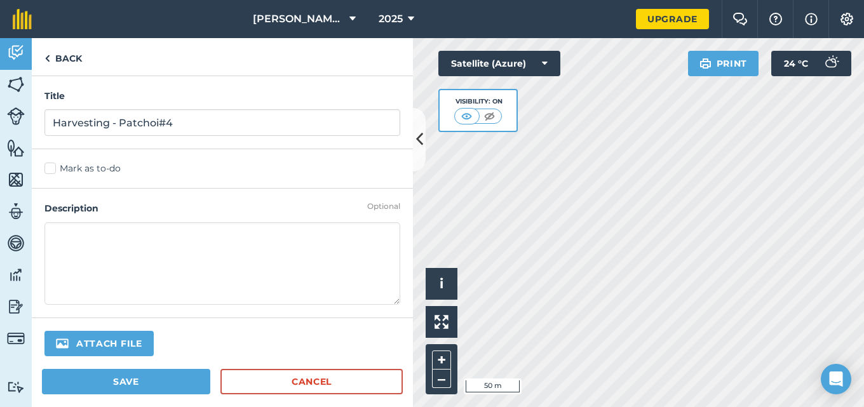
click at [118, 242] on textarea at bounding box center [222, 263] width 356 height 83
type textarea "13 bundles of patchoi were harvested from the restaurant flat."
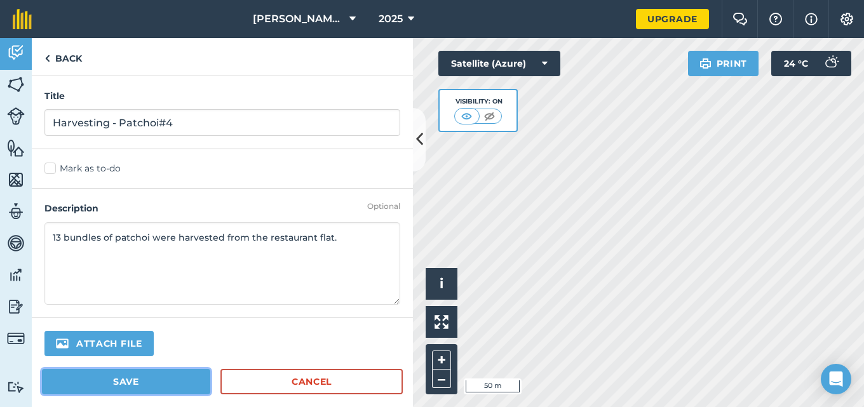
click at [71, 389] on button "Save" at bounding box center [126, 381] width 168 height 25
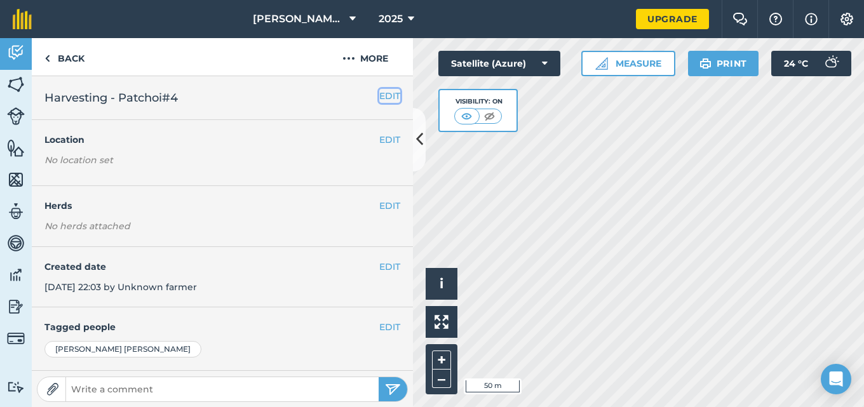
click at [383, 94] on button "EDIT" at bounding box center [389, 96] width 21 height 14
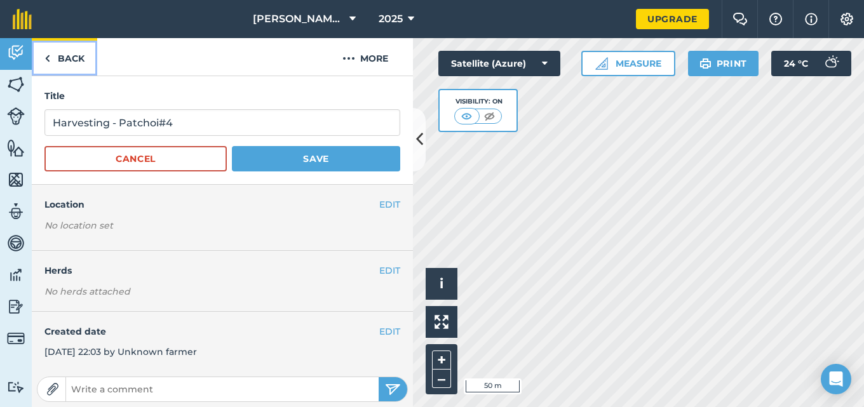
click at [72, 55] on link "Back" at bounding box center [64, 56] width 65 height 37
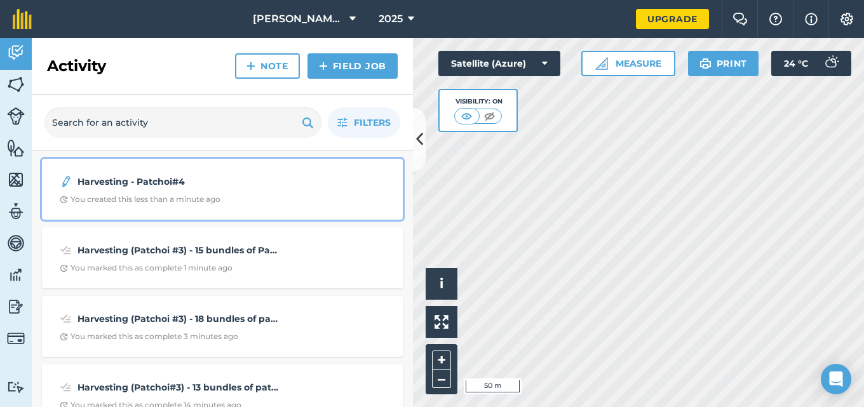
click at [67, 180] on img at bounding box center [66, 181] width 13 height 15
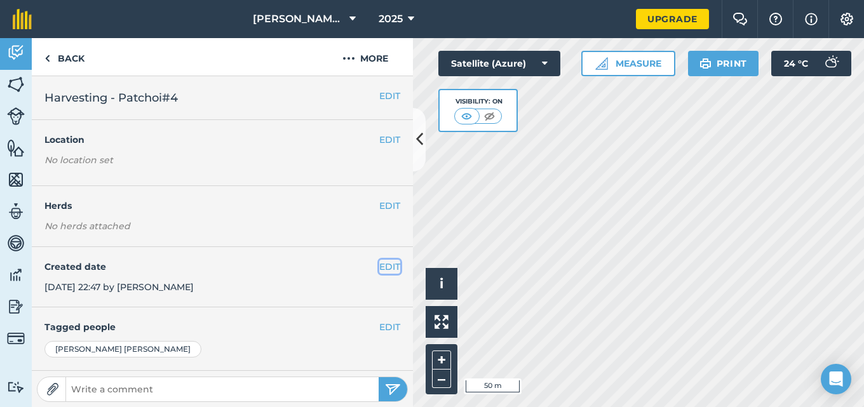
click at [379, 267] on button "EDIT" at bounding box center [389, 267] width 21 height 14
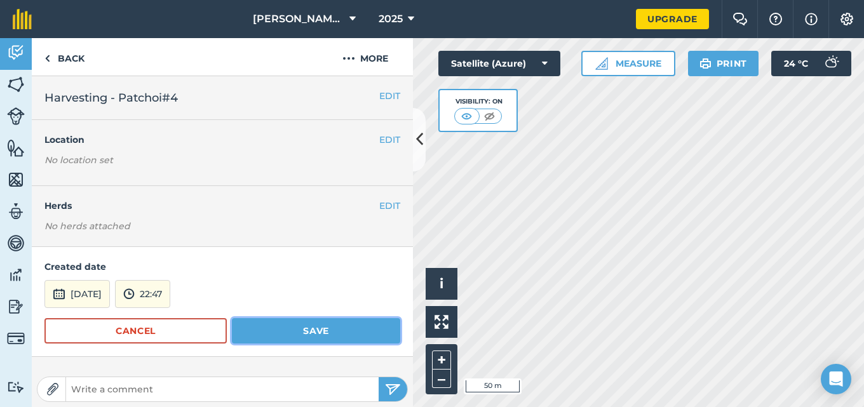
click at [302, 332] on button "Save" at bounding box center [316, 330] width 168 height 25
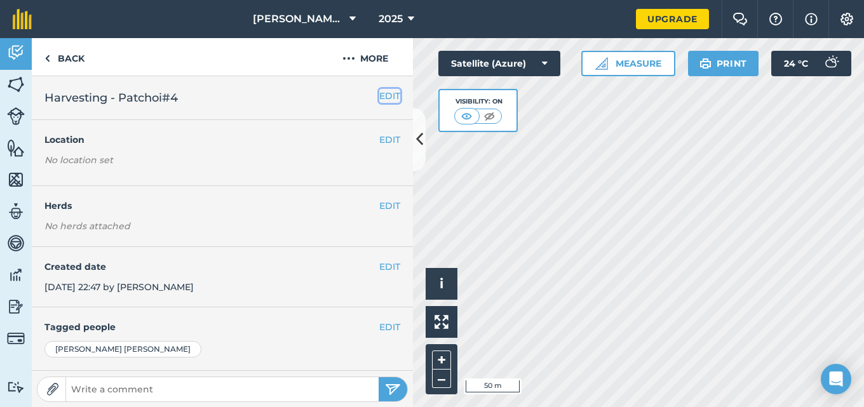
click at [382, 95] on button "EDIT" at bounding box center [389, 96] width 21 height 14
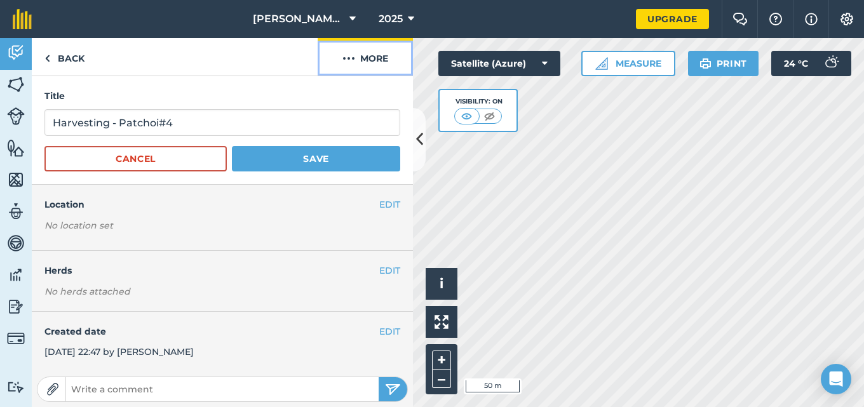
click at [356, 60] on button "More" at bounding box center [365, 56] width 95 height 37
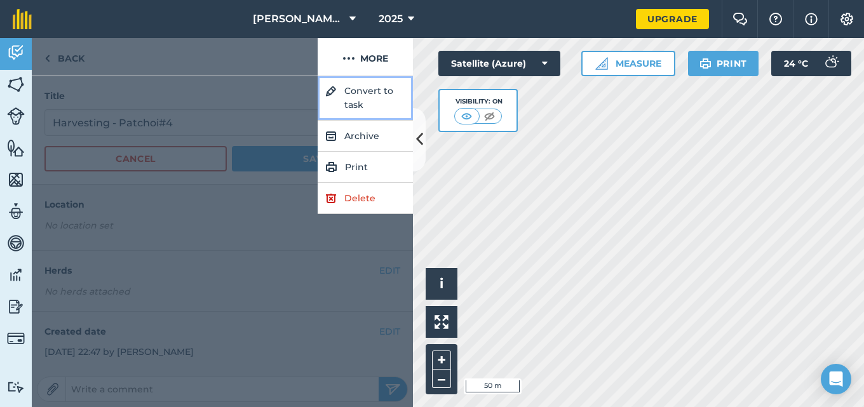
click at [355, 95] on button "Convert to task" at bounding box center [365, 98] width 95 height 44
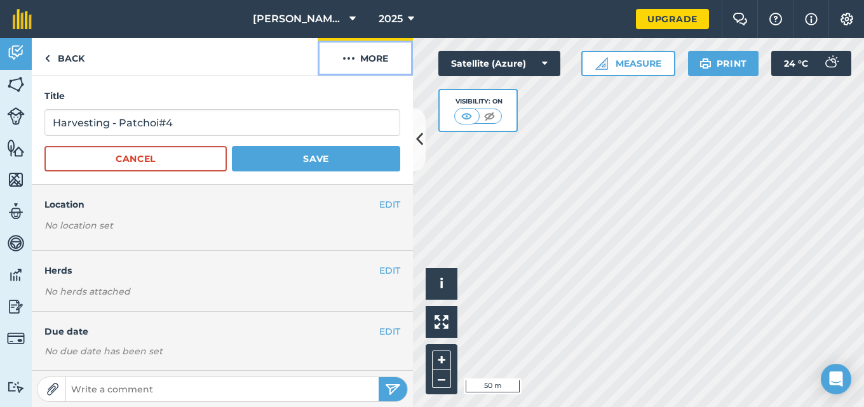
click at [367, 58] on button "More" at bounding box center [365, 56] width 95 height 37
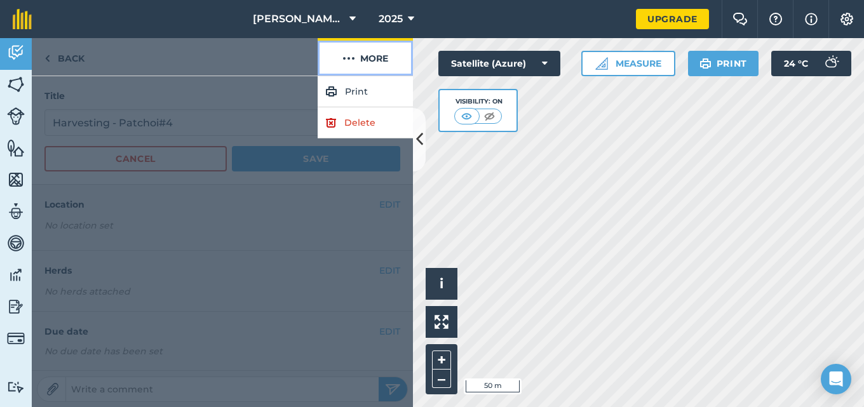
click at [367, 58] on button "More" at bounding box center [365, 56] width 95 height 37
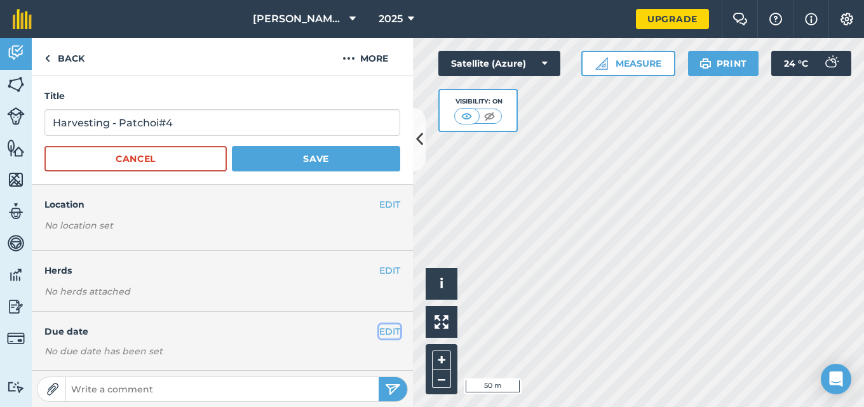
click at [383, 330] on button "EDIT" at bounding box center [389, 332] width 21 height 14
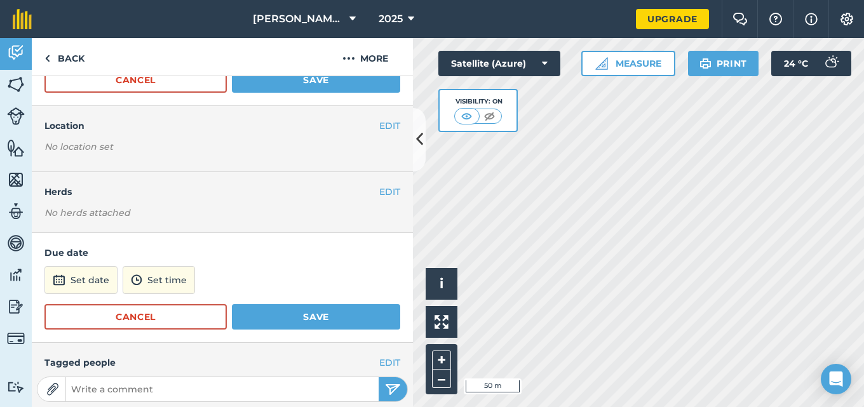
scroll to position [83, 0]
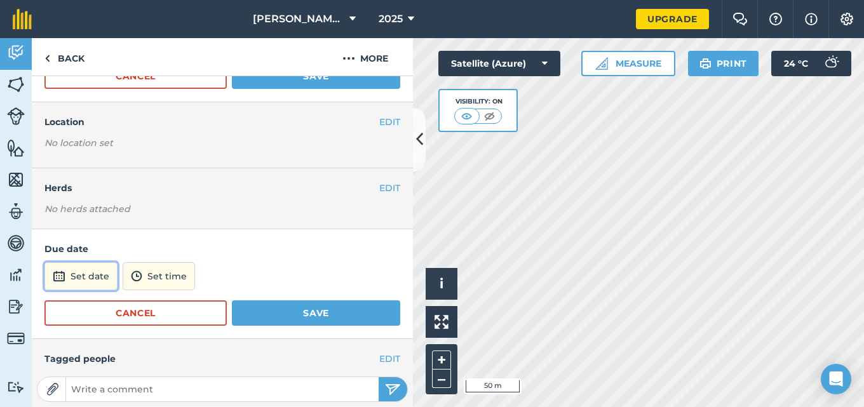
click at [98, 276] on button "Set date" at bounding box center [80, 276] width 73 height 28
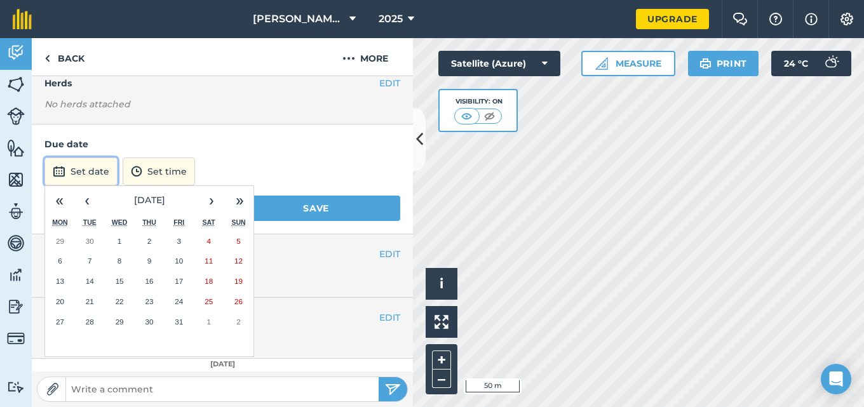
scroll to position [191, 0]
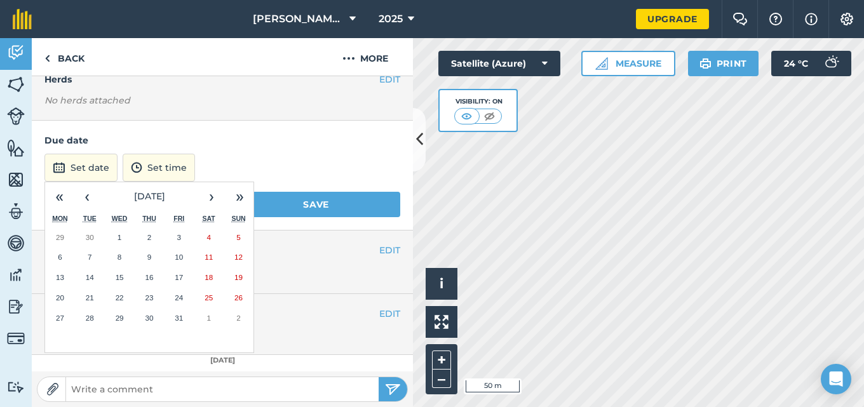
click at [65, 275] on button "13" at bounding box center [60, 278] width 30 height 20
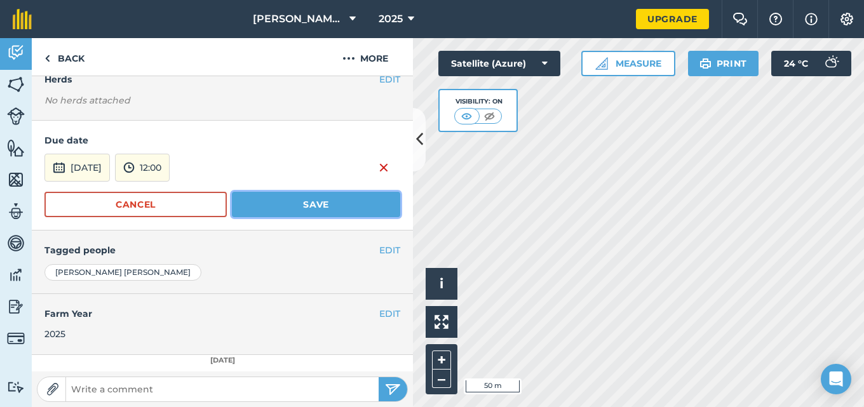
click at [297, 207] on button "Save" at bounding box center [316, 204] width 168 height 25
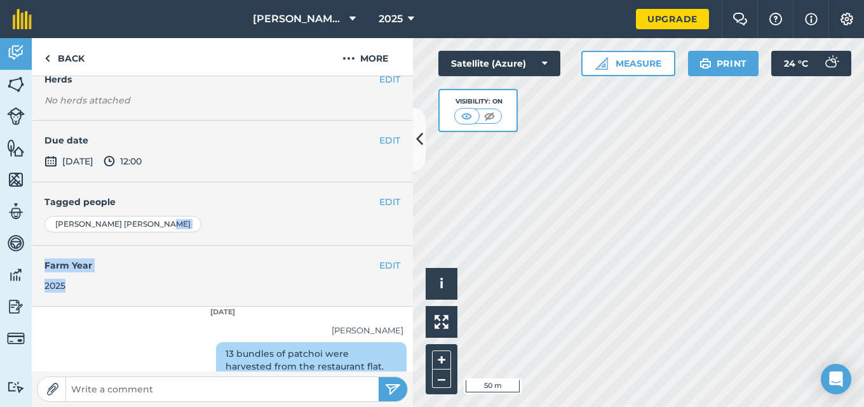
drag, startPoint x: 402, startPoint y: 215, endPoint x: 409, endPoint y: 278, distance: 63.9
click at [409, 278] on div "Title Harvesting - Patchoi#4 Cancel Save EDIT Location No location set EDIT Her…" at bounding box center [222, 223] width 381 height 295
click at [266, 240] on div "EDIT Tagged people [PERSON_NAME]" at bounding box center [222, 213] width 381 height 63
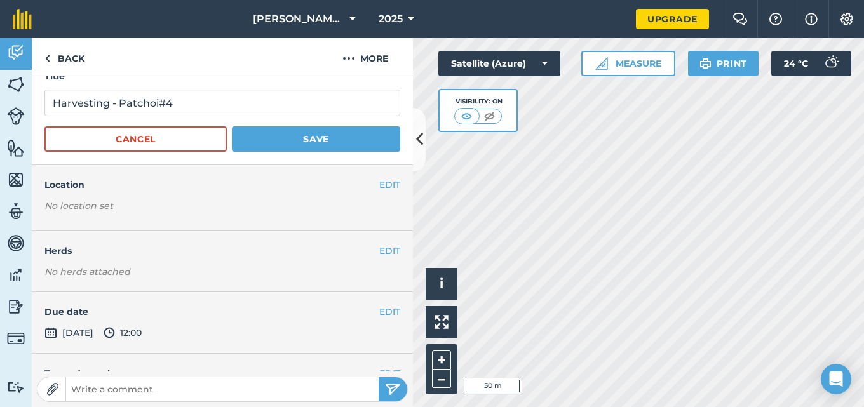
scroll to position [0, 0]
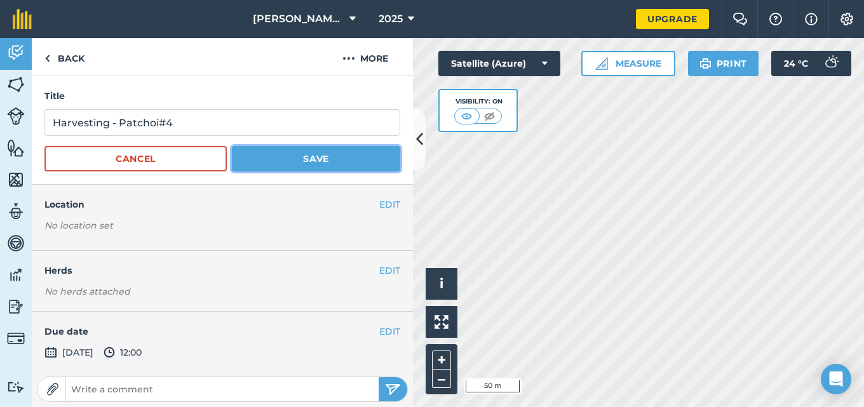
click at [309, 164] on button "Save" at bounding box center [316, 158] width 168 height 25
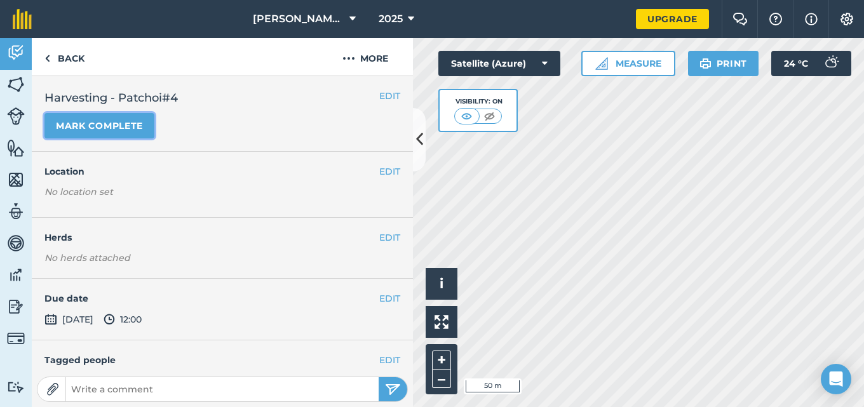
click at [79, 130] on button "Mark complete" at bounding box center [99, 125] width 110 height 25
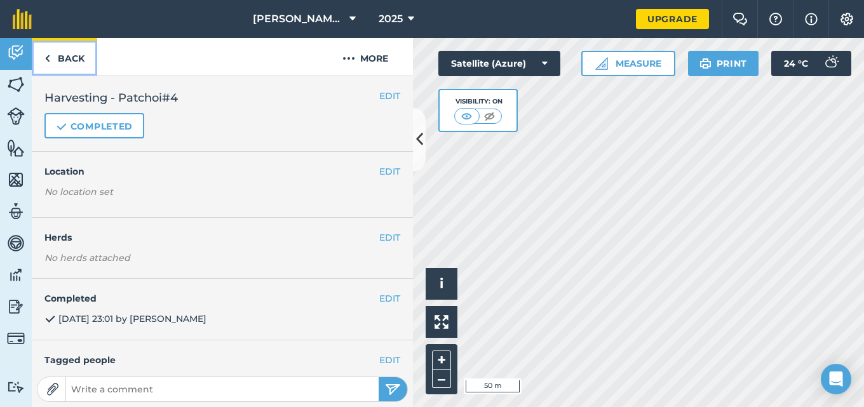
click at [78, 57] on link "Back" at bounding box center [64, 56] width 65 height 37
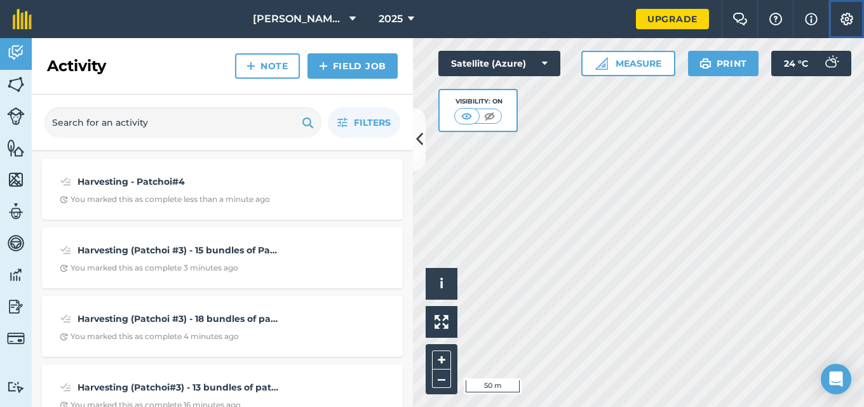
click at [840, 18] on img at bounding box center [846, 19] width 15 height 13
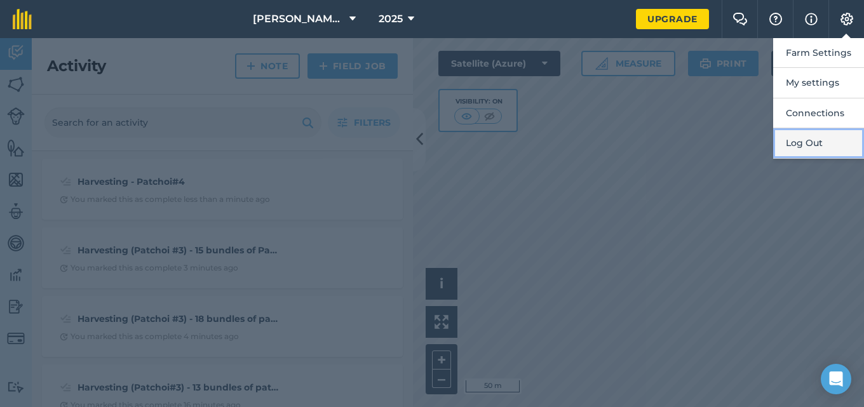
click at [799, 140] on button "Log Out" at bounding box center [818, 143] width 91 height 30
